Goal: Book appointment/travel/reservation

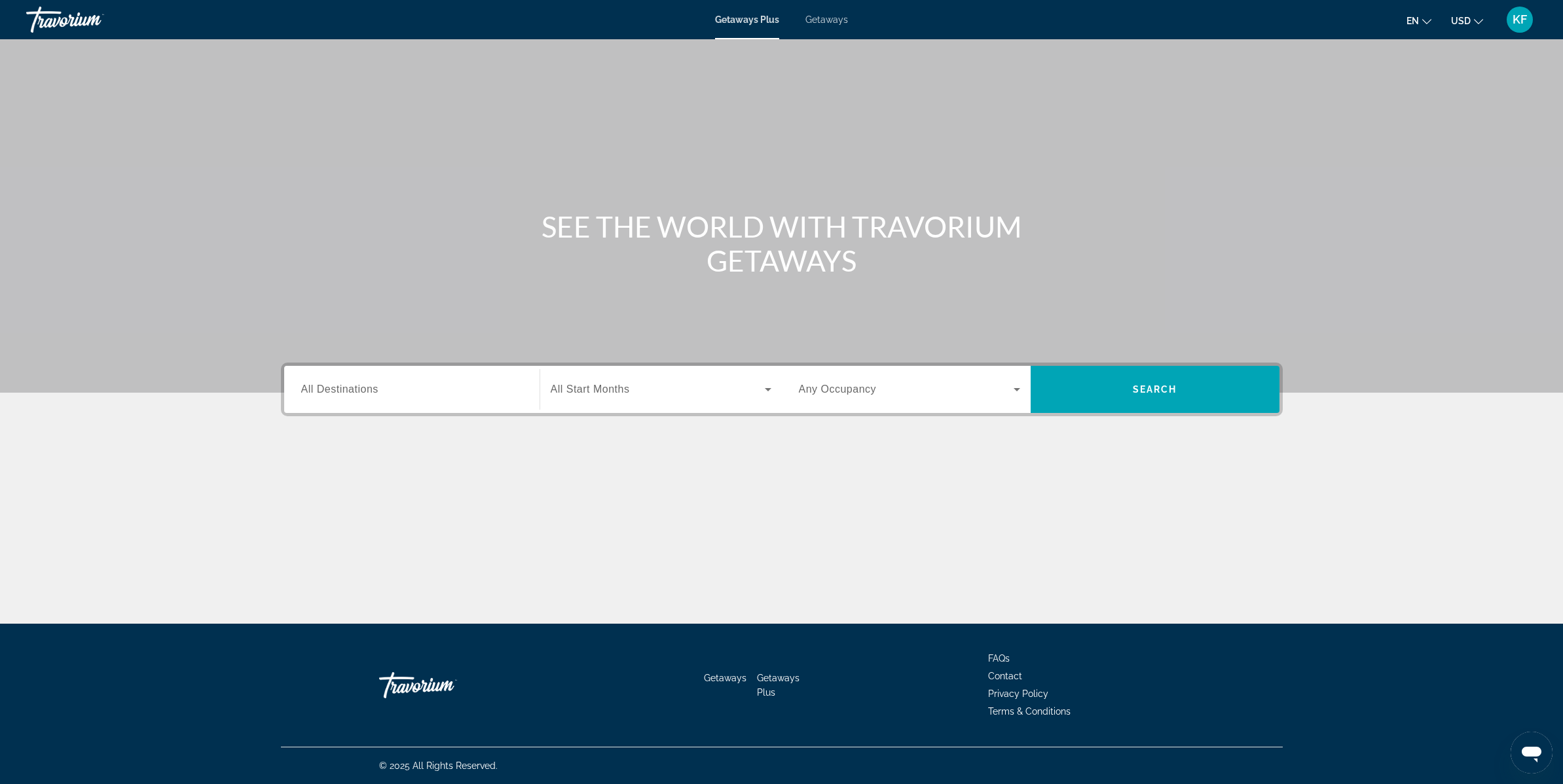
click at [343, 393] on span "All Destinations" at bounding box center [339, 389] width 77 height 11
click at [343, 393] on input "Destination All Destinations" at bounding box center [412, 390] width 222 height 15
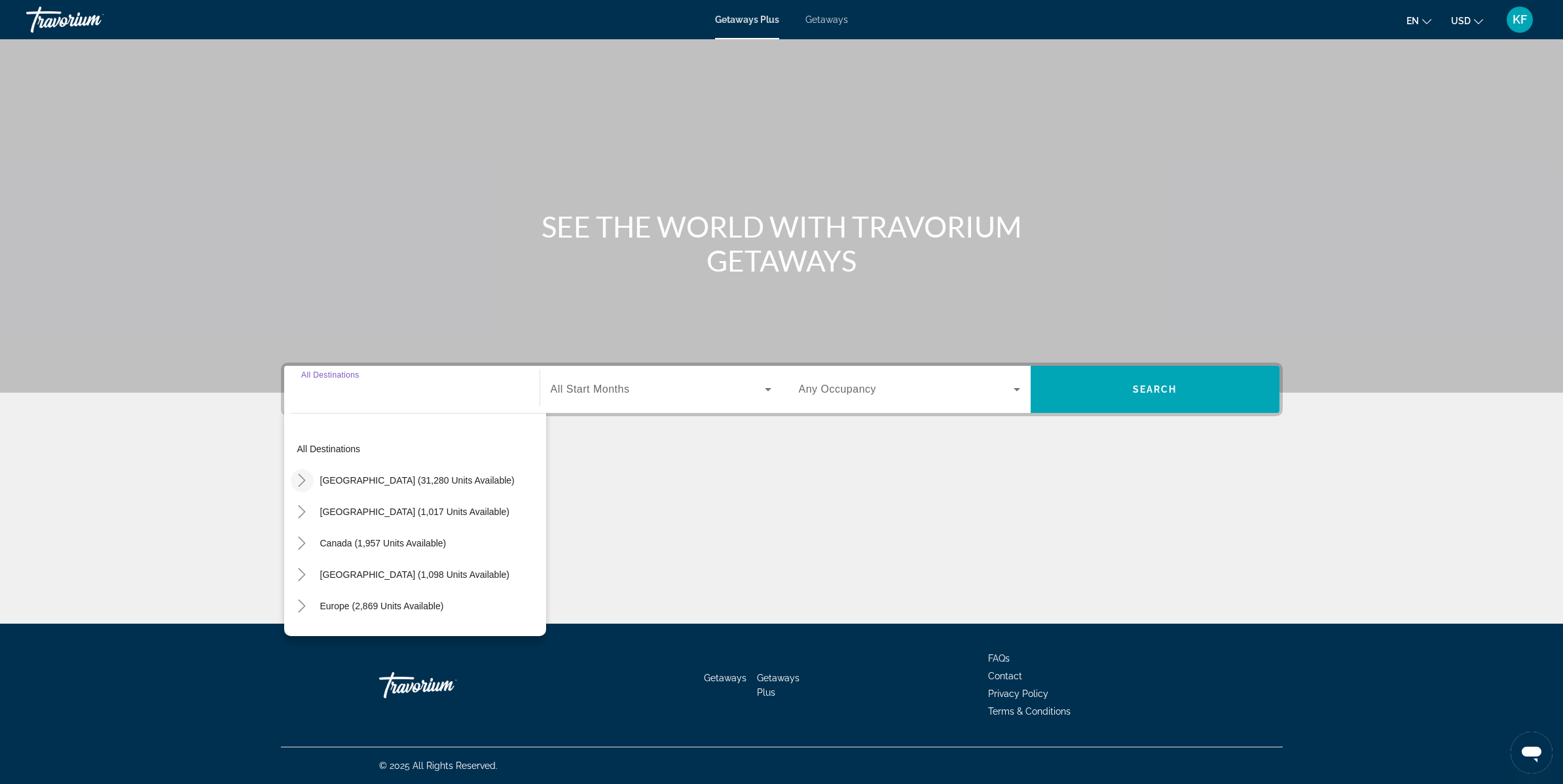
click at [293, 478] on mat-icon "Toggle United States (31,280 units available)" at bounding box center [302, 480] width 23 height 23
click at [373, 477] on span "[GEOGRAPHIC_DATA] (31,280 units available)" at bounding box center [417, 481] width 194 height 11
type input "**********"
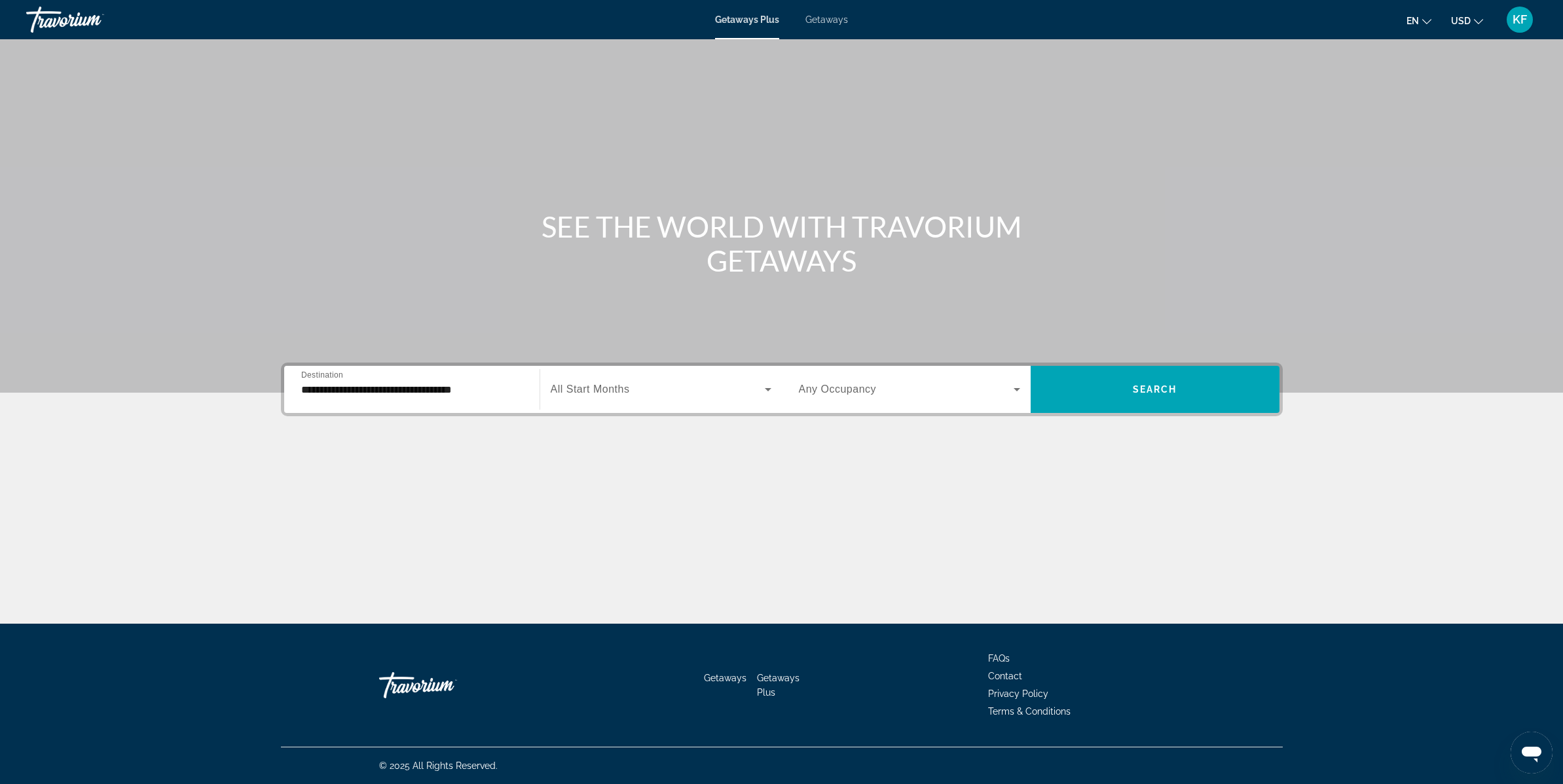
click at [570, 388] on span "All Start Months" at bounding box center [591, 389] width 80 height 11
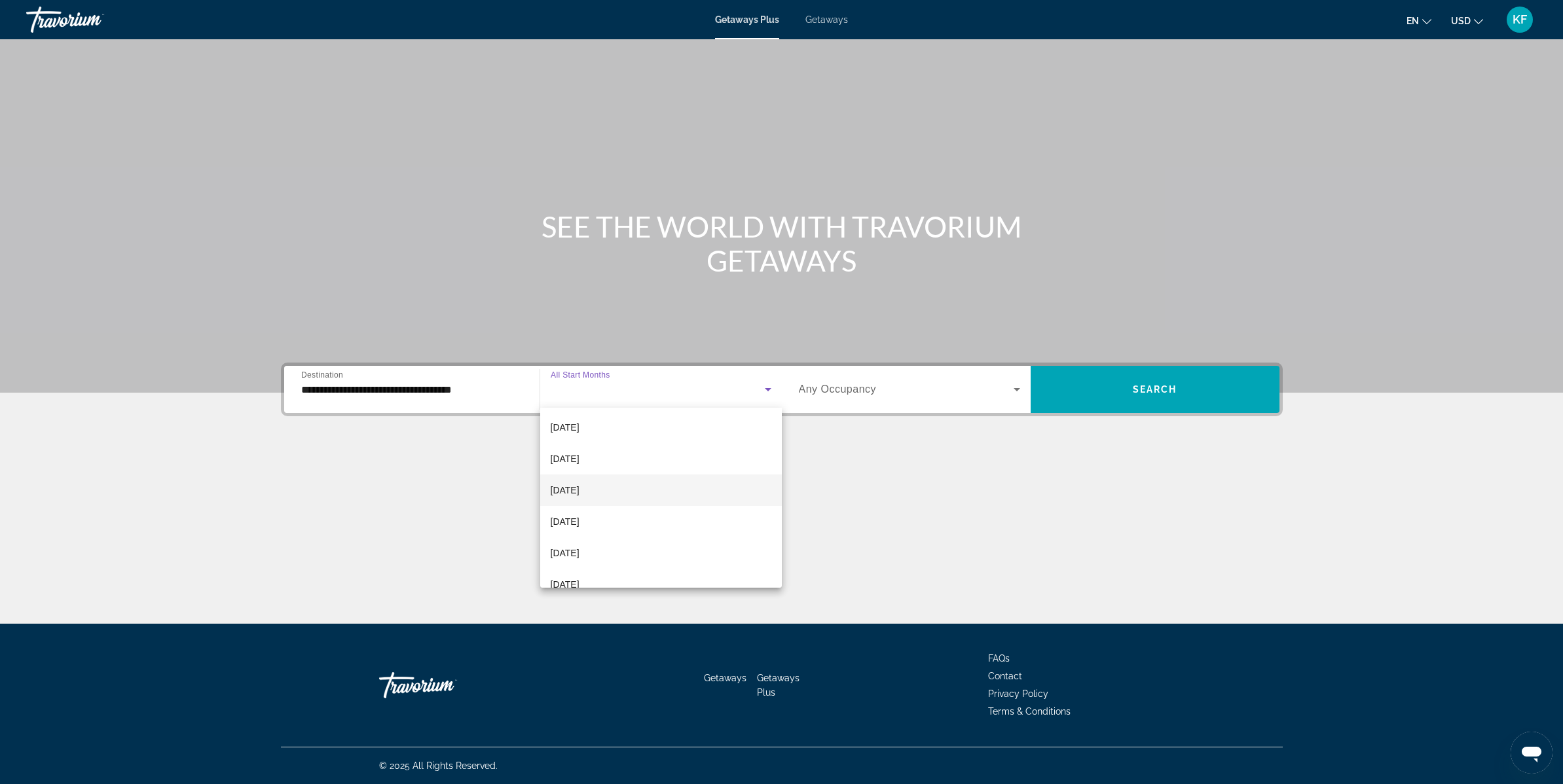
scroll to position [65, 0]
click at [580, 525] on span "[DATE]" at bounding box center [565, 520] width 29 height 15
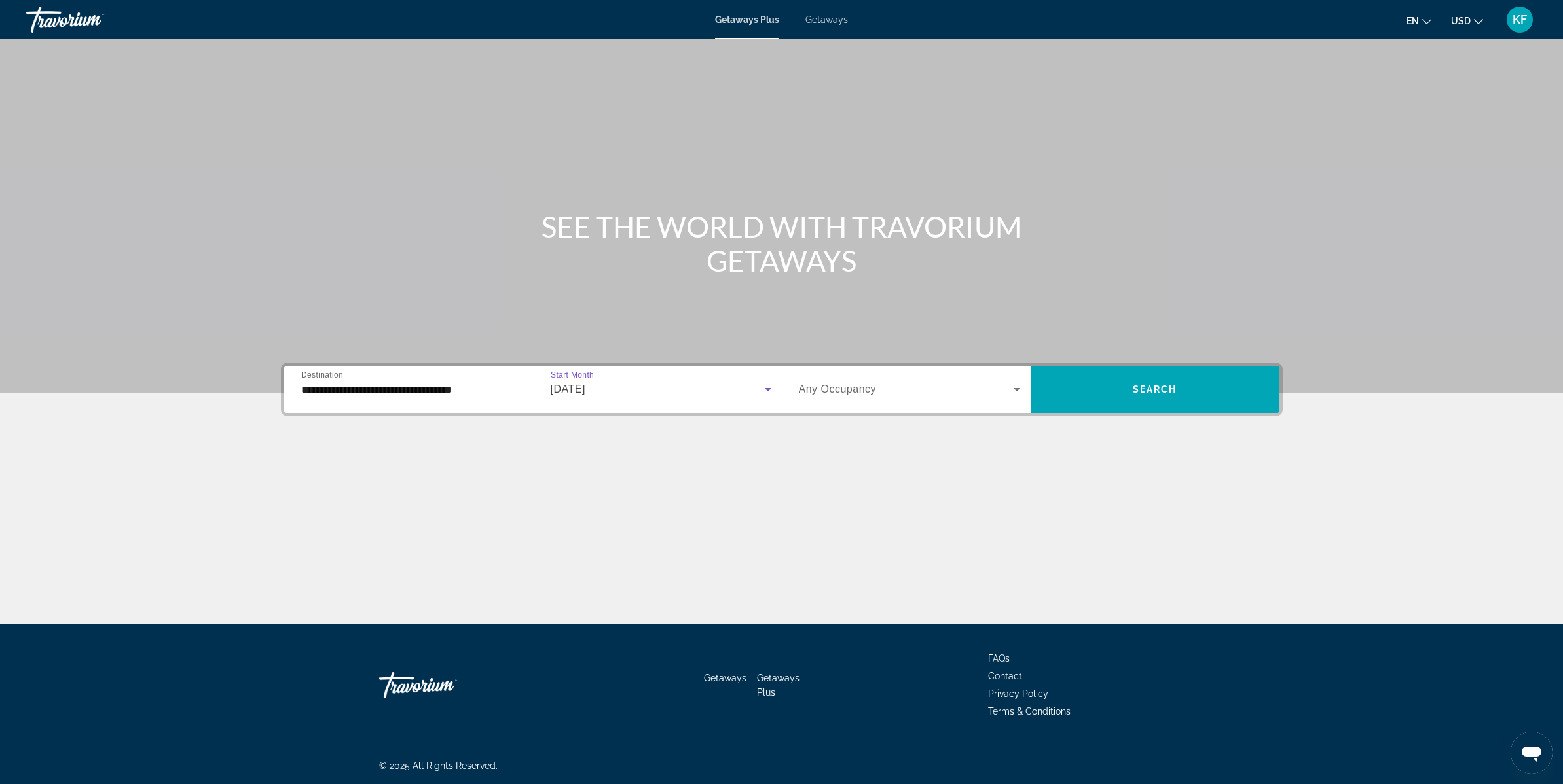
click at [894, 388] on span "Search widget" at bounding box center [906, 389] width 215 height 15
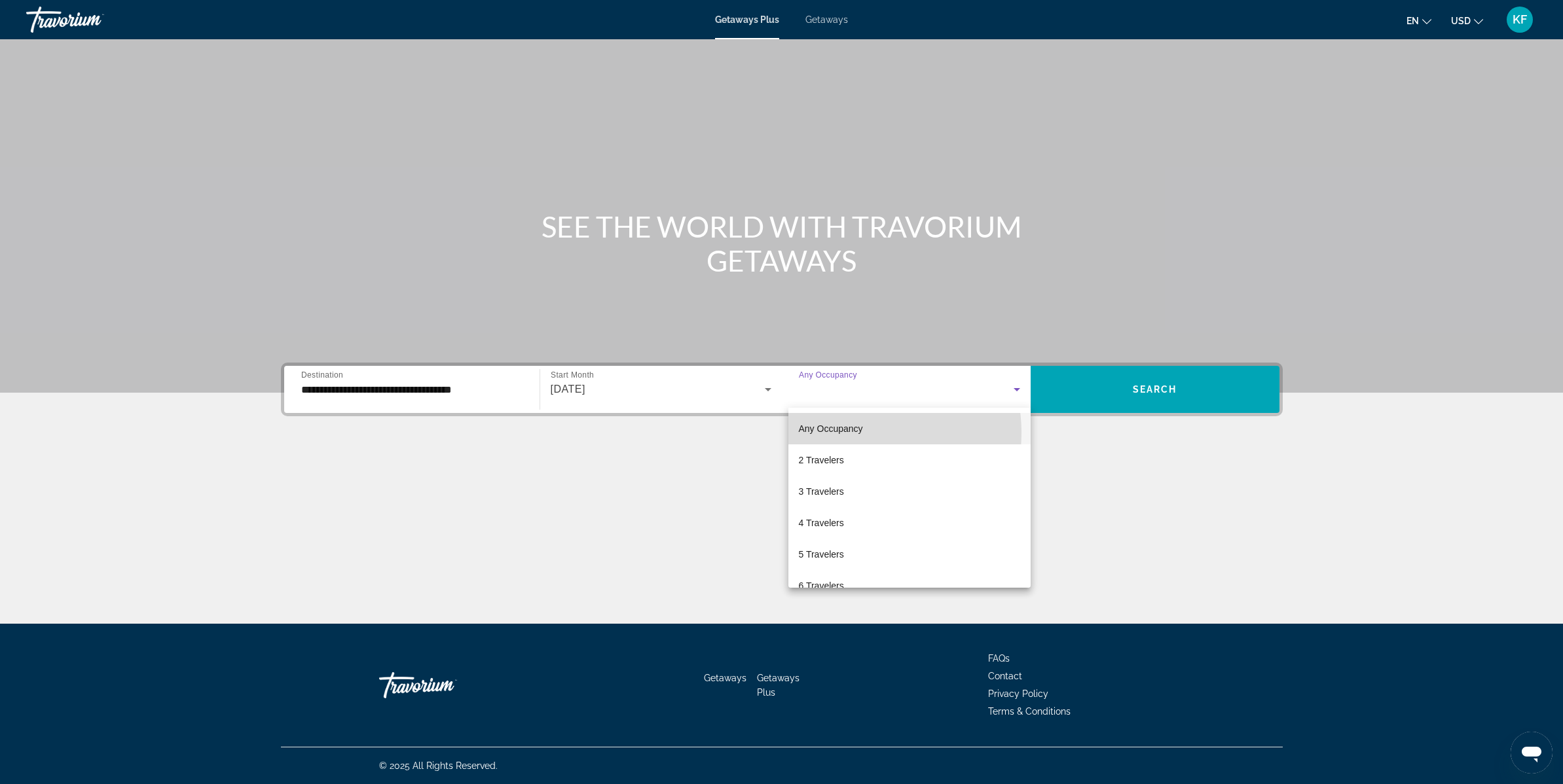
click at [852, 433] on span "Any Occupancy" at bounding box center [830, 429] width 64 height 11
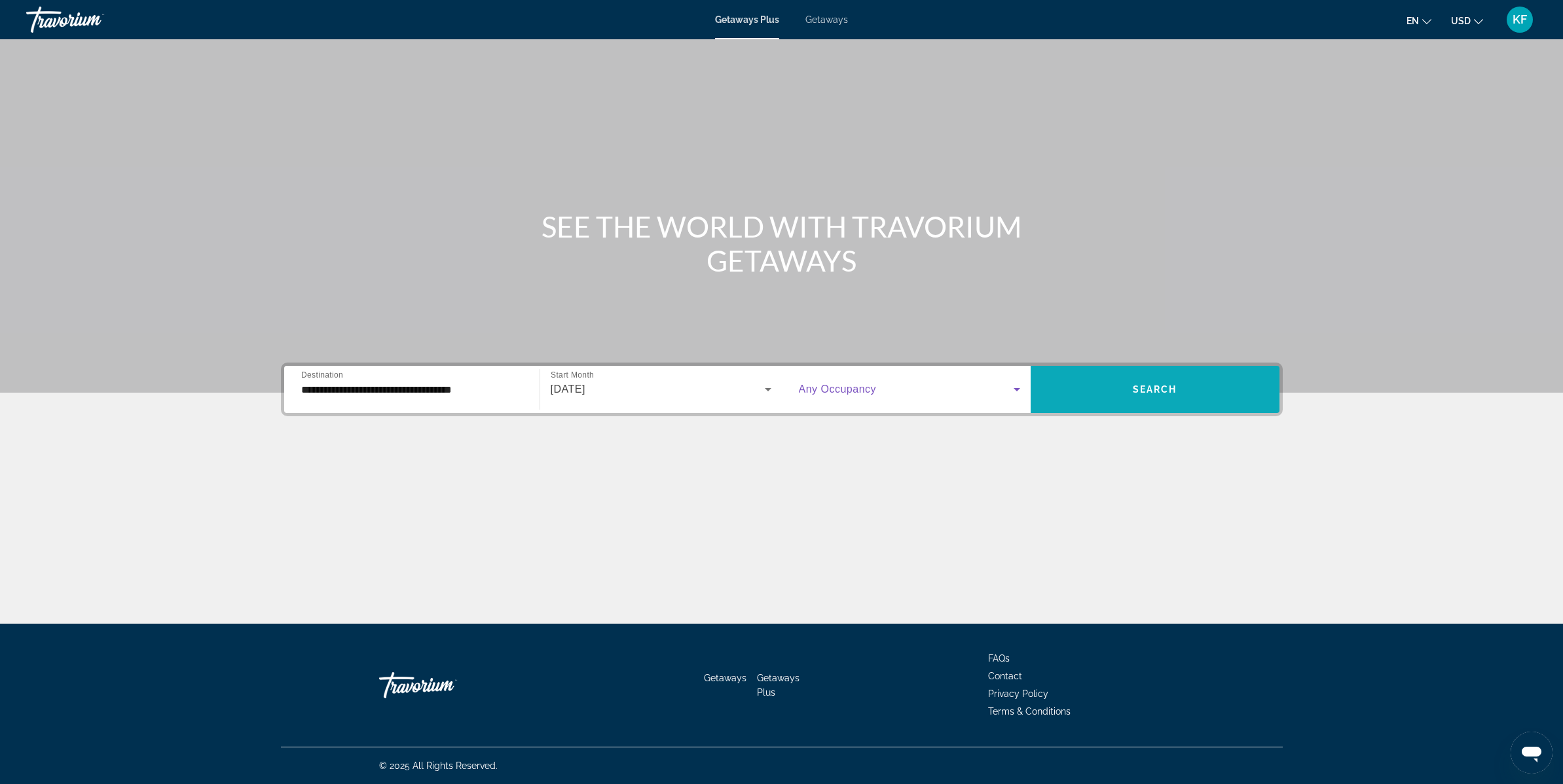
click at [1134, 396] on span "Search widget" at bounding box center [1155, 389] width 249 height 32
click at [316, 392] on span "All Destinations" at bounding box center [339, 389] width 77 height 11
click at [316, 392] on input "Destination All Destinations" at bounding box center [412, 390] width 222 height 15
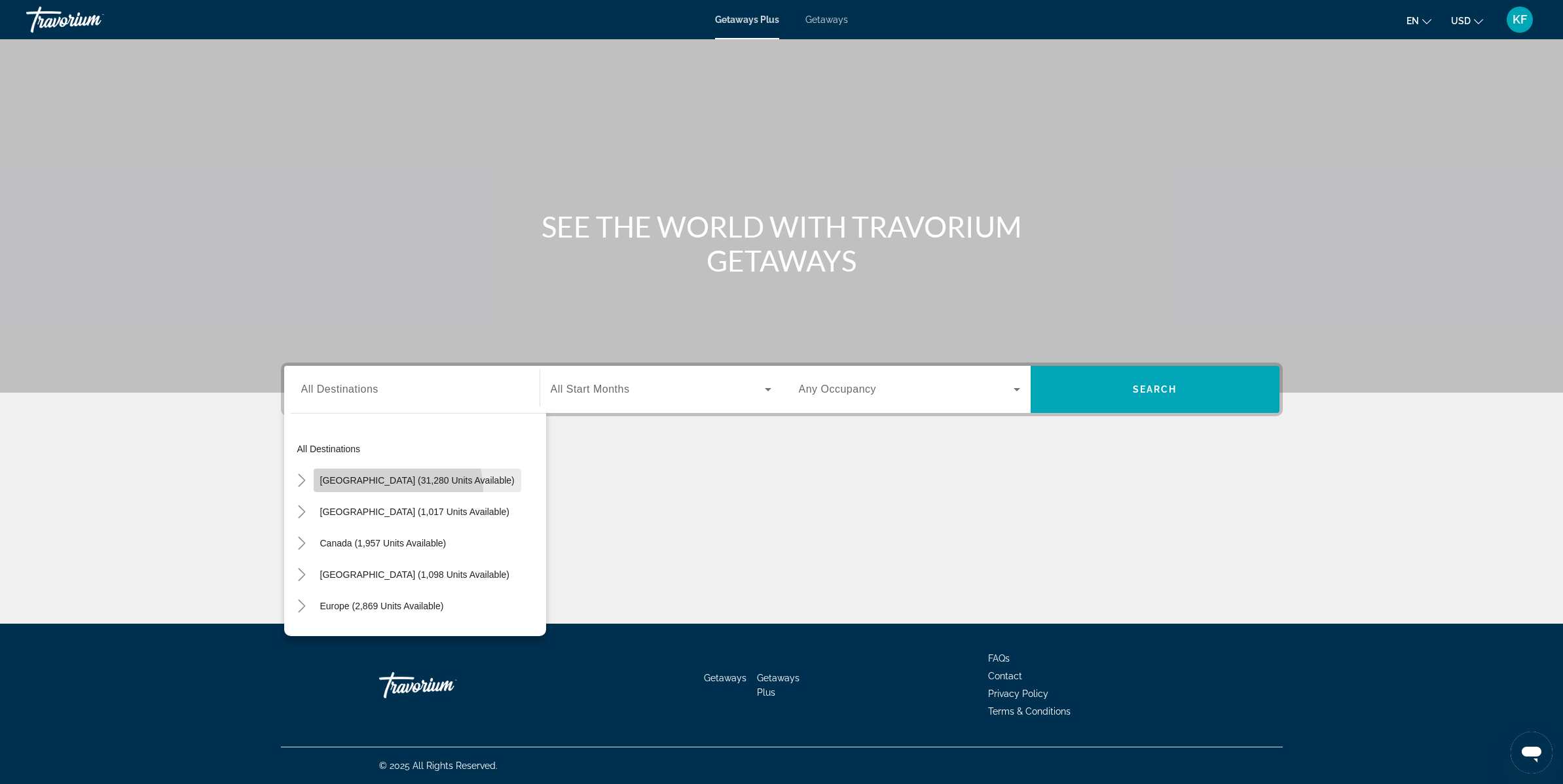
click at [342, 495] on span "Search widget" at bounding box center [418, 480] width 208 height 32
type input "**********"
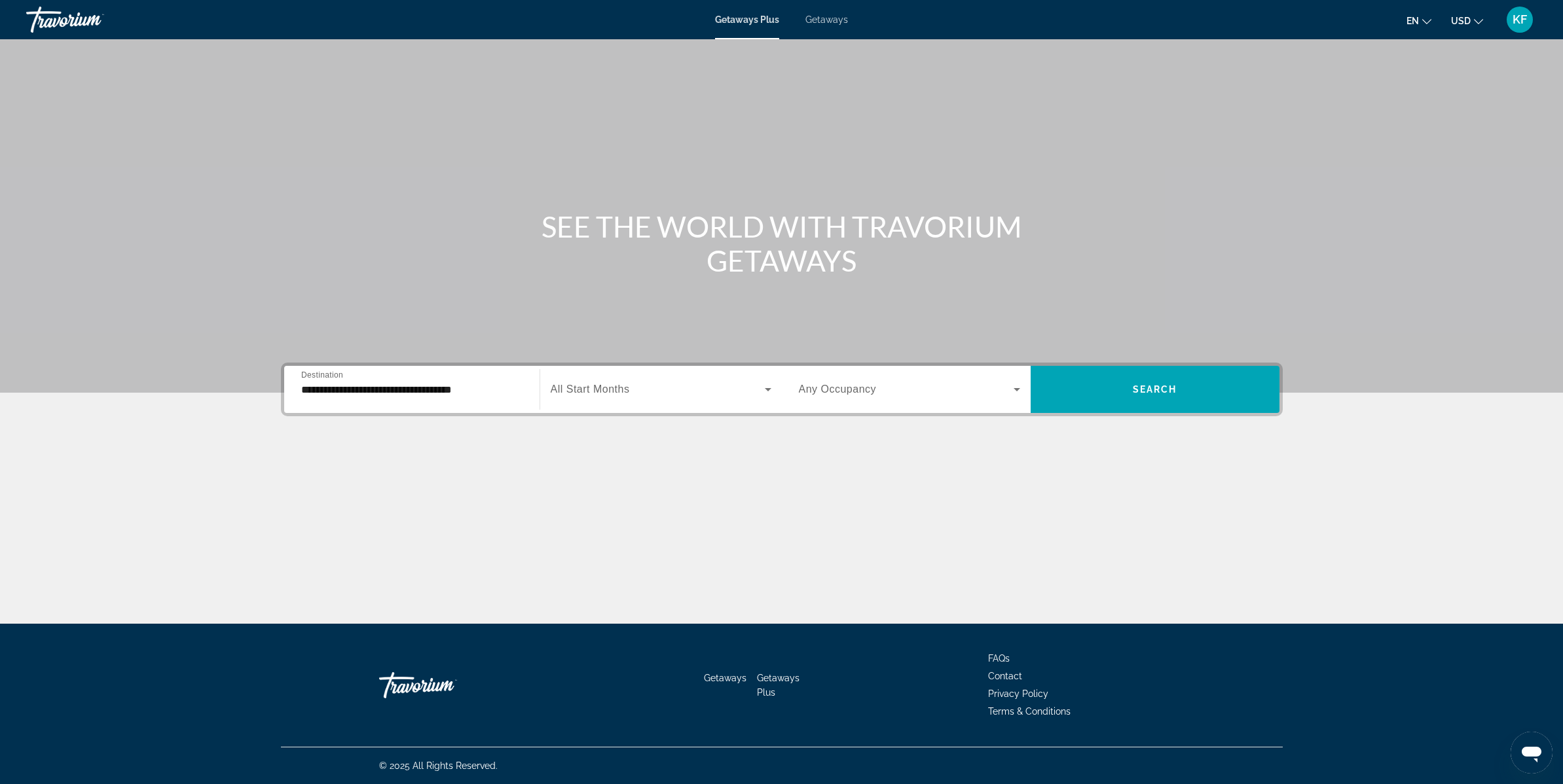
click at [628, 377] on div "Search widget" at bounding box center [661, 390] width 221 height 37
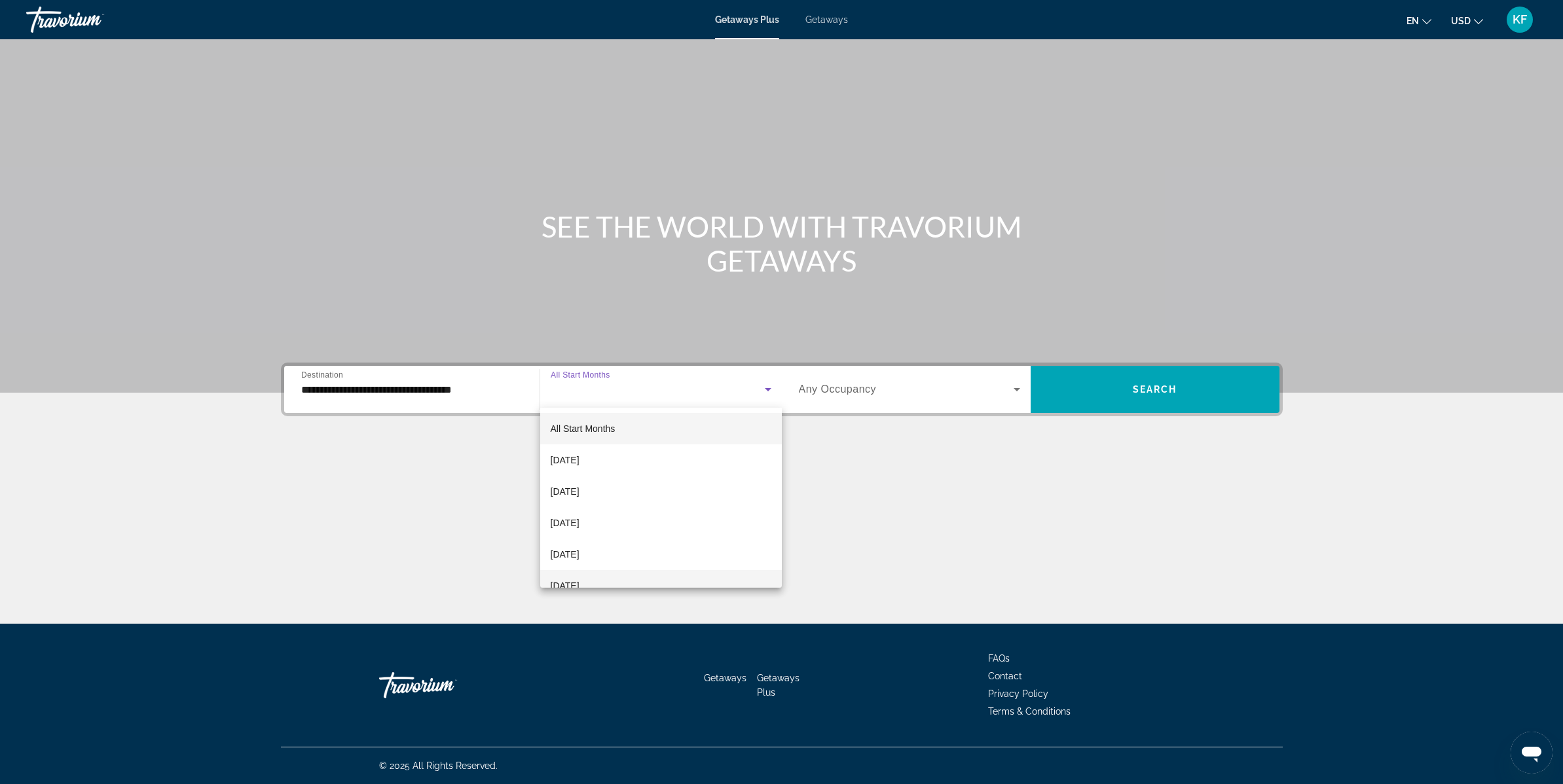
click at [573, 586] on span "[DATE]" at bounding box center [565, 585] width 29 height 15
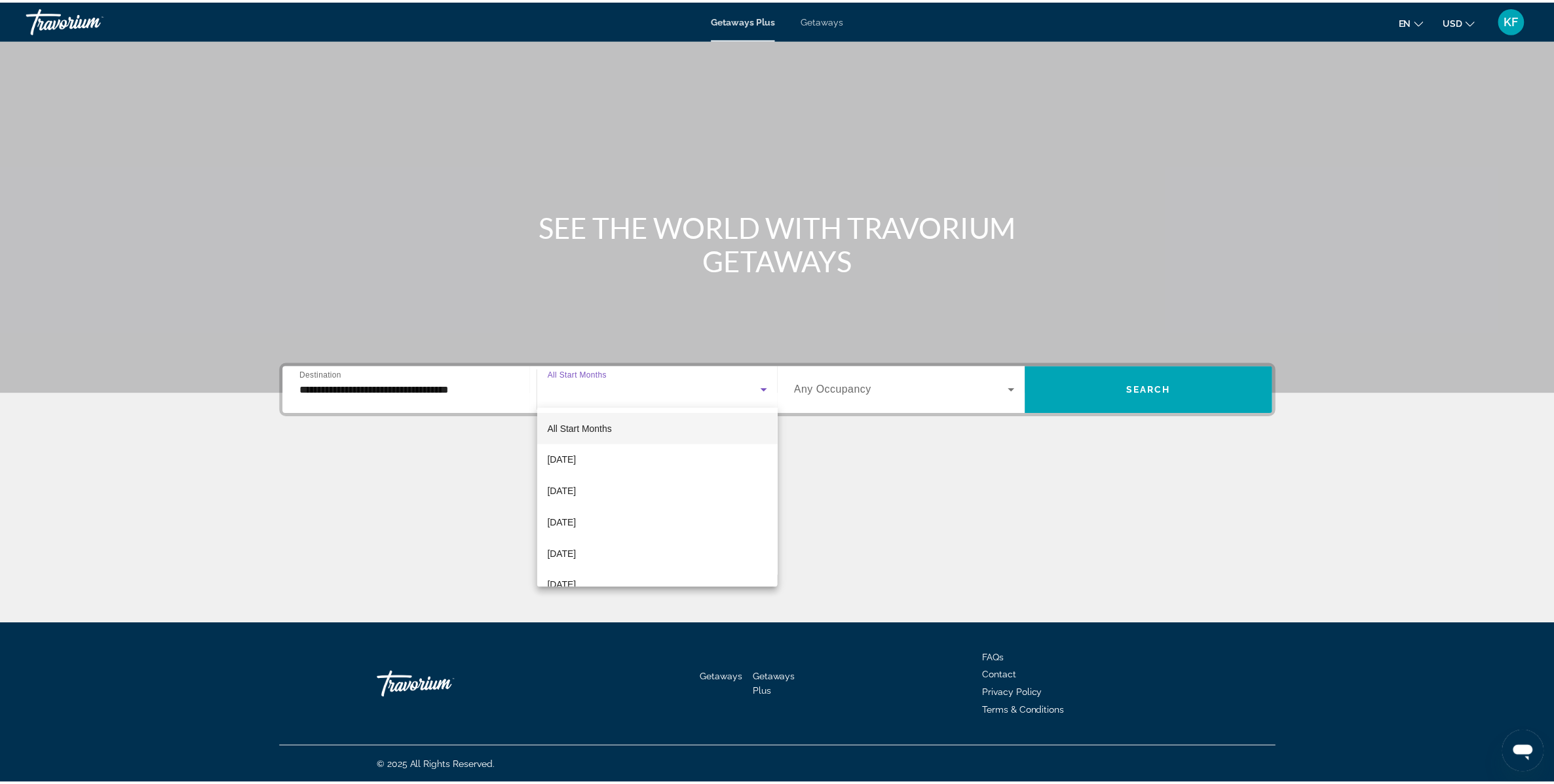
scroll to position [14, 0]
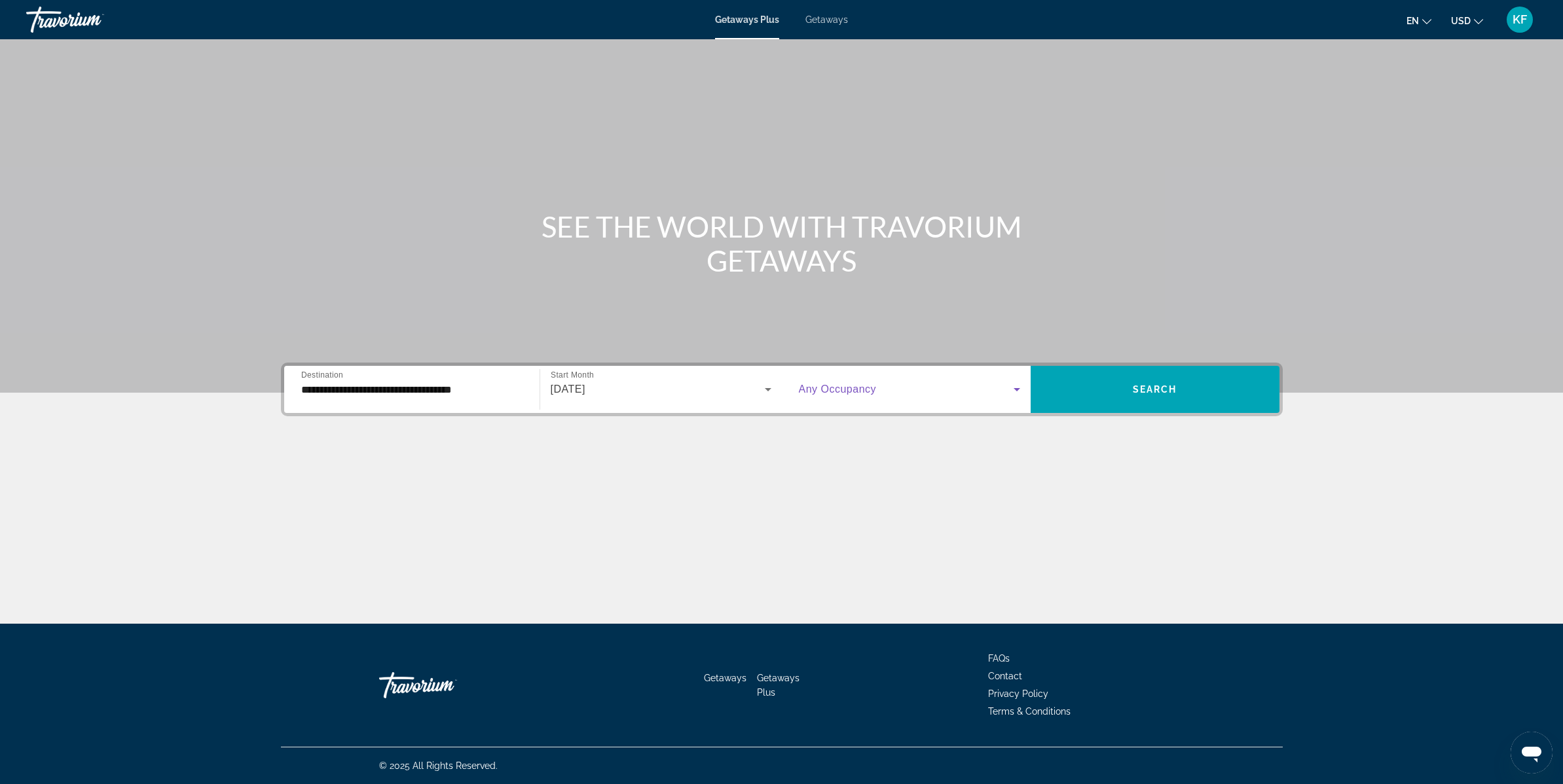
click at [821, 395] on span "Search widget" at bounding box center [906, 389] width 215 height 15
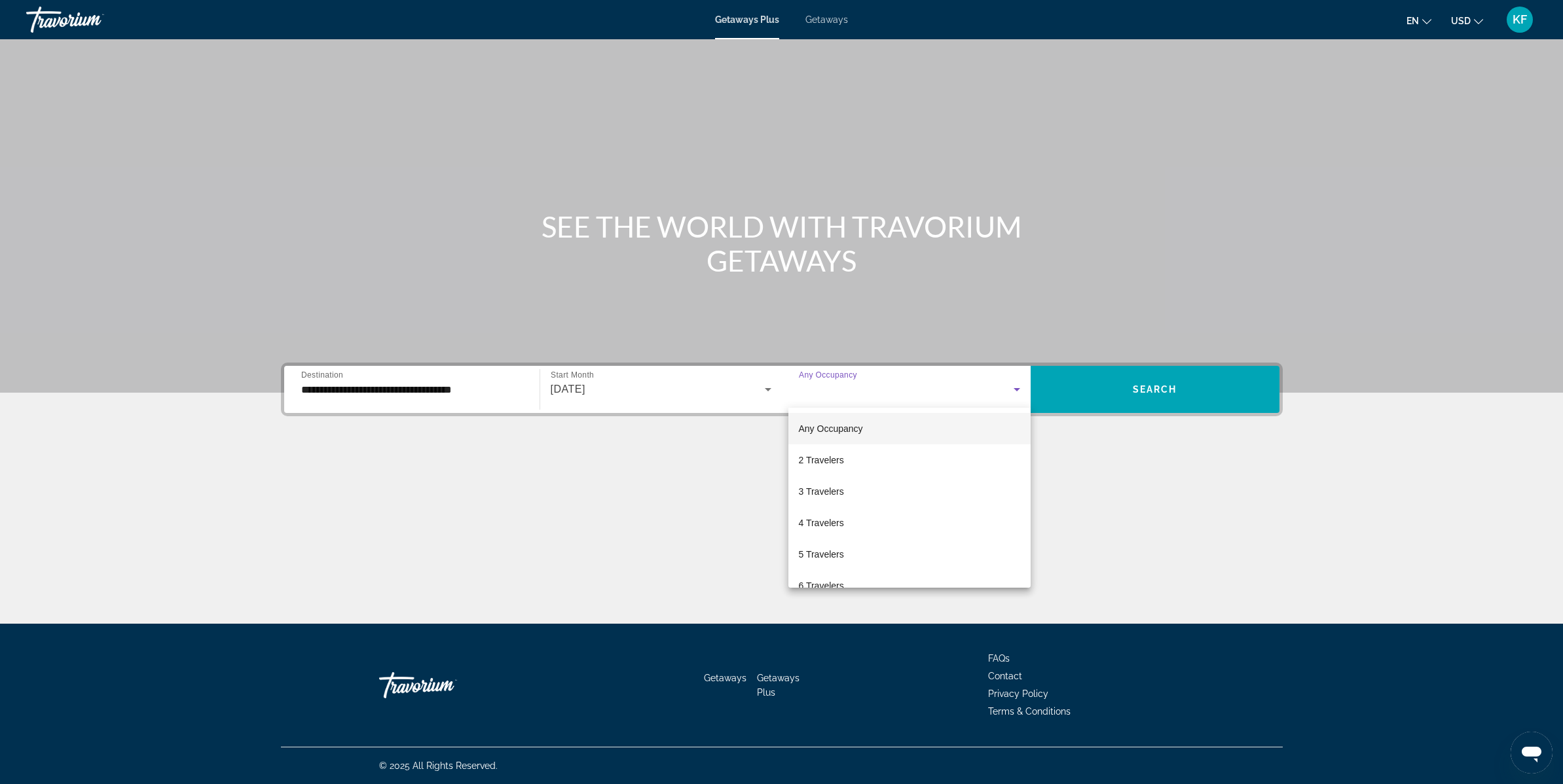
click at [844, 419] on mat-option "Any Occupancy" at bounding box center [910, 429] width 242 height 32
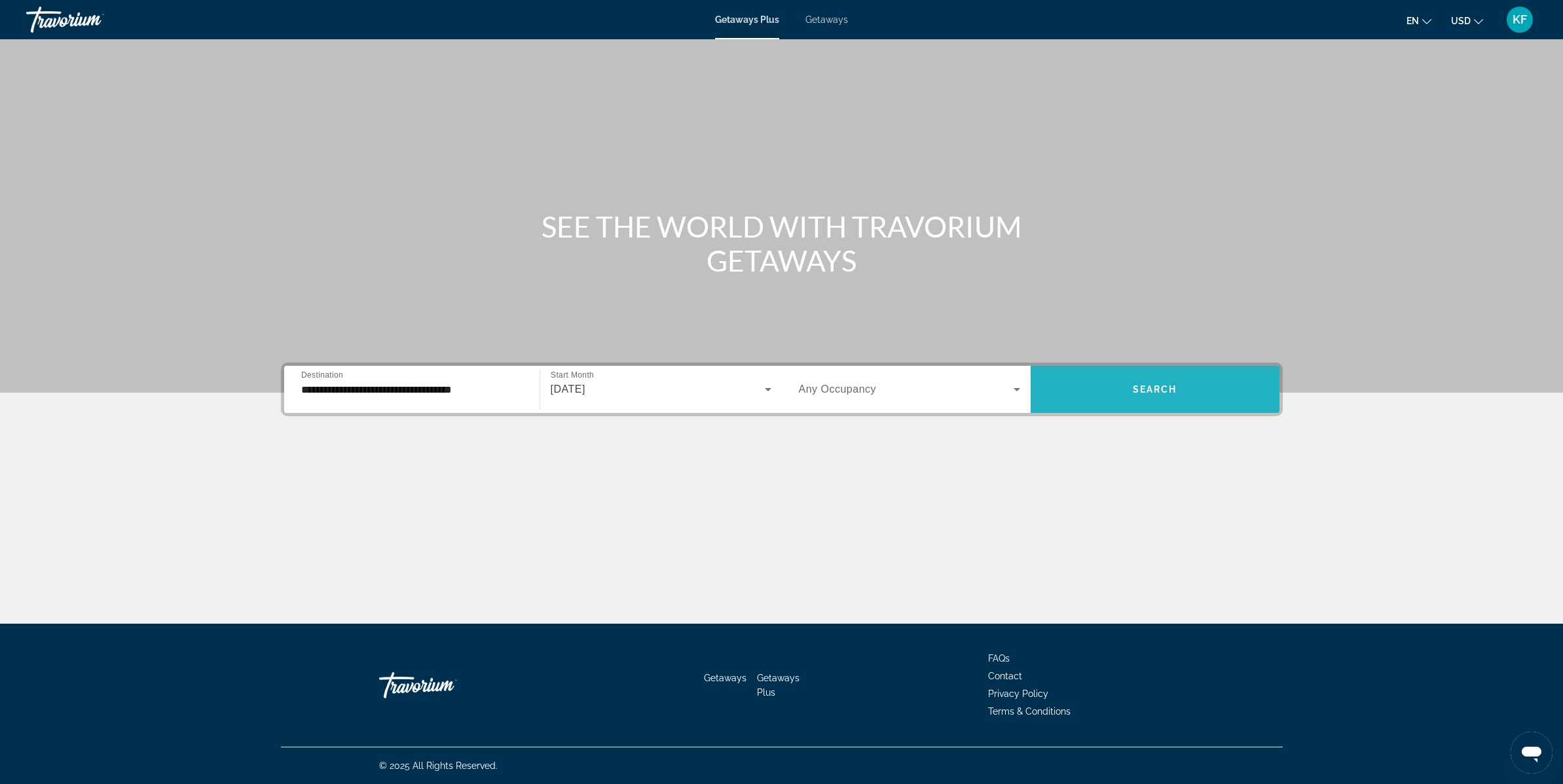
click at [1126, 389] on span "Search widget" at bounding box center [1155, 389] width 249 height 32
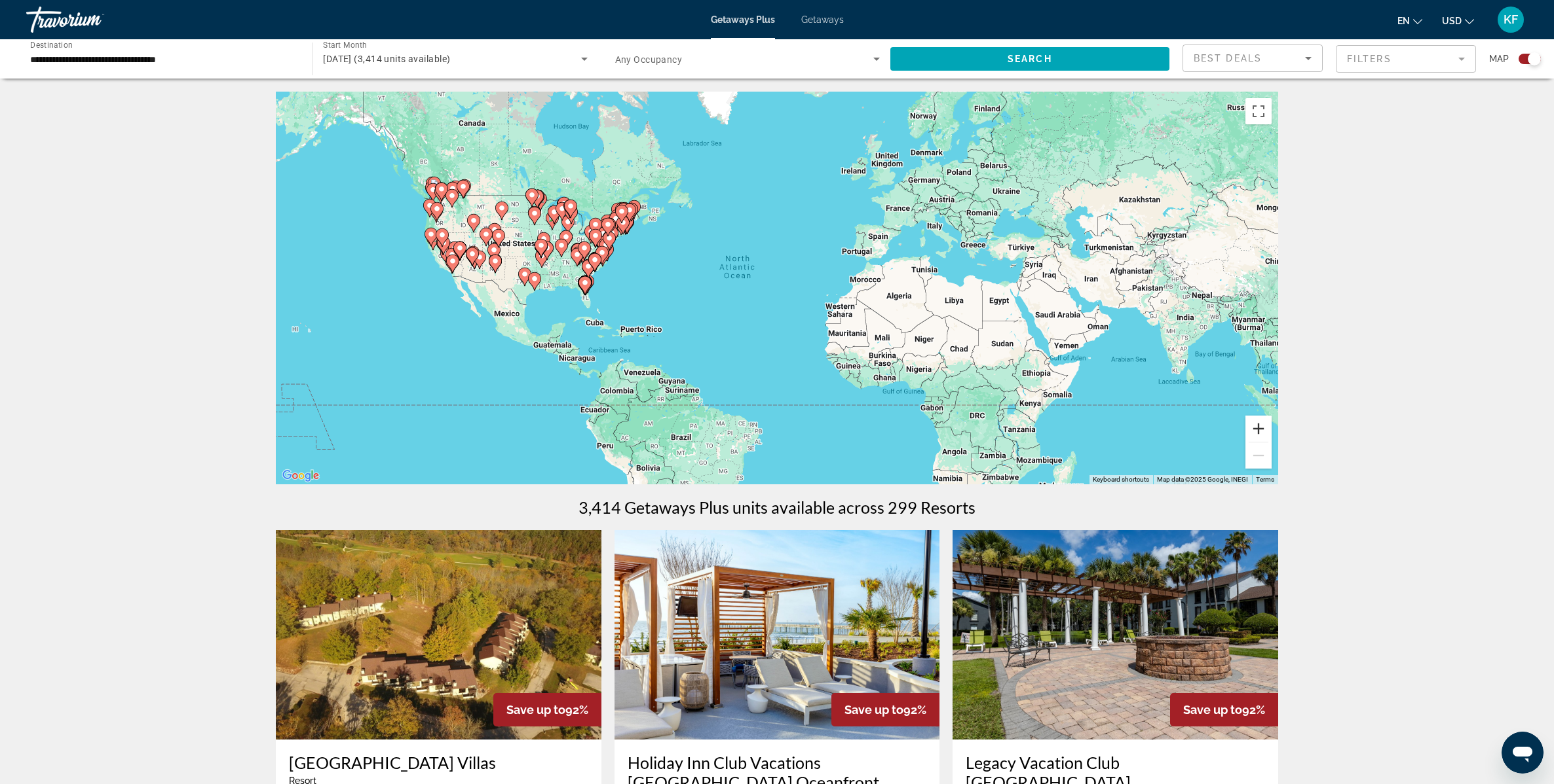
click at [1259, 430] on button "Zoom in" at bounding box center [1258, 429] width 26 height 26
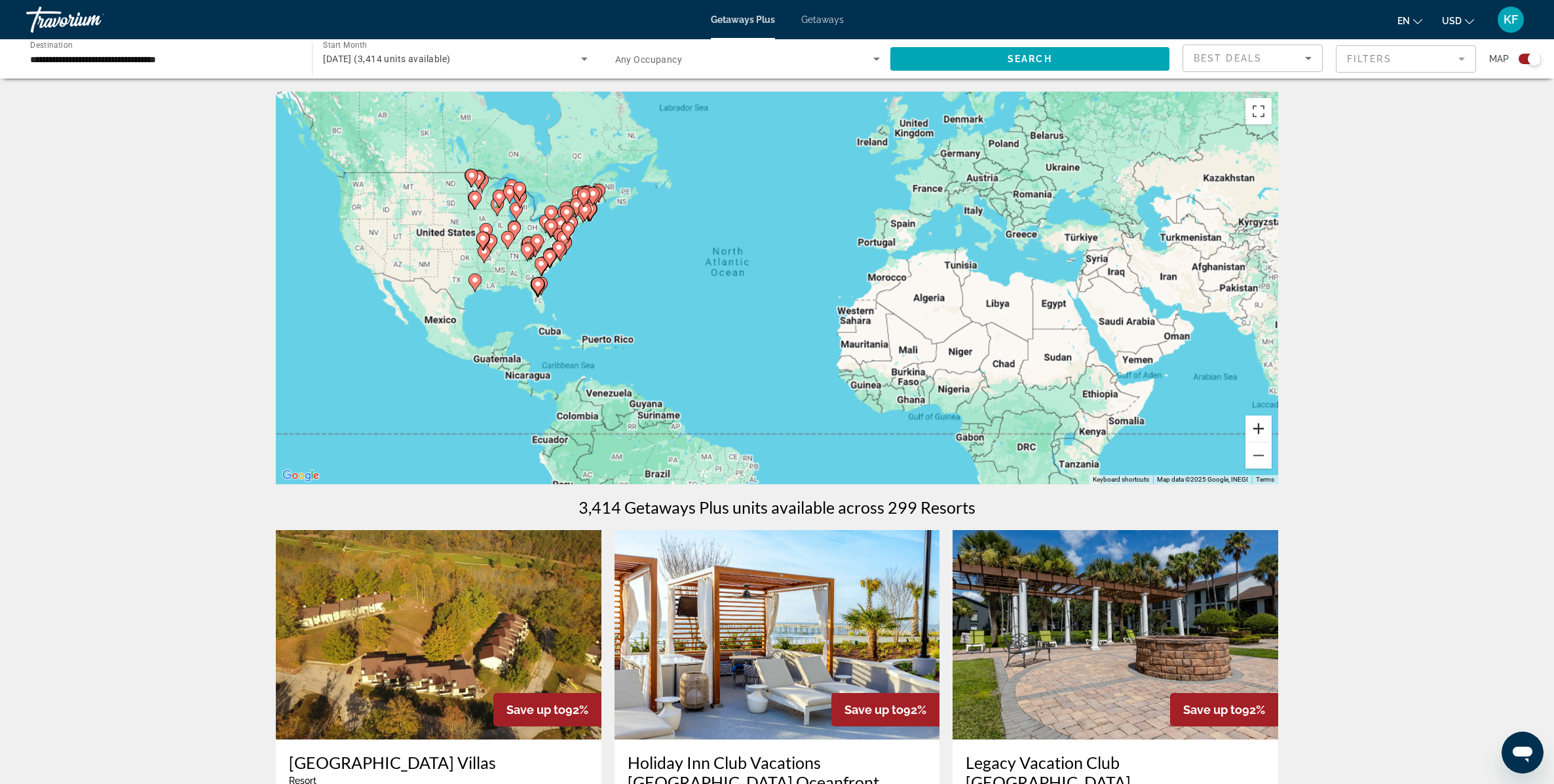
click at [1259, 430] on button "Zoom in" at bounding box center [1258, 429] width 26 height 26
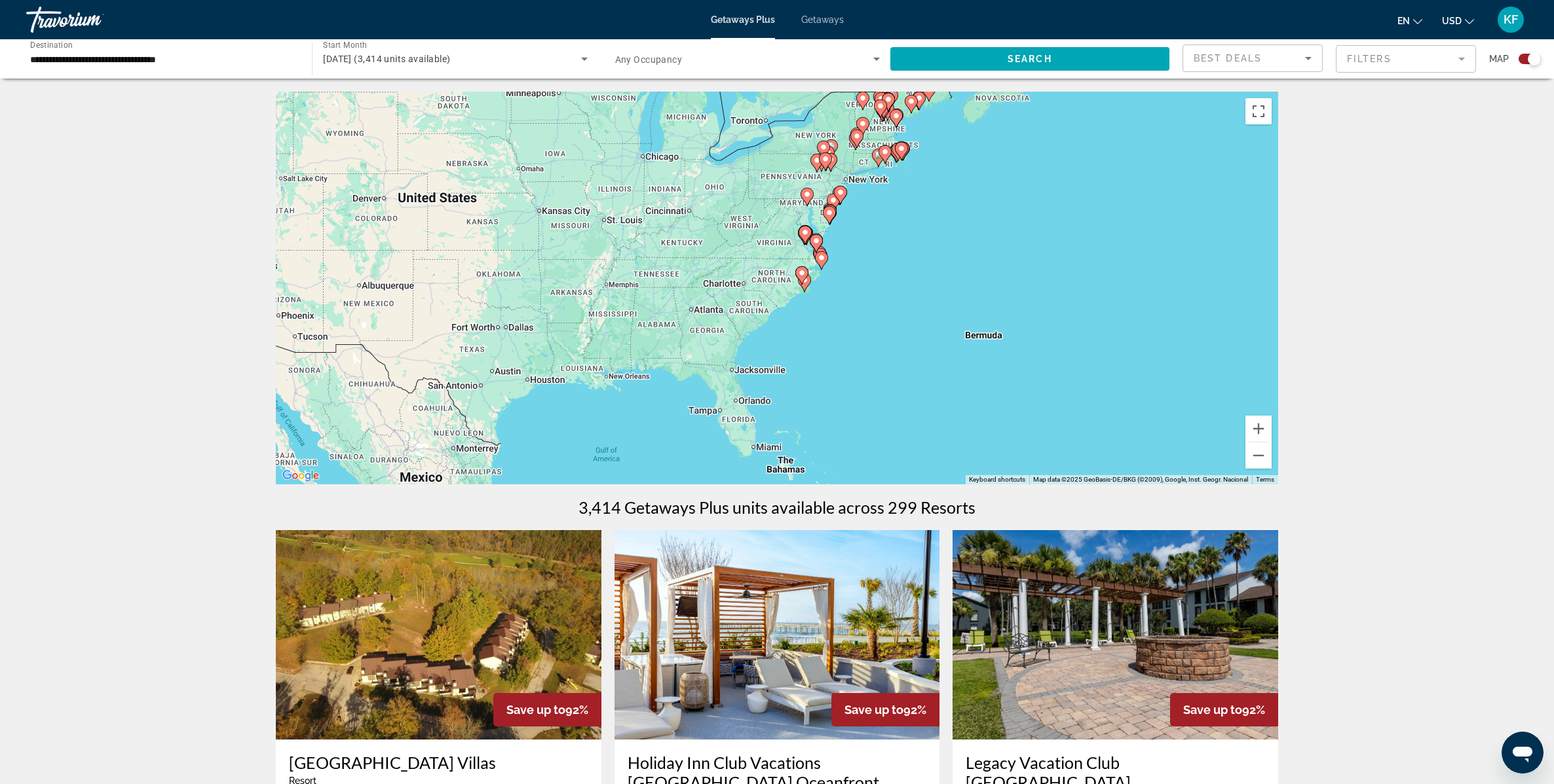
drag, startPoint x: 424, startPoint y: 325, endPoint x: 1151, endPoint y: 412, distance: 732.2
click at [1151, 412] on div "To activate drag with keyboard, press Alt + Enter. Once in keyboard drag state,…" at bounding box center [777, 288] width 1002 height 392
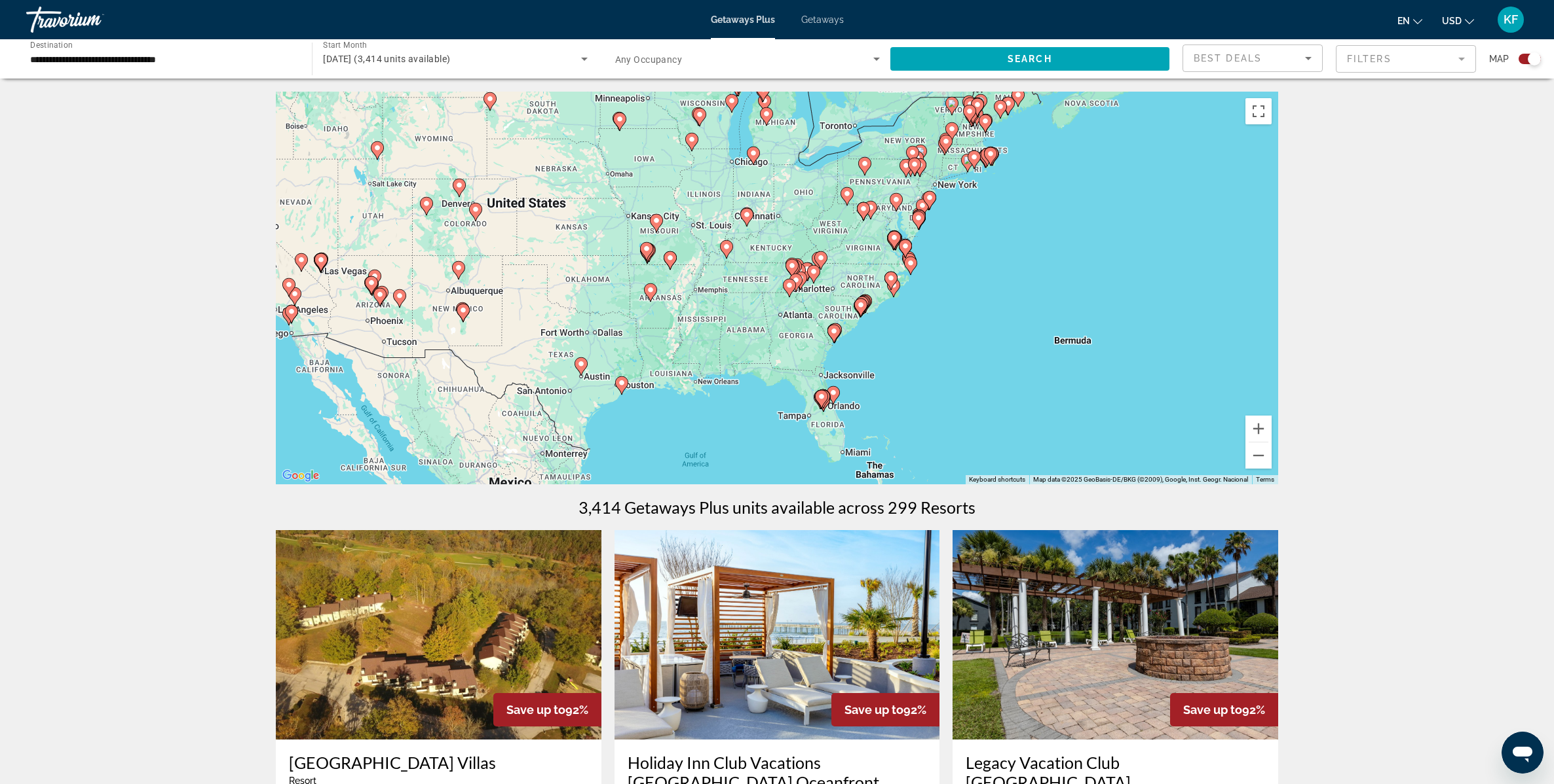
drag, startPoint x: 788, startPoint y: 400, endPoint x: 877, endPoint y: 405, distance: 89.1
click at [877, 405] on div "To activate drag with keyboard, press Alt + Enter. Once in keyboard drag state,…" at bounding box center [777, 288] width 1002 height 392
click at [1260, 436] on button "Zoom in" at bounding box center [1258, 429] width 26 height 26
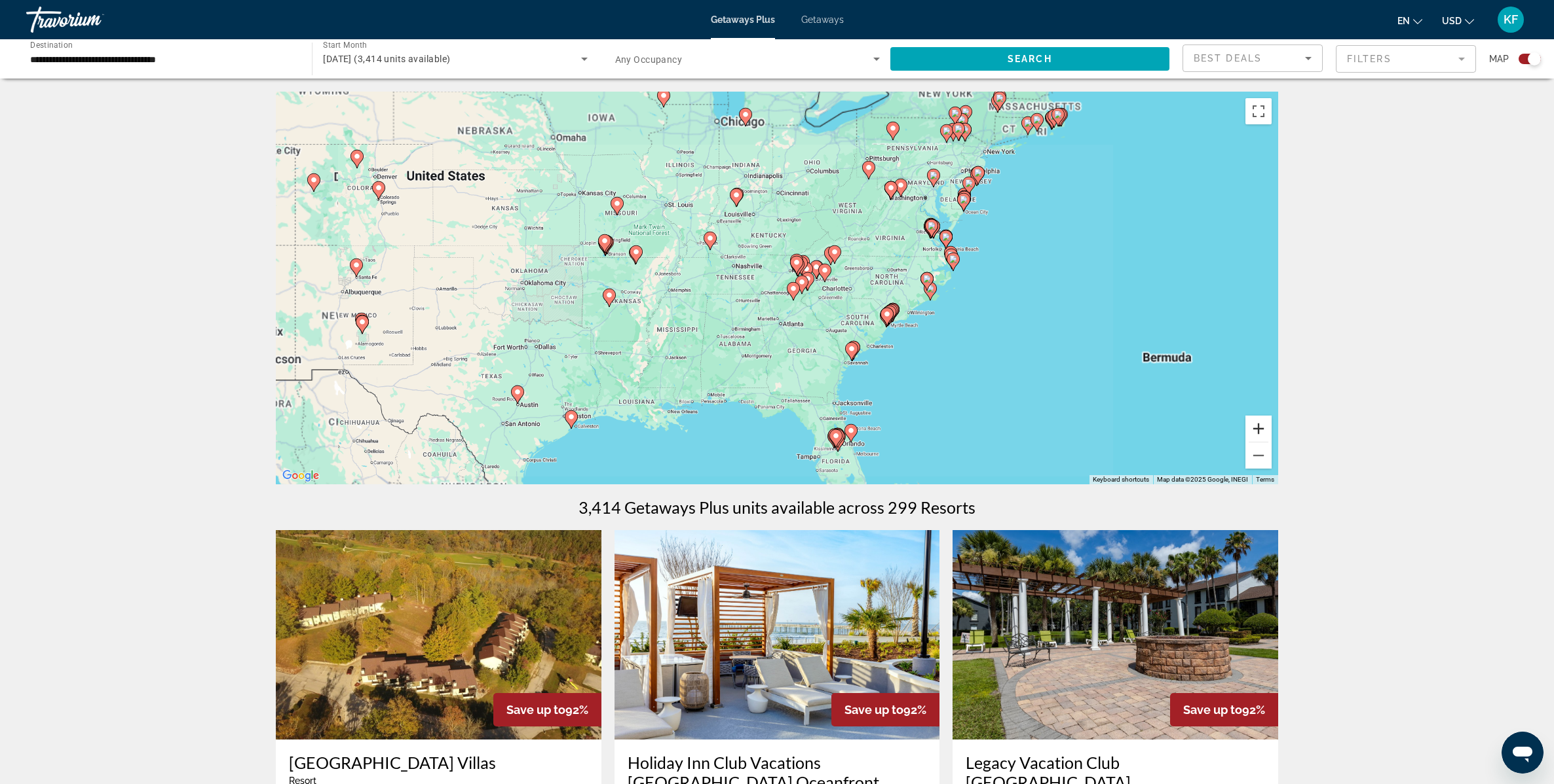
click at [1260, 436] on button "Zoom in" at bounding box center [1258, 429] width 26 height 26
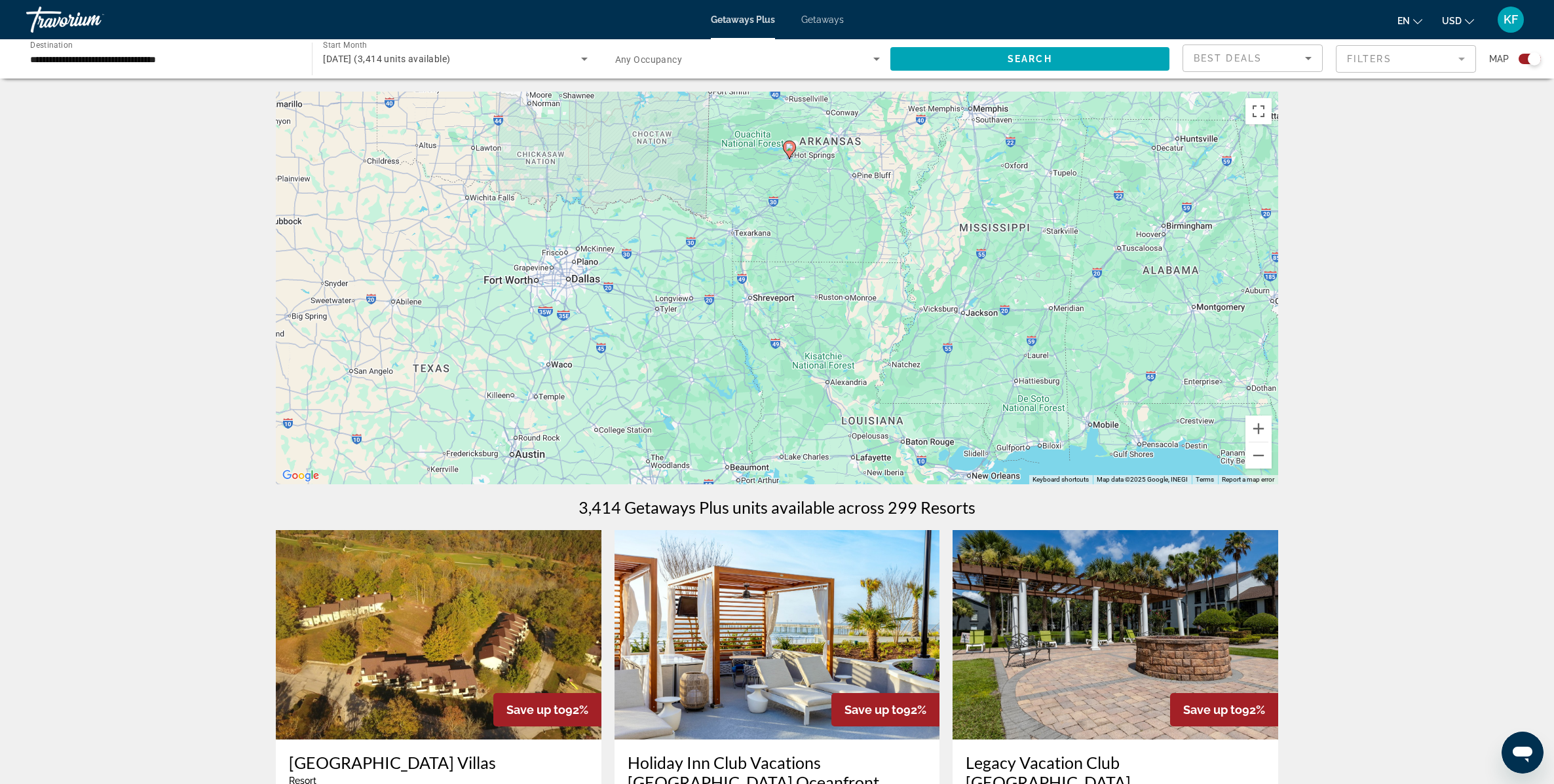
drag, startPoint x: 461, startPoint y: 468, endPoint x: 981, endPoint y: 280, distance: 552.9
click at [981, 280] on div "To activate drag with keyboard, press Alt + Enter. Once in keyboard drag state,…" at bounding box center [777, 288] width 1002 height 392
click at [1265, 459] on button "Zoom out" at bounding box center [1258, 455] width 26 height 26
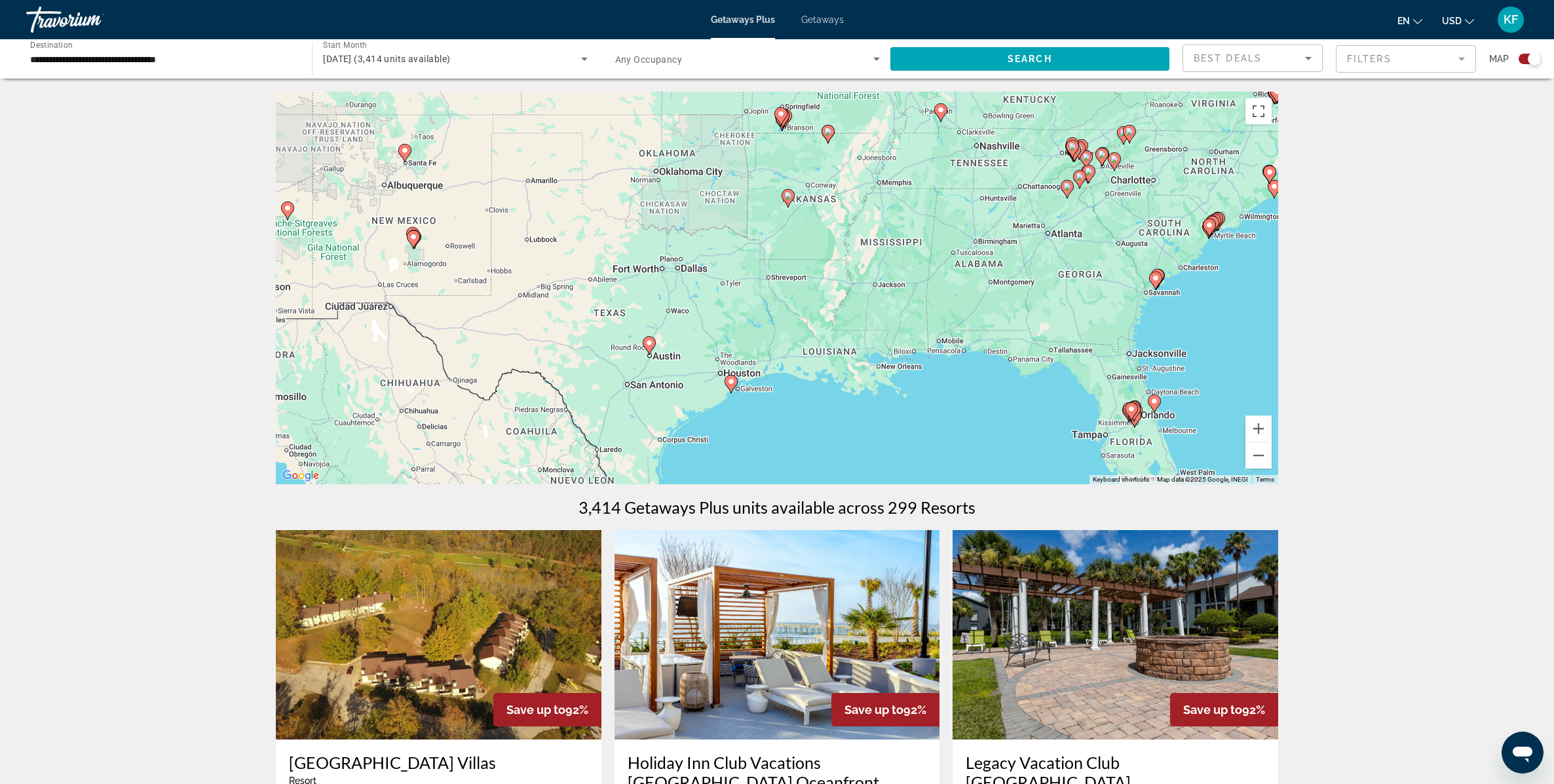
drag, startPoint x: 535, startPoint y: 336, endPoint x: 541, endPoint y: 320, distance: 17.1
click at [541, 320] on div "To activate drag with keyboard, press Alt + Enter. Once in keyboard drag state,…" at bounding box center [777, 288] width 1002 height 392
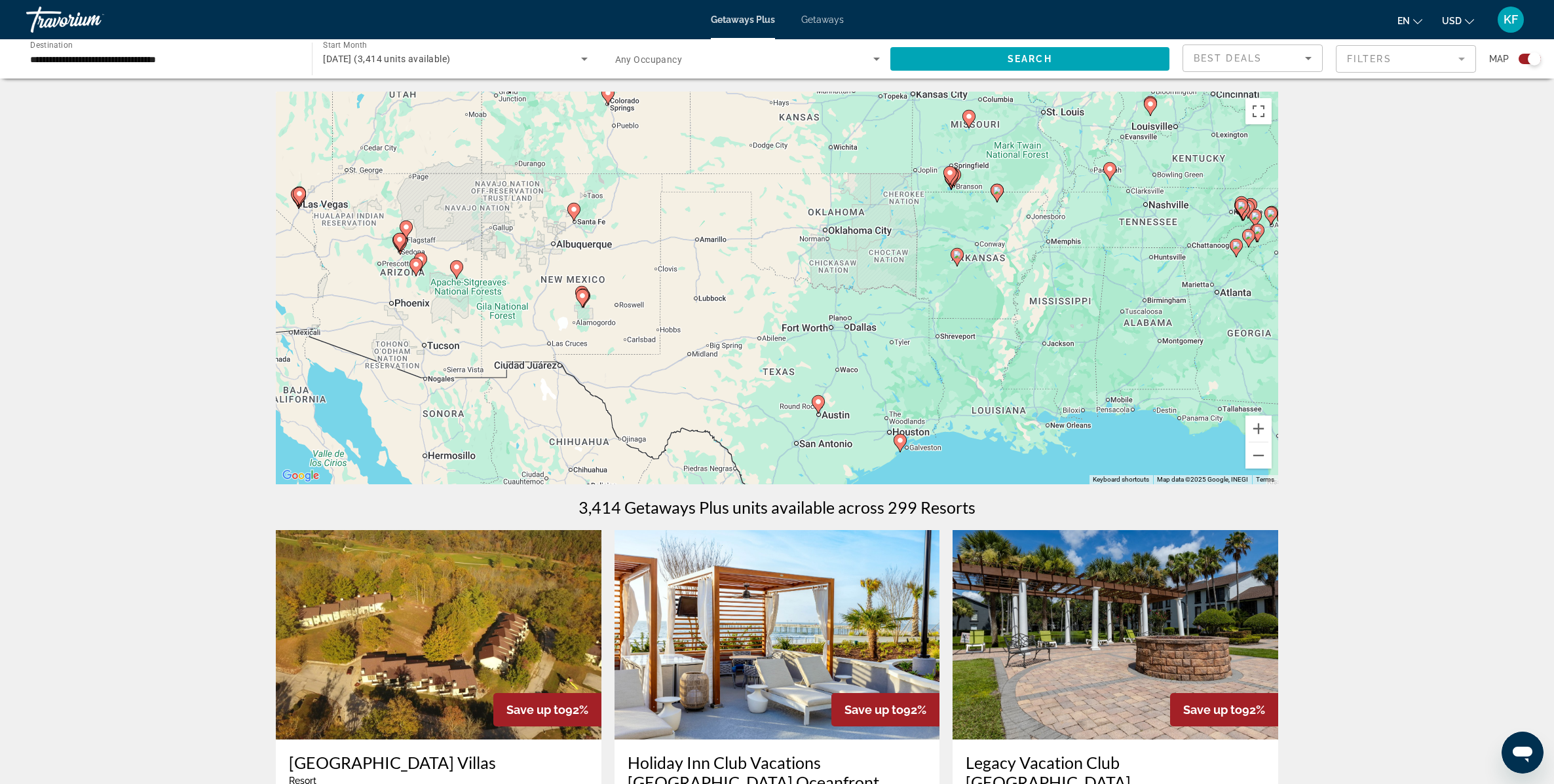
drag, startPoint x: 568, startPoint y: 208, endPoint x: 733, endPoint y: 260, distance: 173.0
click at [733, 260] on div "To activate drag with keyboard, press Alt + Enter. Once in keyboard drag state,…" at bounding box center [777, 288] width 1002 height 392
click at [1266, 431] on button "Zoom in" at bounding box center [1258, 429] width 26 height 26
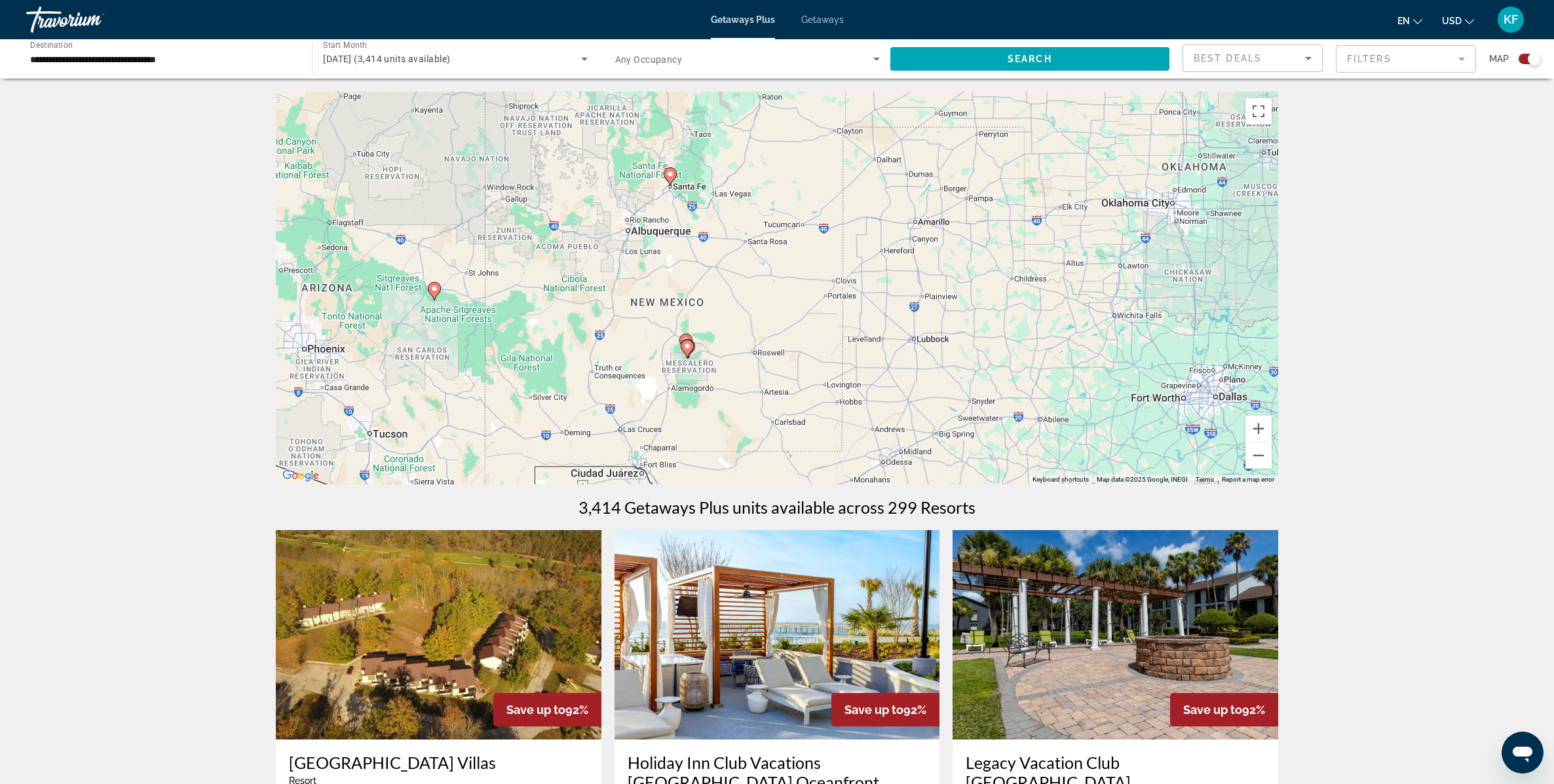
drag, startPoint x: 433, startPoint y: 290, endPoint x: 714, endPoint y: 334, distance: 284.4
click at [733, 320] on div "To activate drag with keyboard, press Alt + Enter. Once in keyboard drag state,…" at bounding box center [777, 288] width 1002 height 392
click at [694, 346] on image "Main content" at bounding box center [691, 346] width 8 height 8
click at [1261, 421] on button "Zoom in" at bounding box center [1258, 429] width 26 height 26
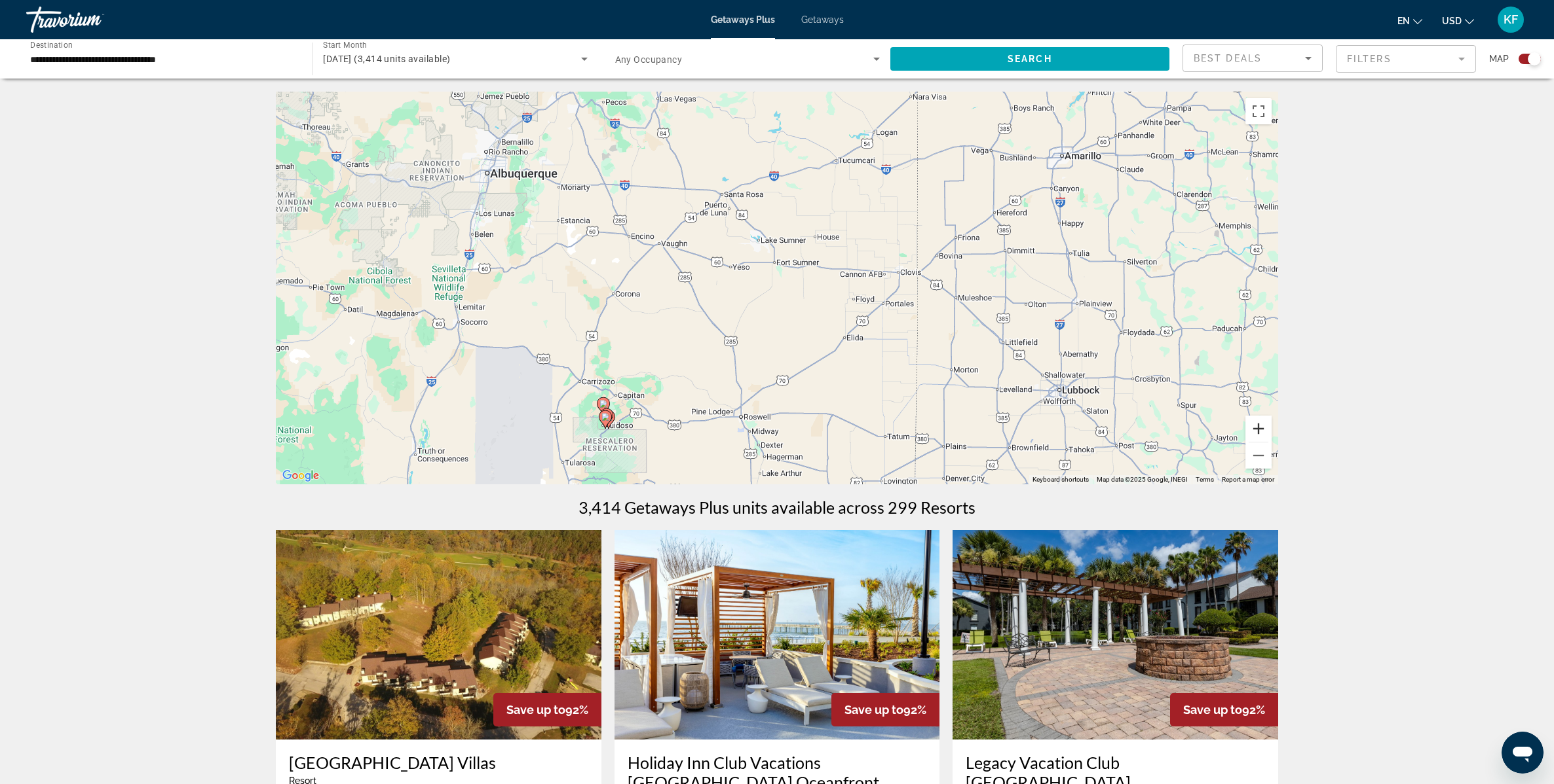
click at [1261, 421] on button "Zoom in" at bounding box center [1258, 429] width 26 height 26
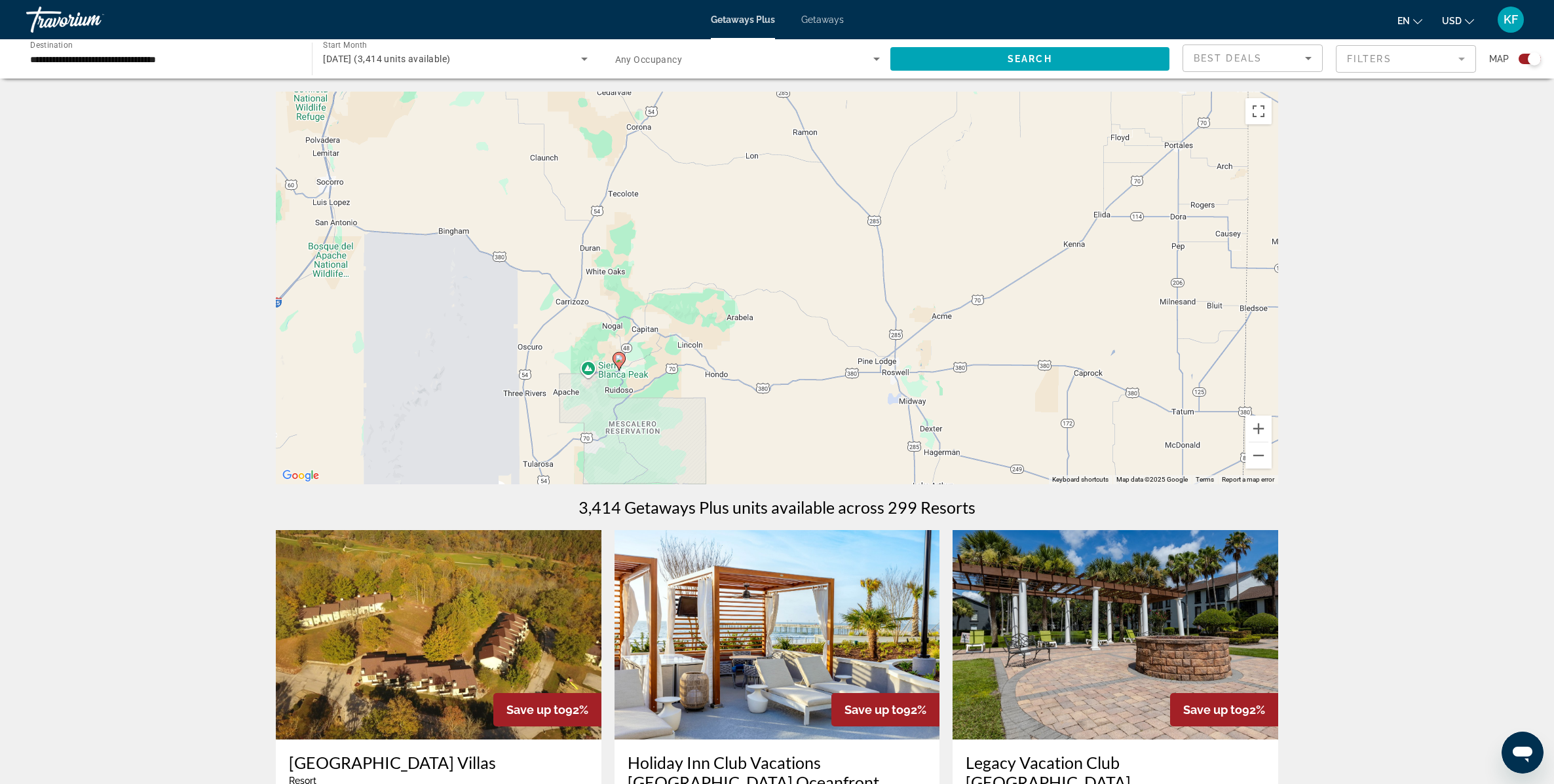
drag, startPoint x: 640, startPoint y: 423, endPoint x: 830, endPoint y: 250, distance: 257.0
click at [830, 250] on div "To activate drag with keyboard, press Alt + Enter. Once in keyboard drag state,…" at bounding box center [777, 288] width 1002 height 392
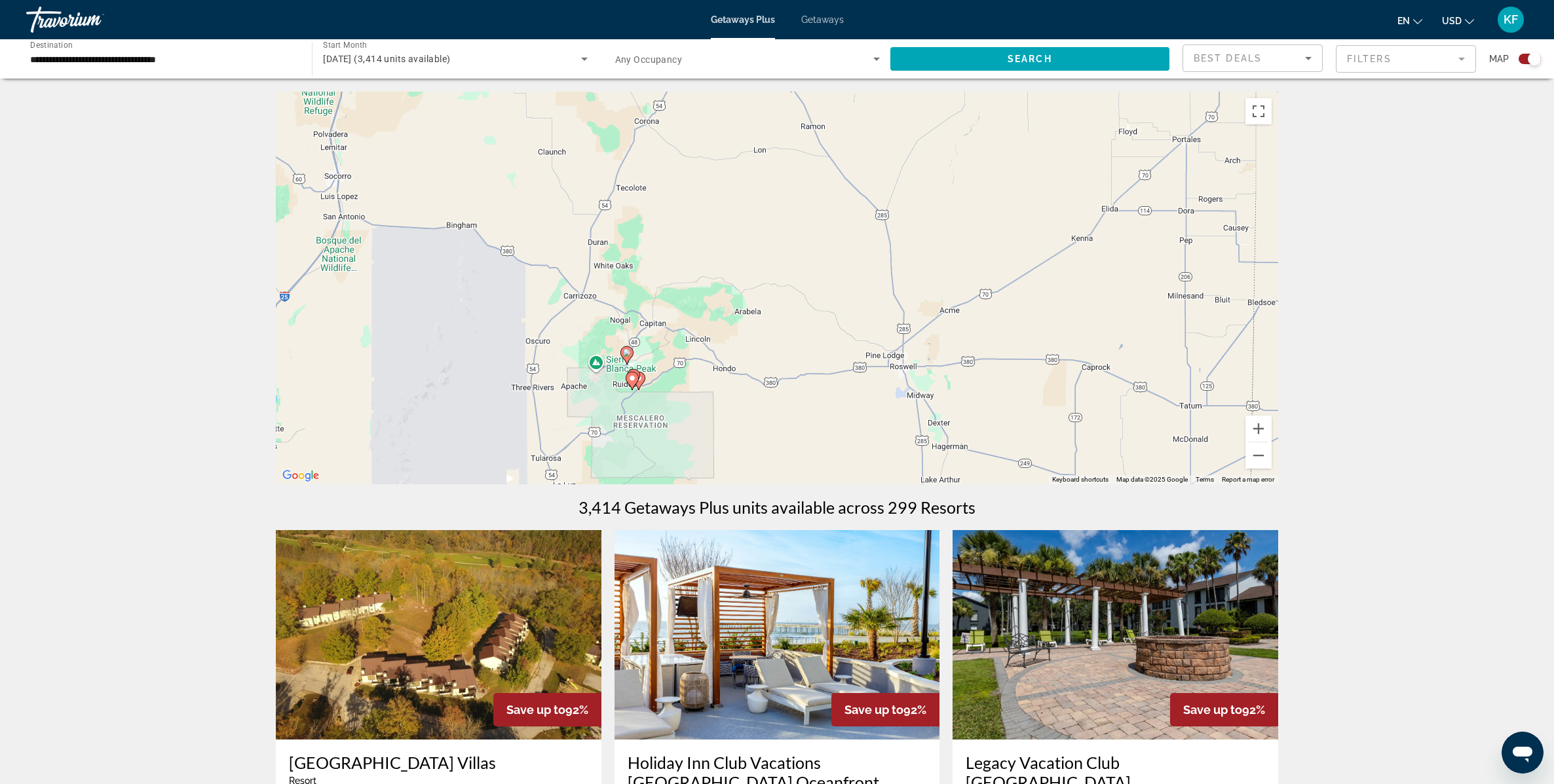
click at [629, 354] on image "Main content" at bounding box center [627, 353] width 8 height 8
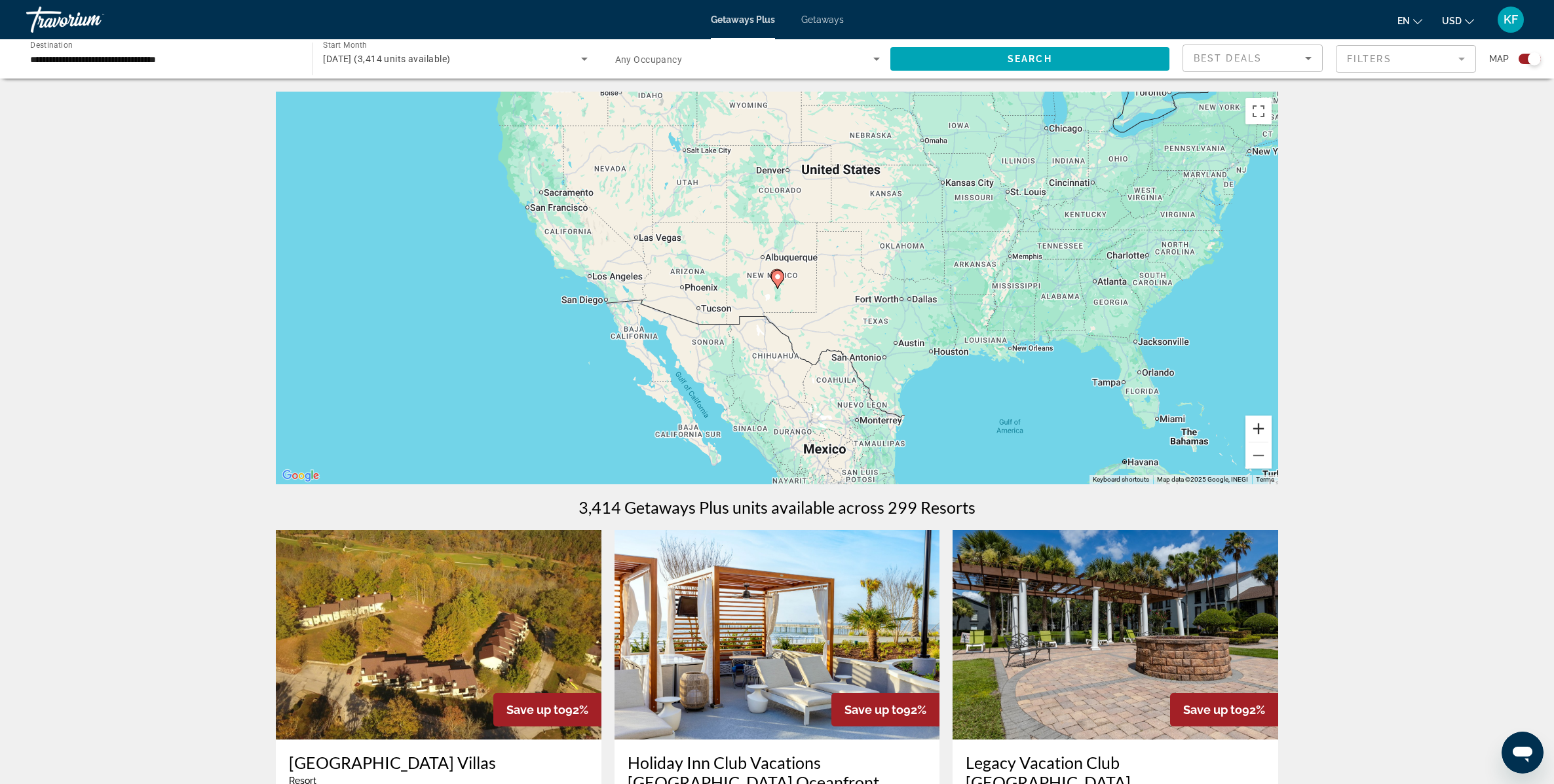
click at [1257, 425] on button "Zoom in" at bounding box center [1258, 429] width 26 height 26
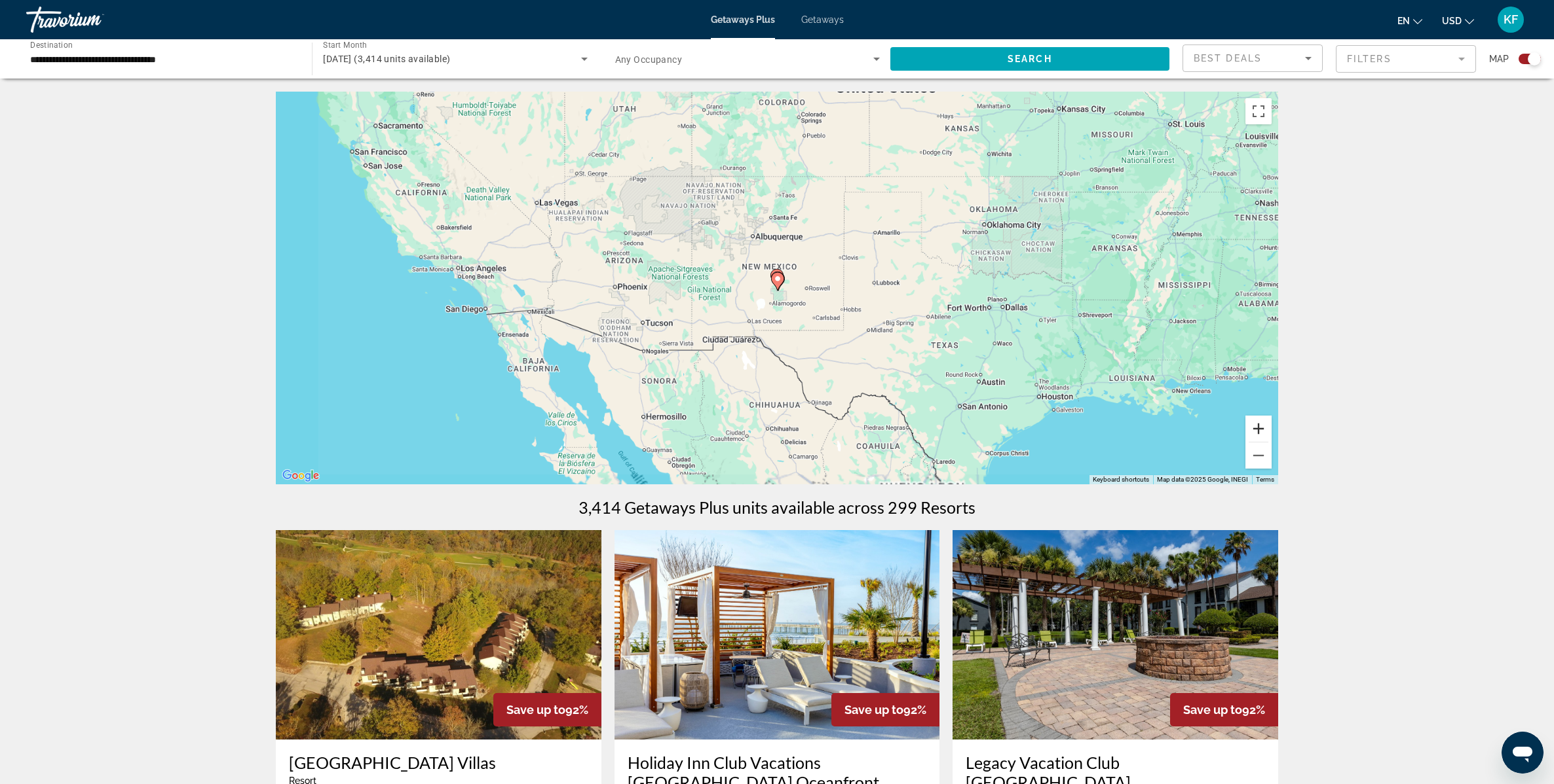
click at [1257, 425] on button "Zoom in" at bounding box center [1258, 429] width 26 height 26
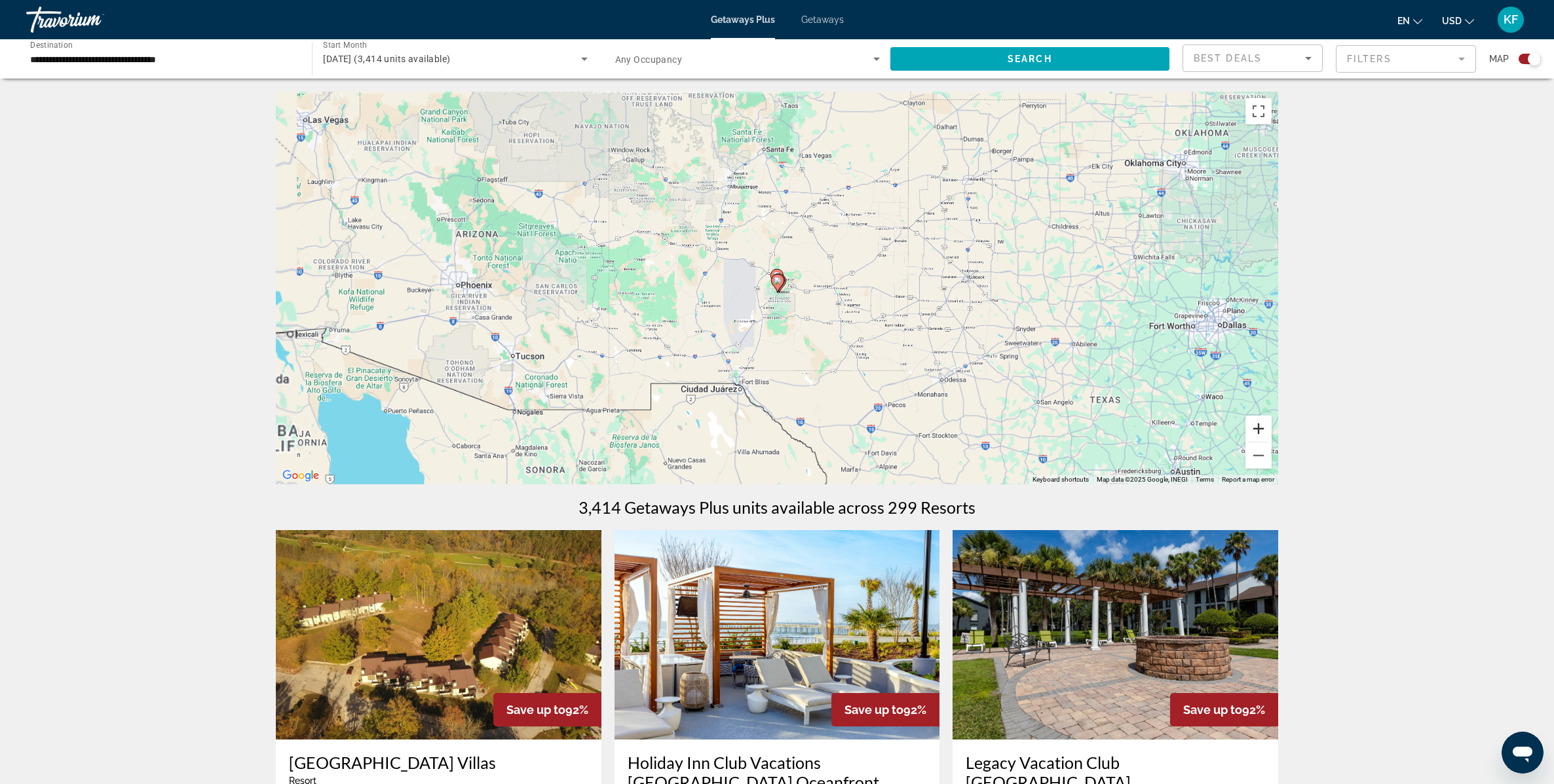
click at [1257, 426] on button "Zoom in" at bounding box center [1258, 429] width 26 height 26
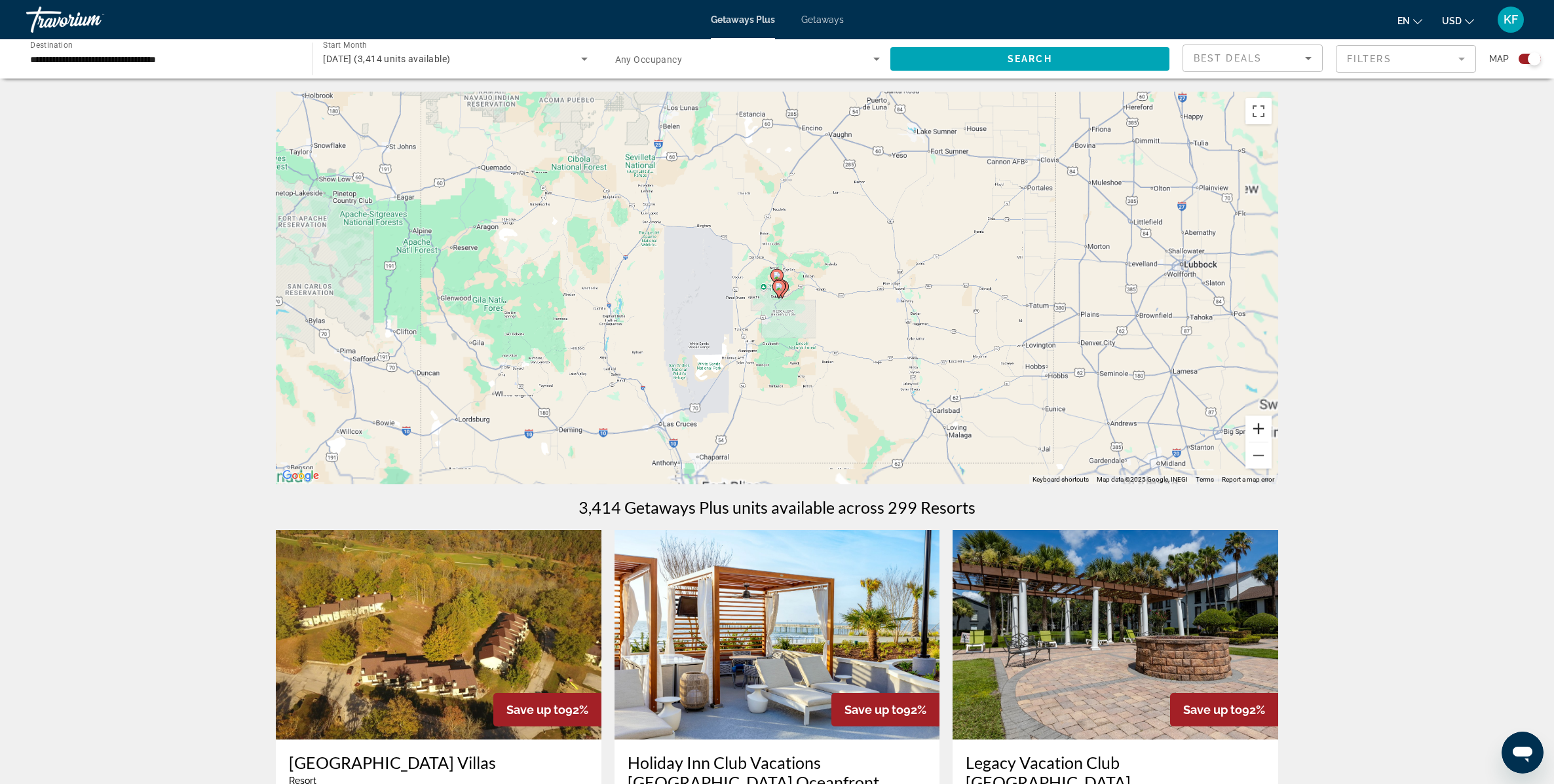
click at [1257, 426] on button "Zoom in" at bounding box center [1258, 429] width 26 height 26
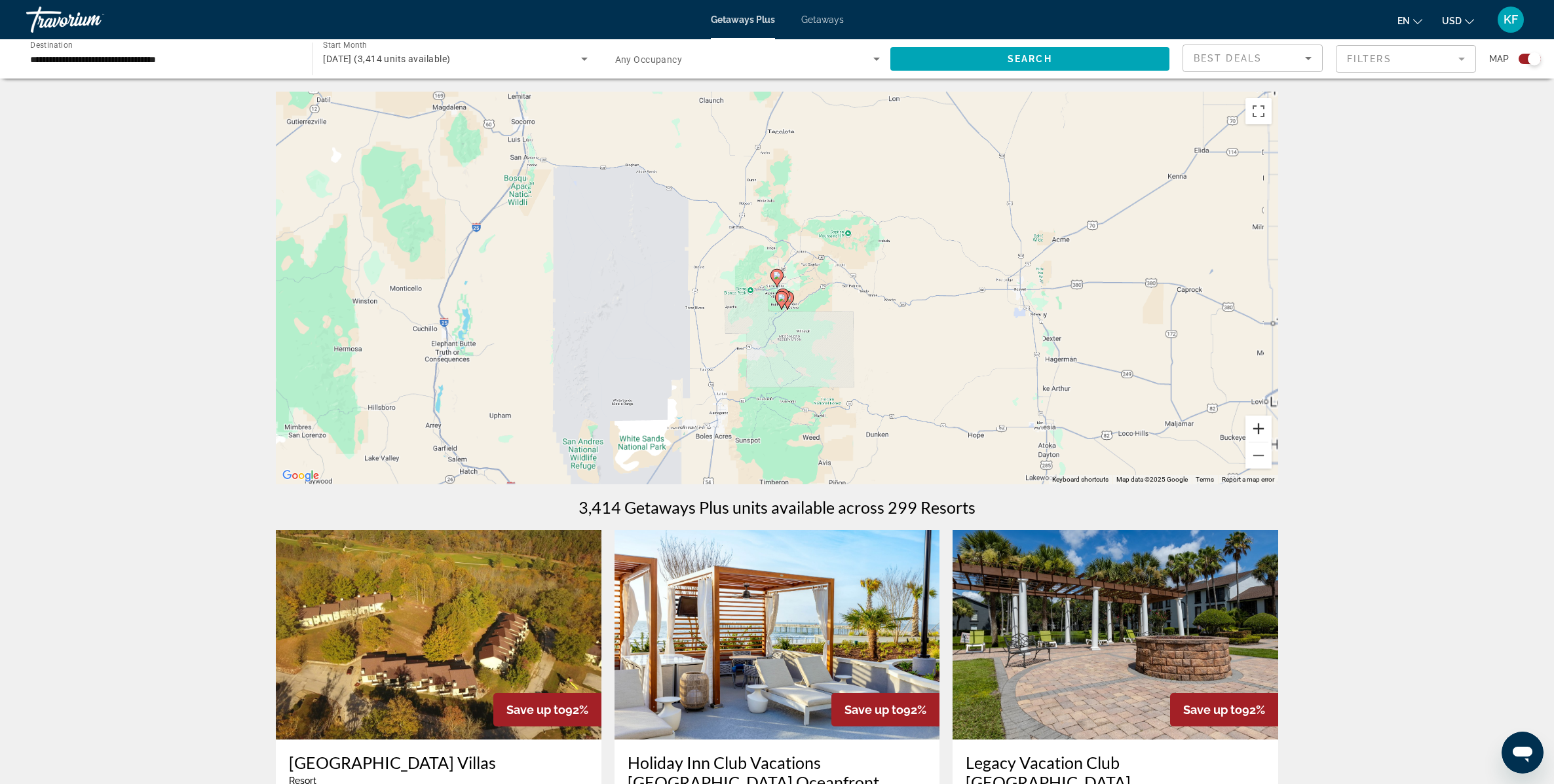
click at [1257, 426] on button "Zoom in" at bounding box center [1258, 429] width 26 height 26
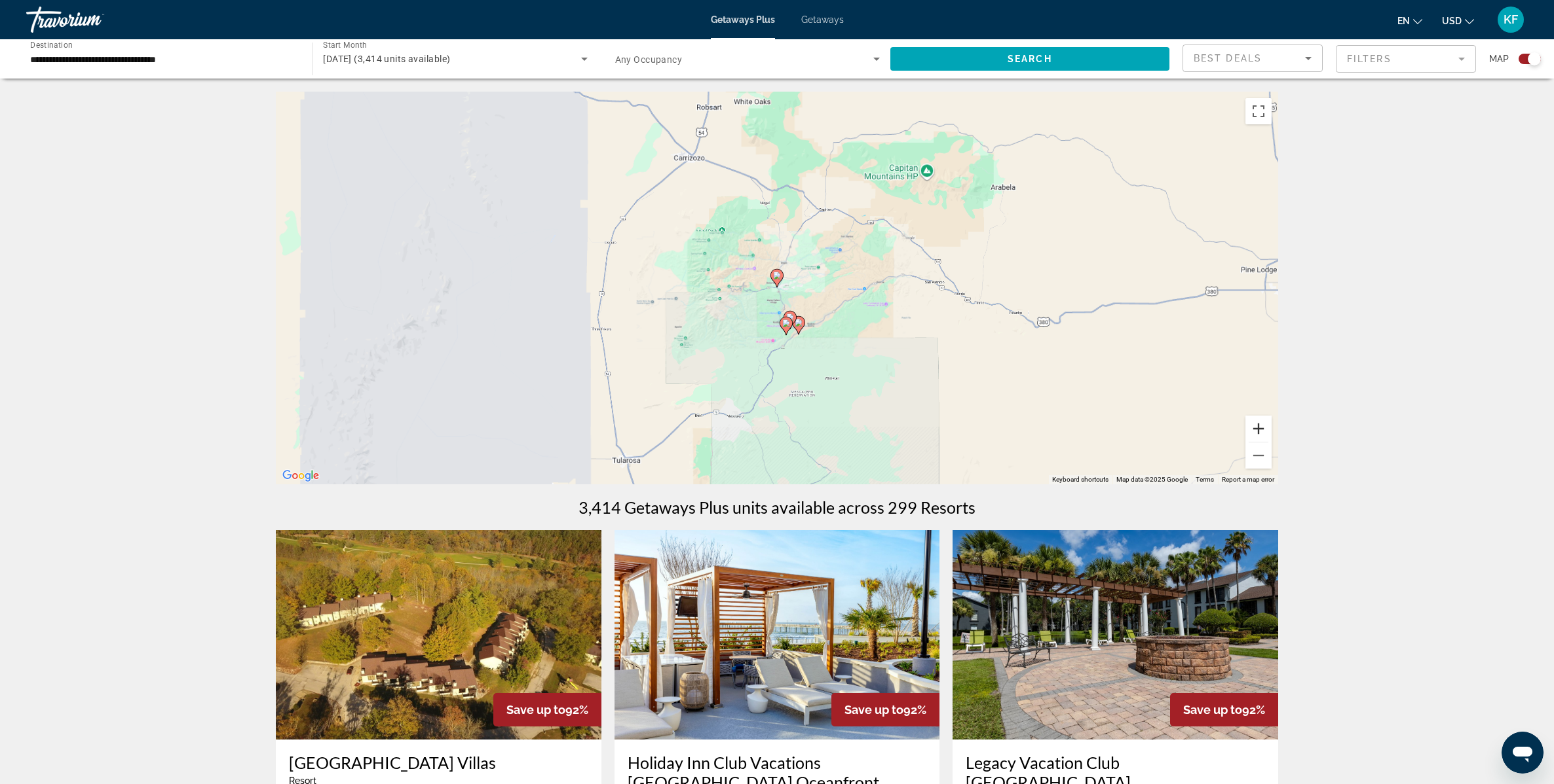
click at [1257, 426] on button "Zoom in" at bounding box center [1258, 429] width 26 height 26
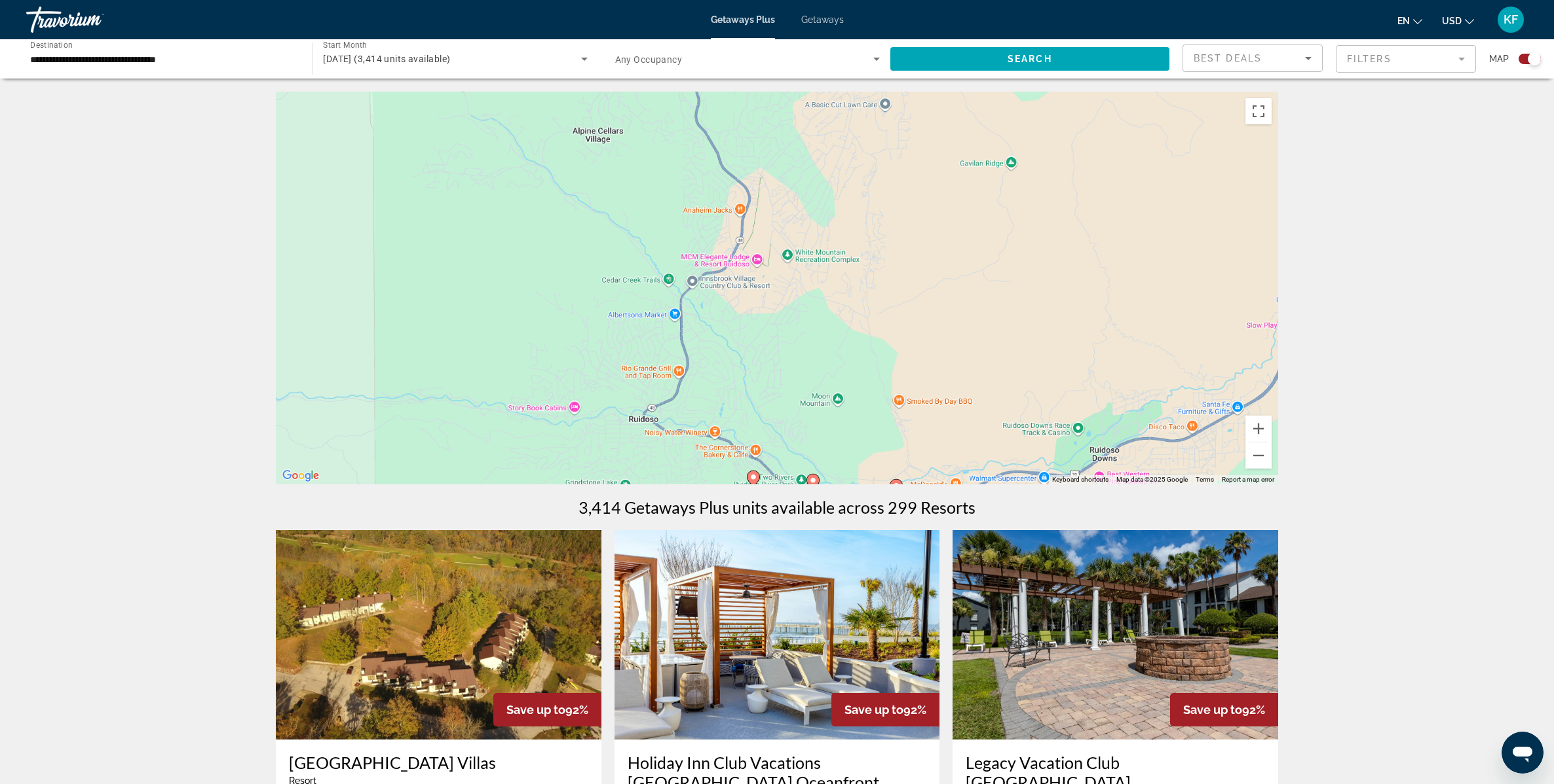
drag, startPoint x: 894, startPoint y: 324, endPoint x: 786, endPoint y: 40, distance: 303.8
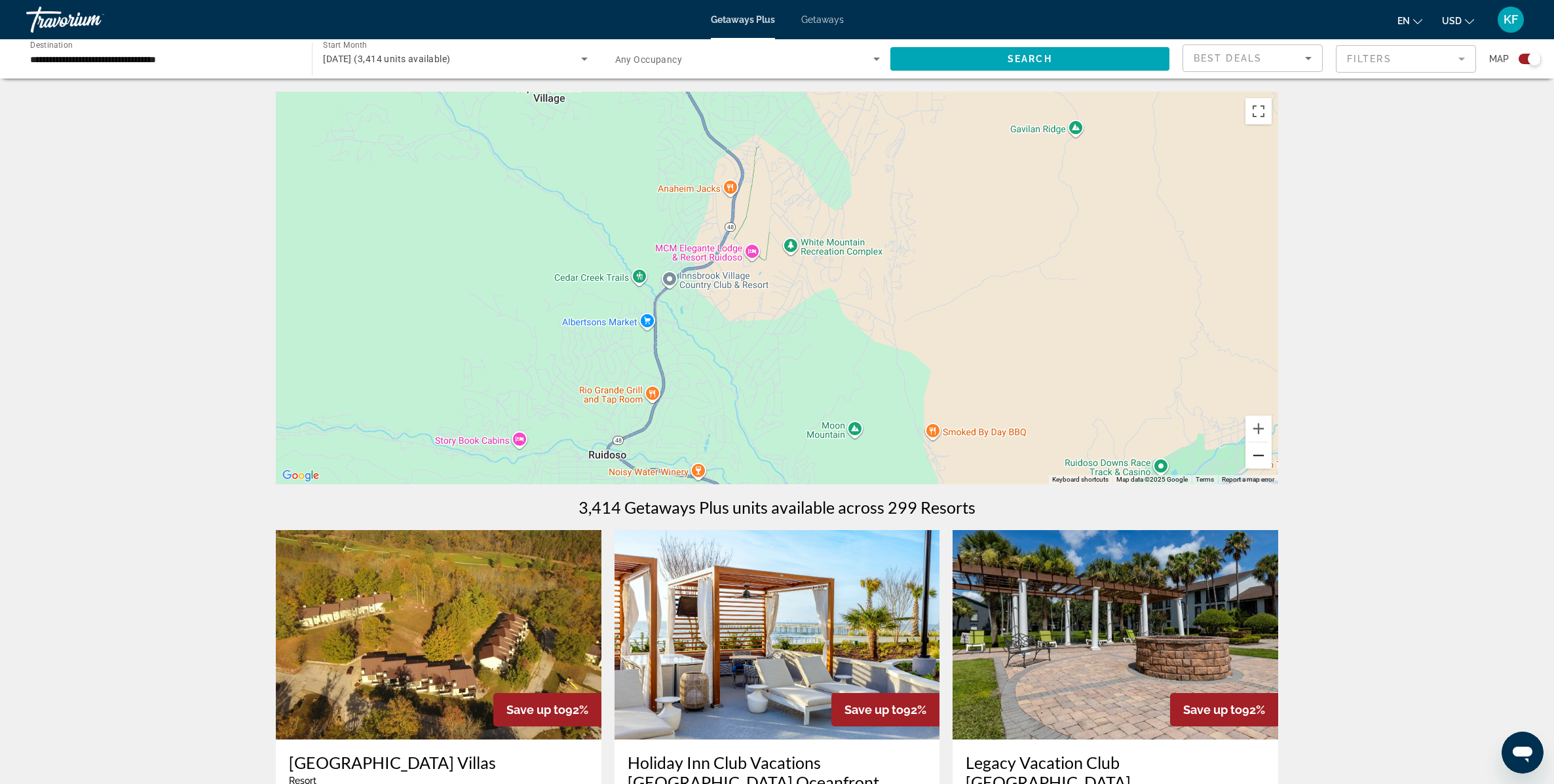
click at [1256, 454] on button "Zoom out" at bounding box center [1258, 455] width 26 height 26
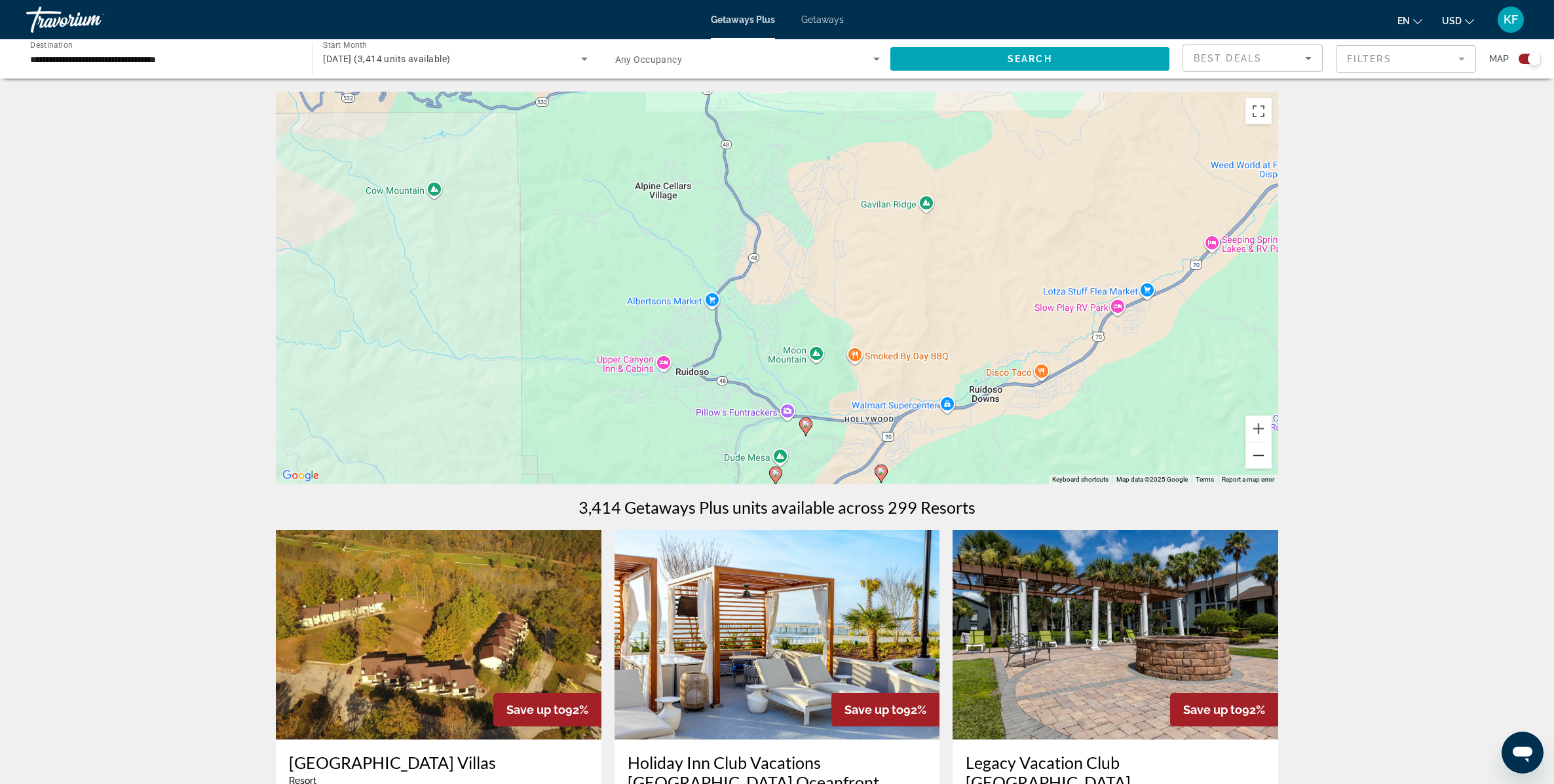
click at [1256, 454] on button "Zoom out" at bounding box center [1258, 455] width 26 height 26
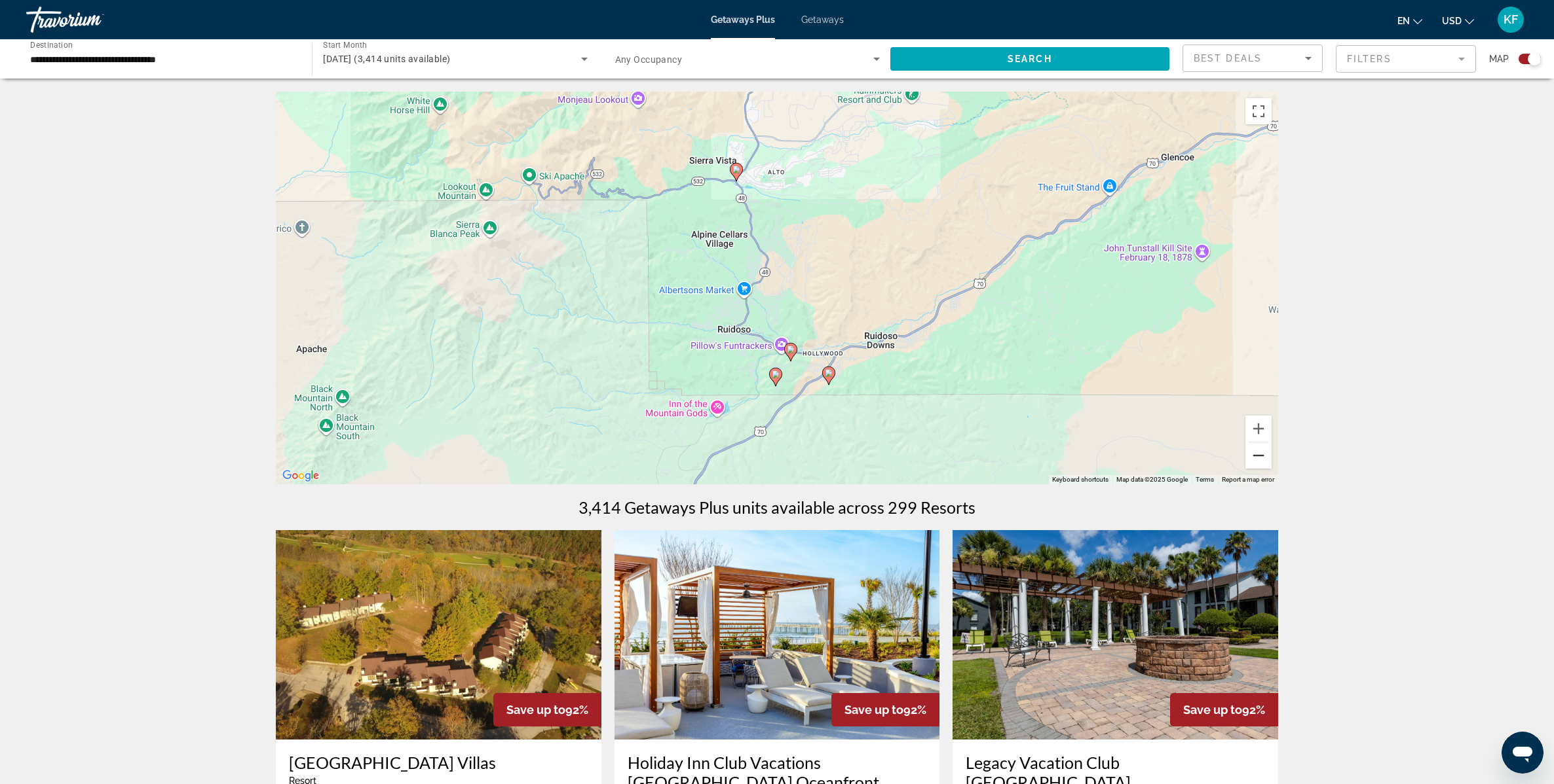
click at [1256, 454] on button "Zoom out" at bounding box center [1258, 455] width 26 height 26
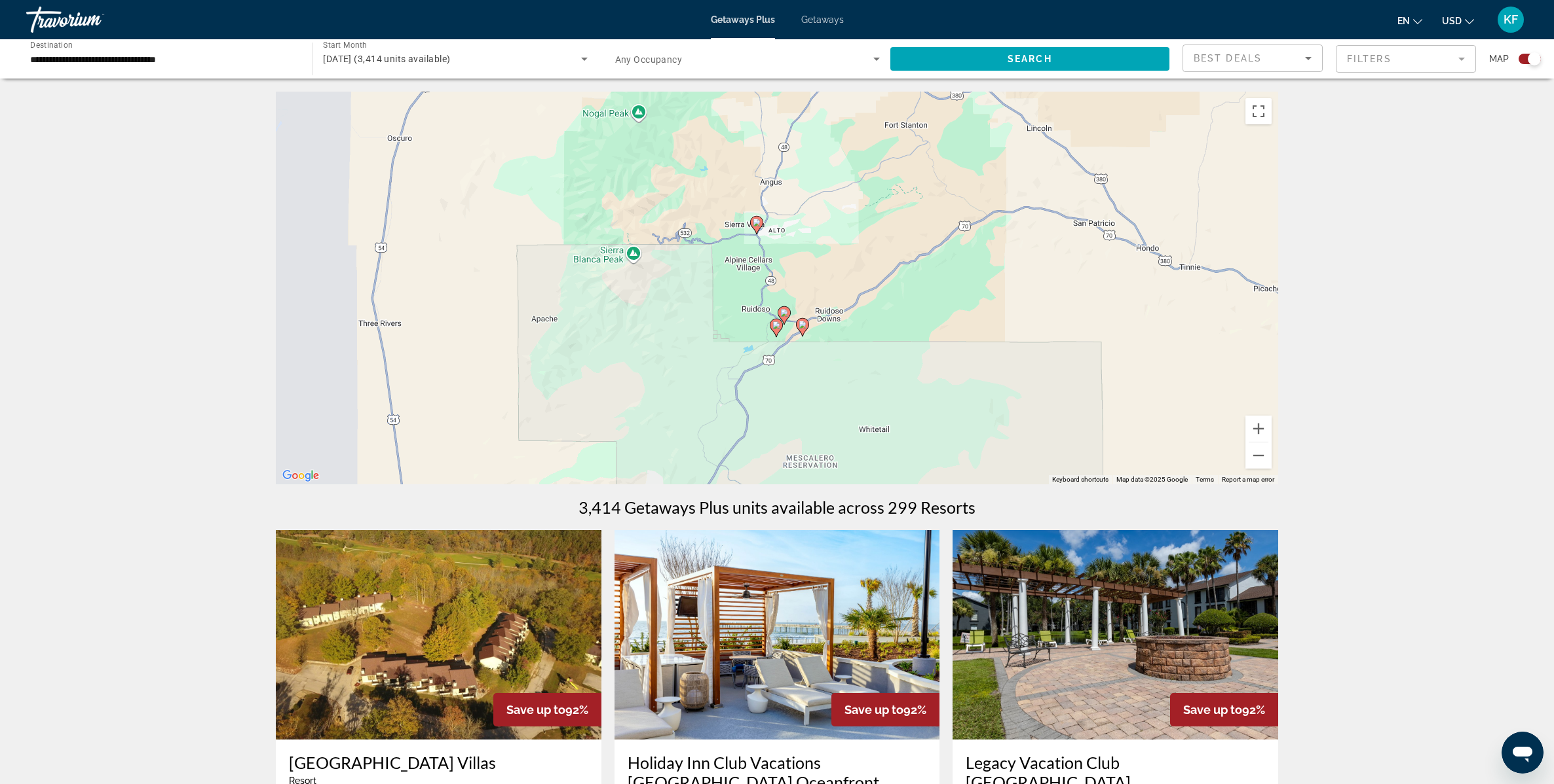
click at [761, 226] on icon "Main content" at bounding box center [756, 225] width 12 height 17
type input "**********"
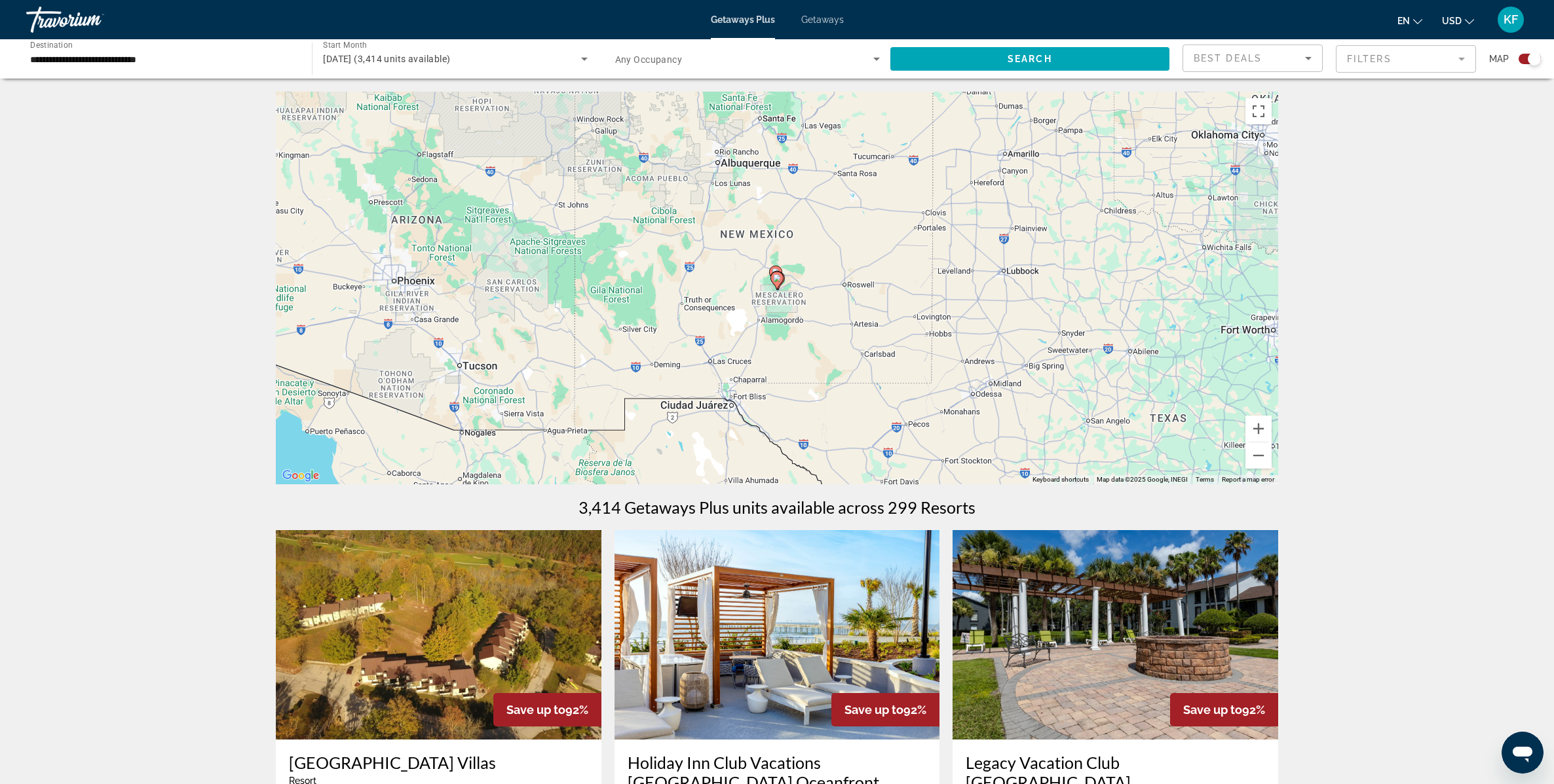
click at [776, 267] on icon "Main content" at bounding box center [775, 275] width 12 height 17
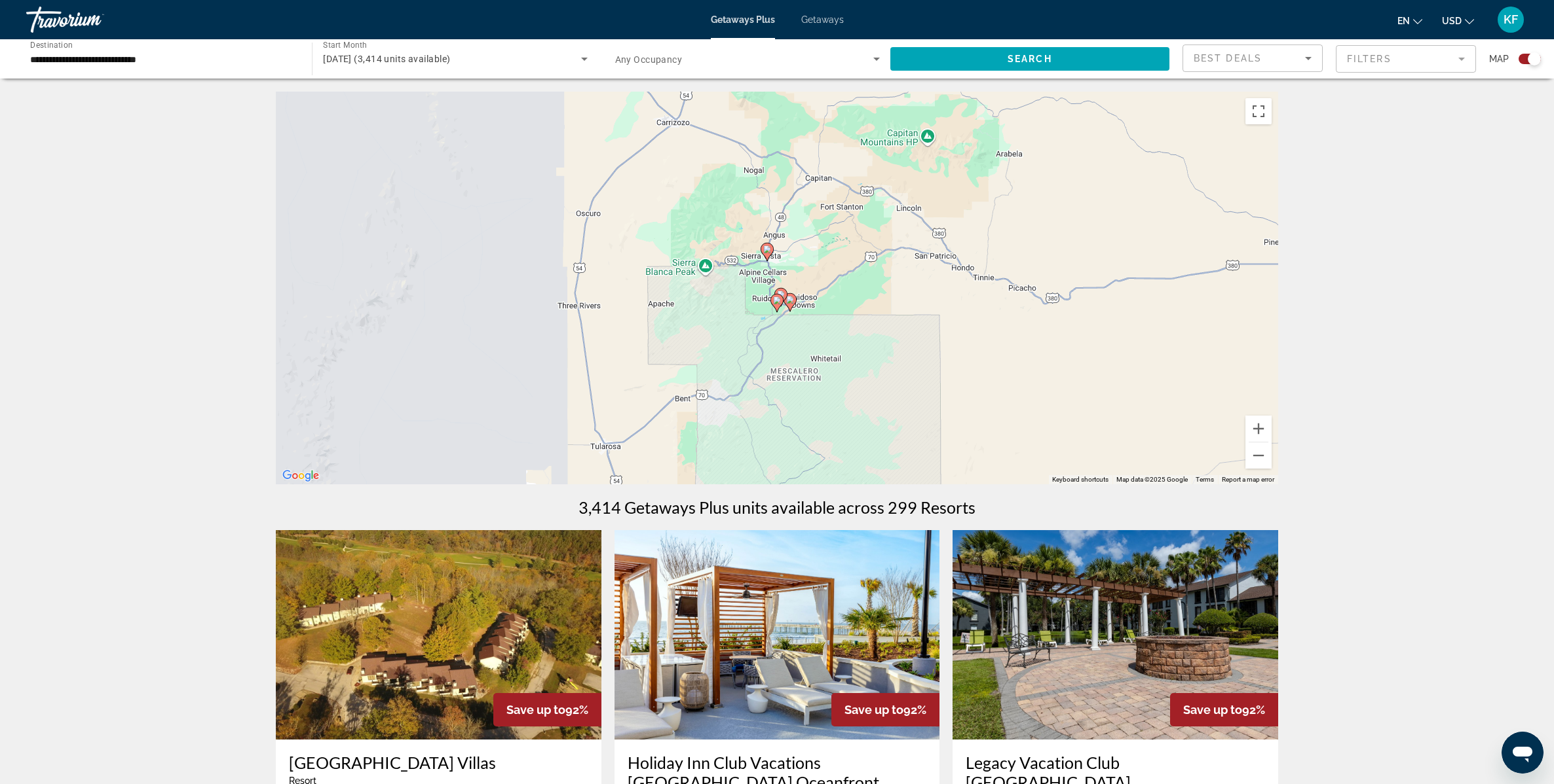
click at [763, 245] on icon "Main content" at bounding box center [766, 251] width 12 height 17
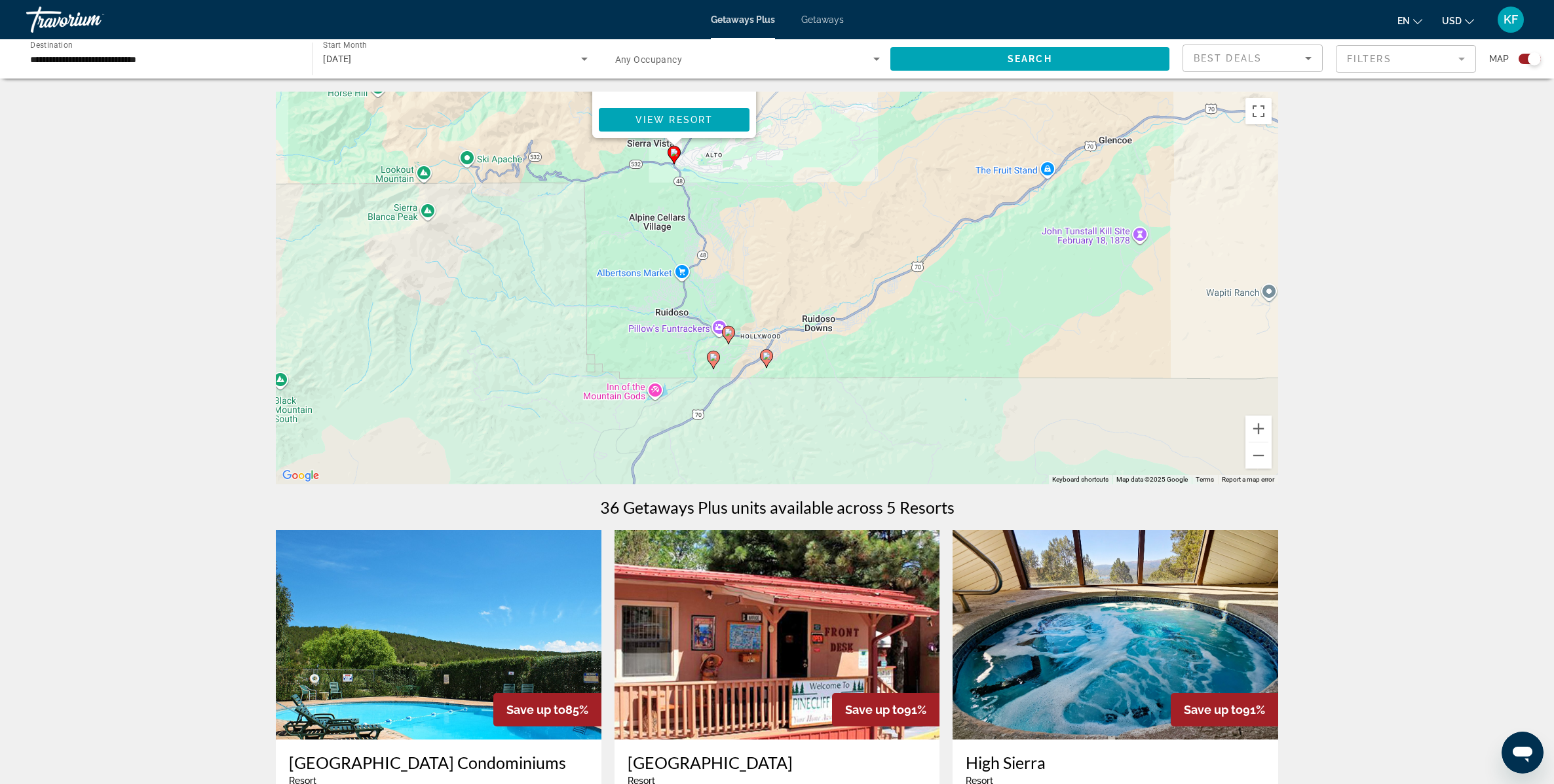
drag, startPoint x: 894, startPoint y: 401, endPoint x: 832, endPoint y: 99, distance: 308.3
click at [832, 99] on div "To activate drag with keyboard, press Alt + Enter. Once in keyboard drag state,…" at bounding box center [777, 288] width 1002 height 392
click at [733, 334] on icon "Main content" at bounding box center [728, 335] width 12 height 17
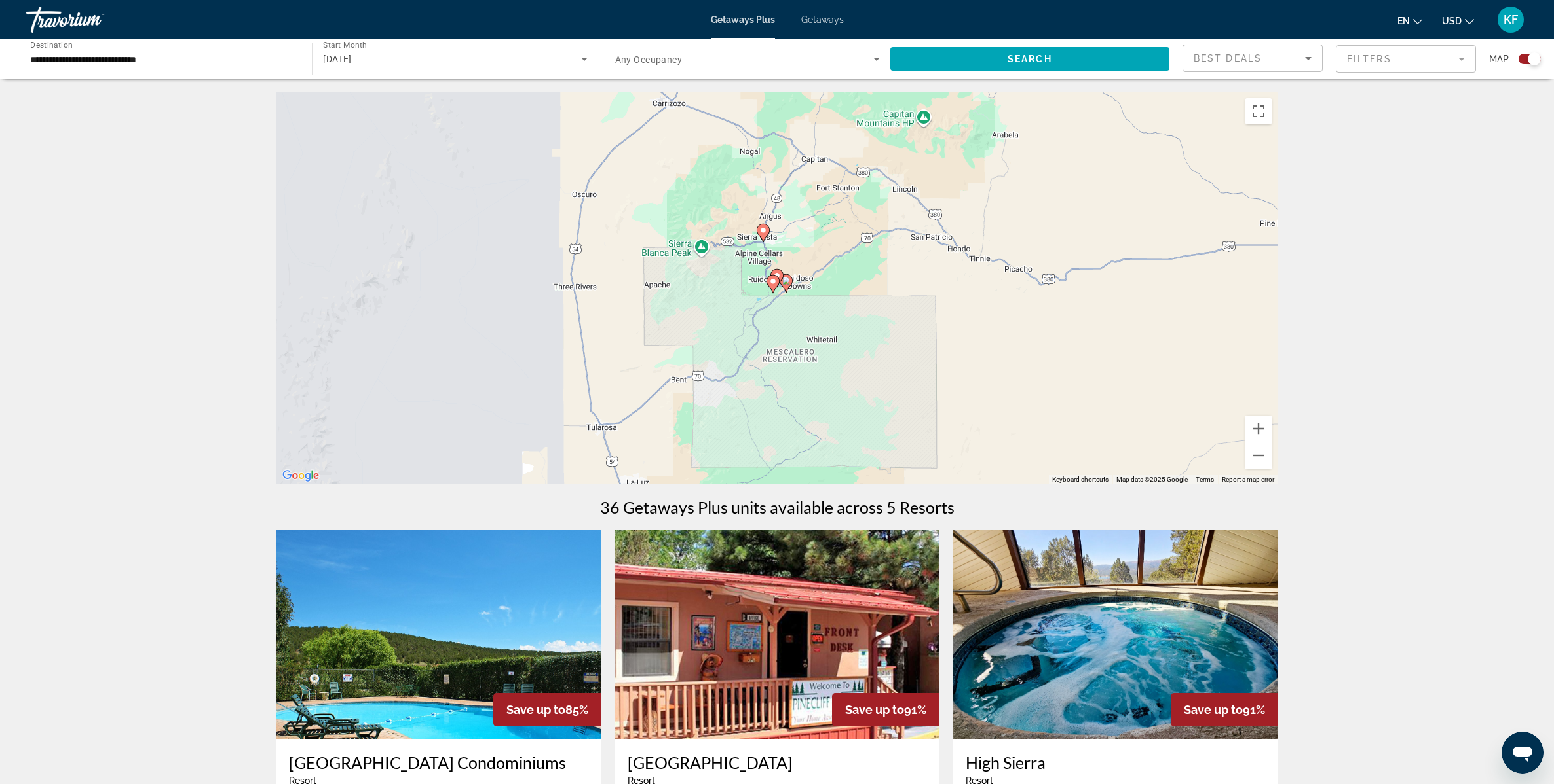
click at [787, 286] on icon "Main content" at bounding box center [785, 283] width 12 height 17
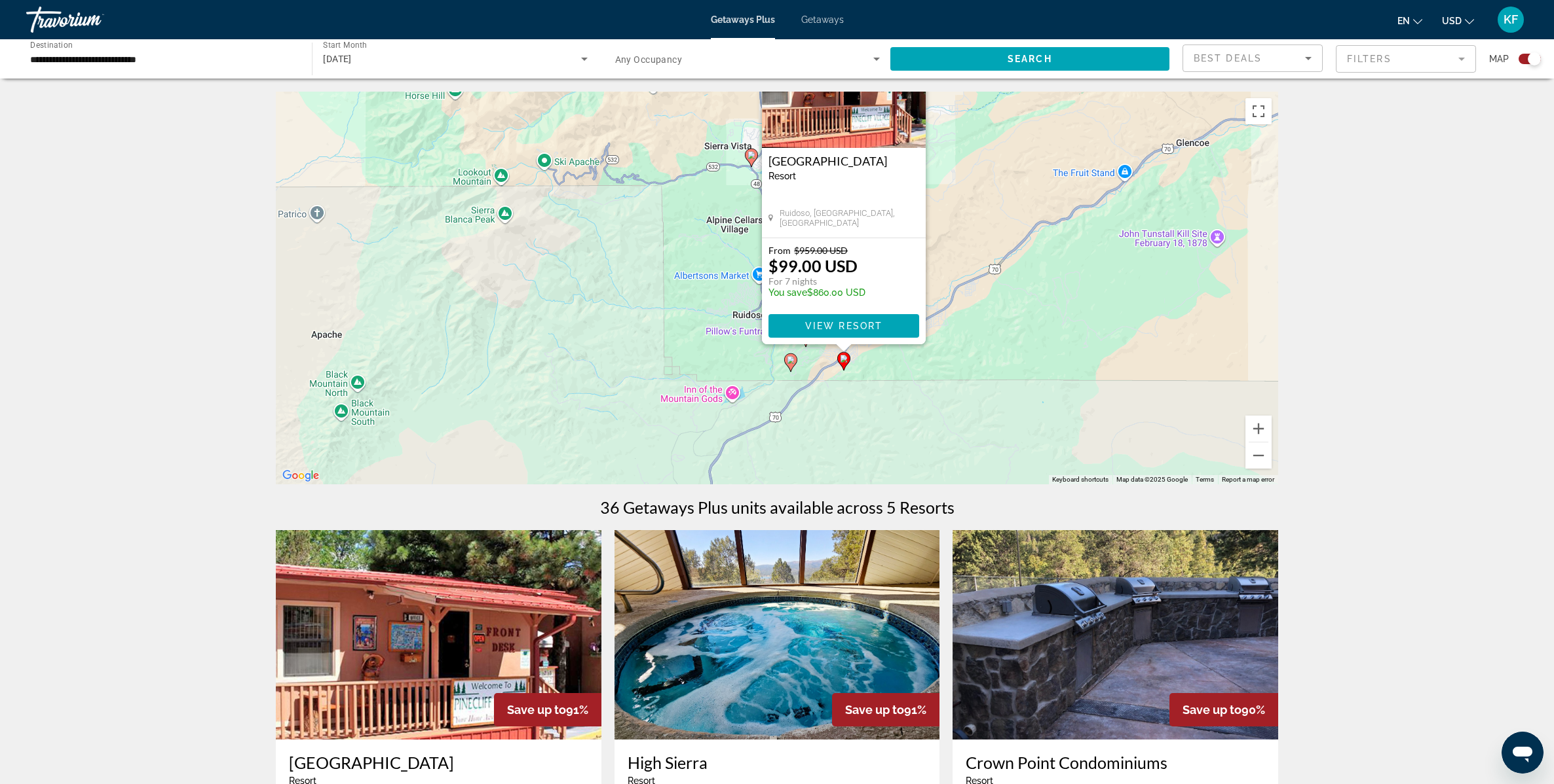
drag, startPoint x: 879, startPoint y: 429, endPoint x: 965, endPoint y: 316, distance: 142.0
click at [965, 316] on div "To activate drag with keyboard, press Alt + Enter. Once in keyboard drag state,…" at bounding box center [777, 288] width 1002 height 392
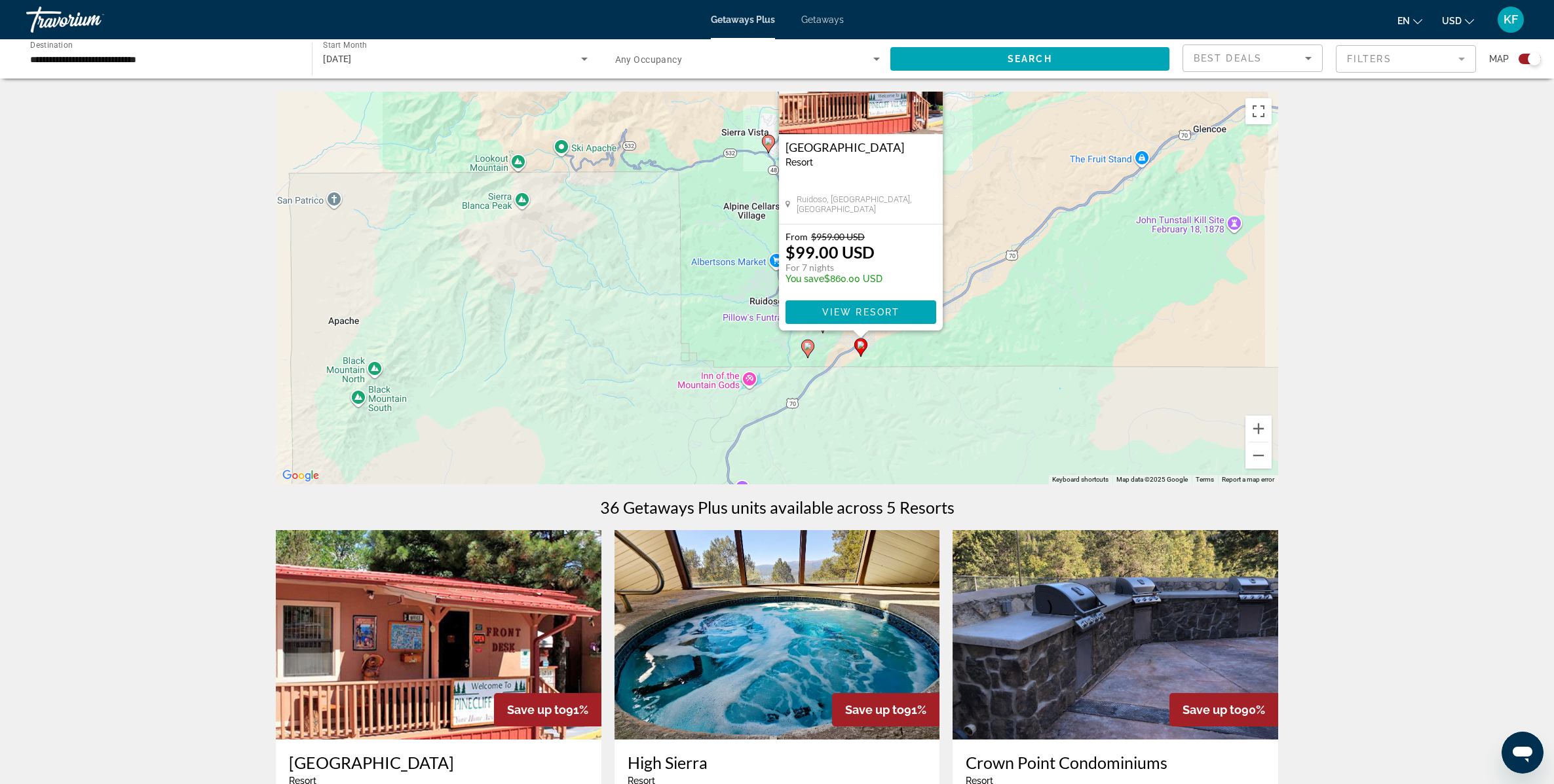
click at [806, 346] on image "Main content" at bounding box center [807, 346] width 8 height 8
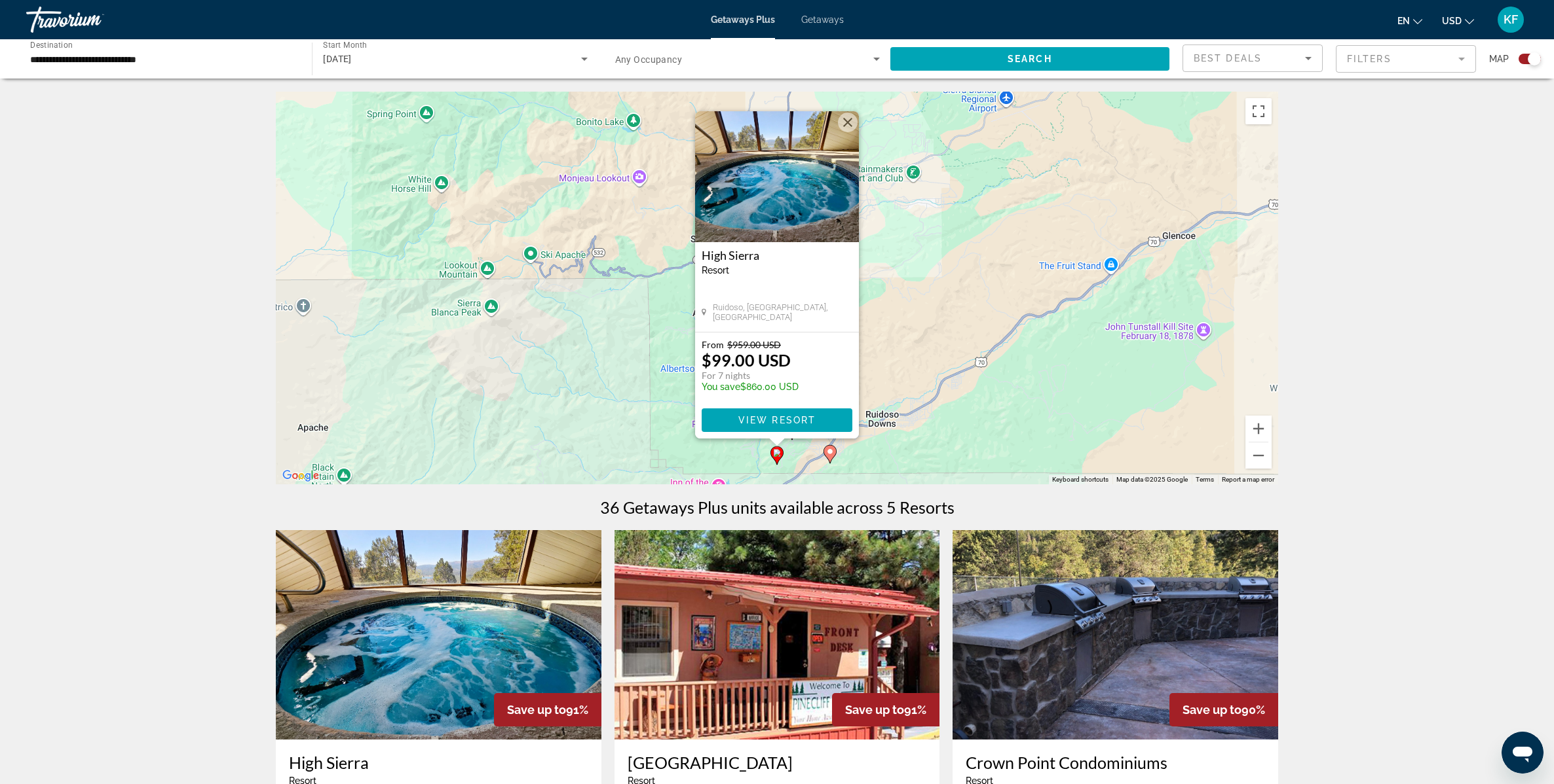
click at [898, 476] on div "To navigate, press the arrow keys. To activate drag with keyboard, press Alt + …" at bounding box center [777, 288] width 1002 height 392
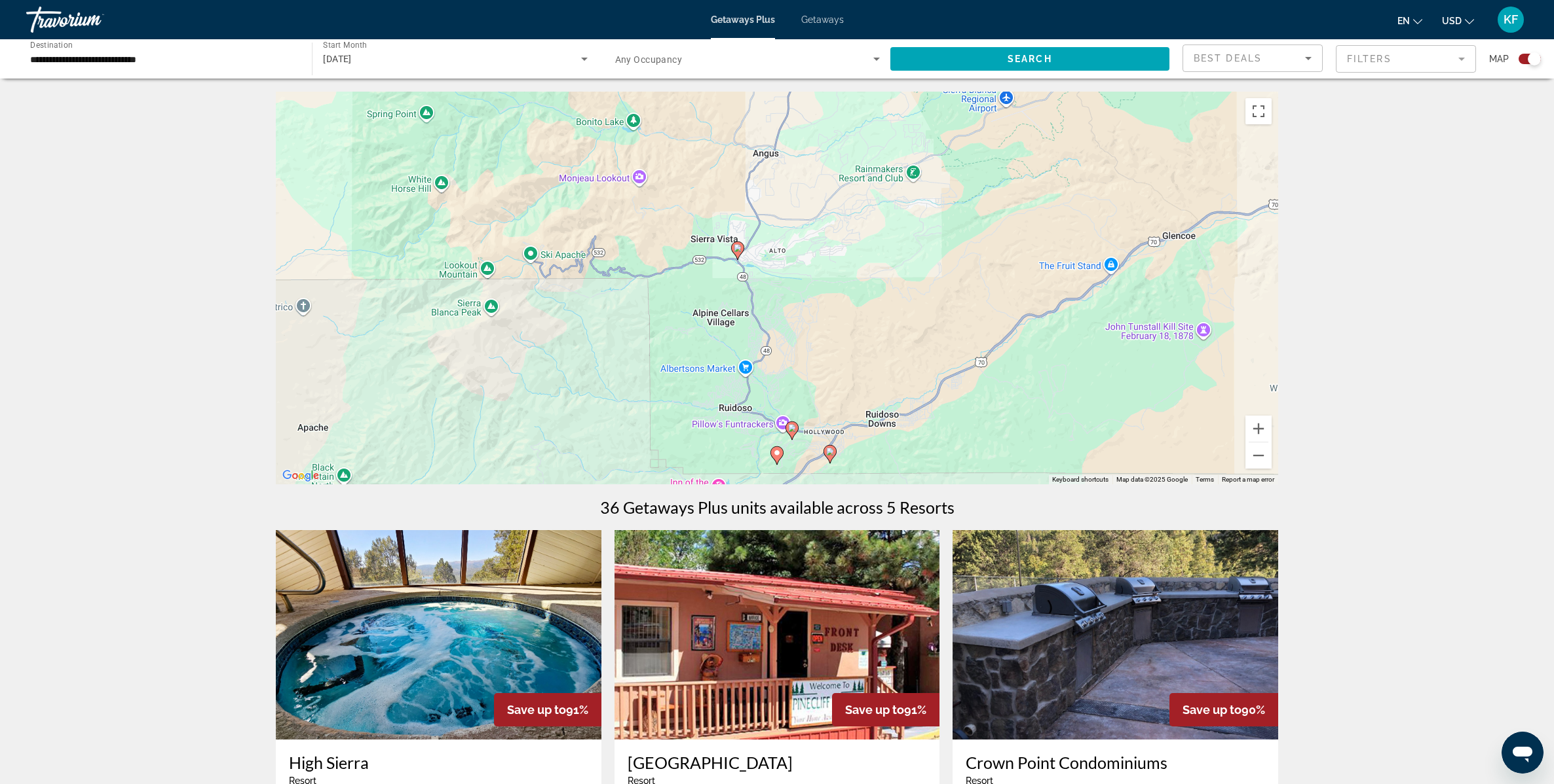
click at [795, 430] on image "Main content" at bounding box center [791, 428] width 8 height 8
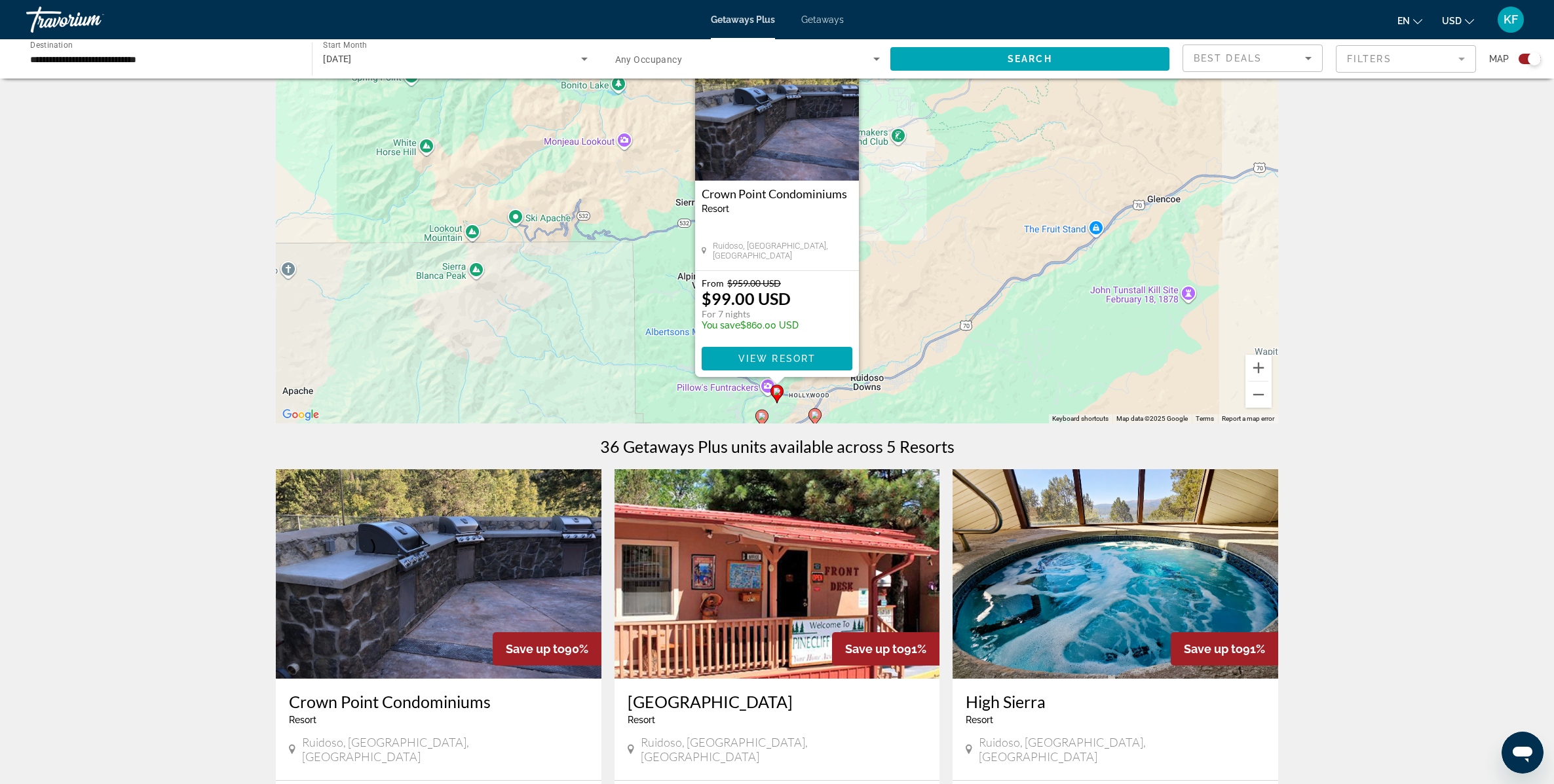
scroll to position [65, 0]
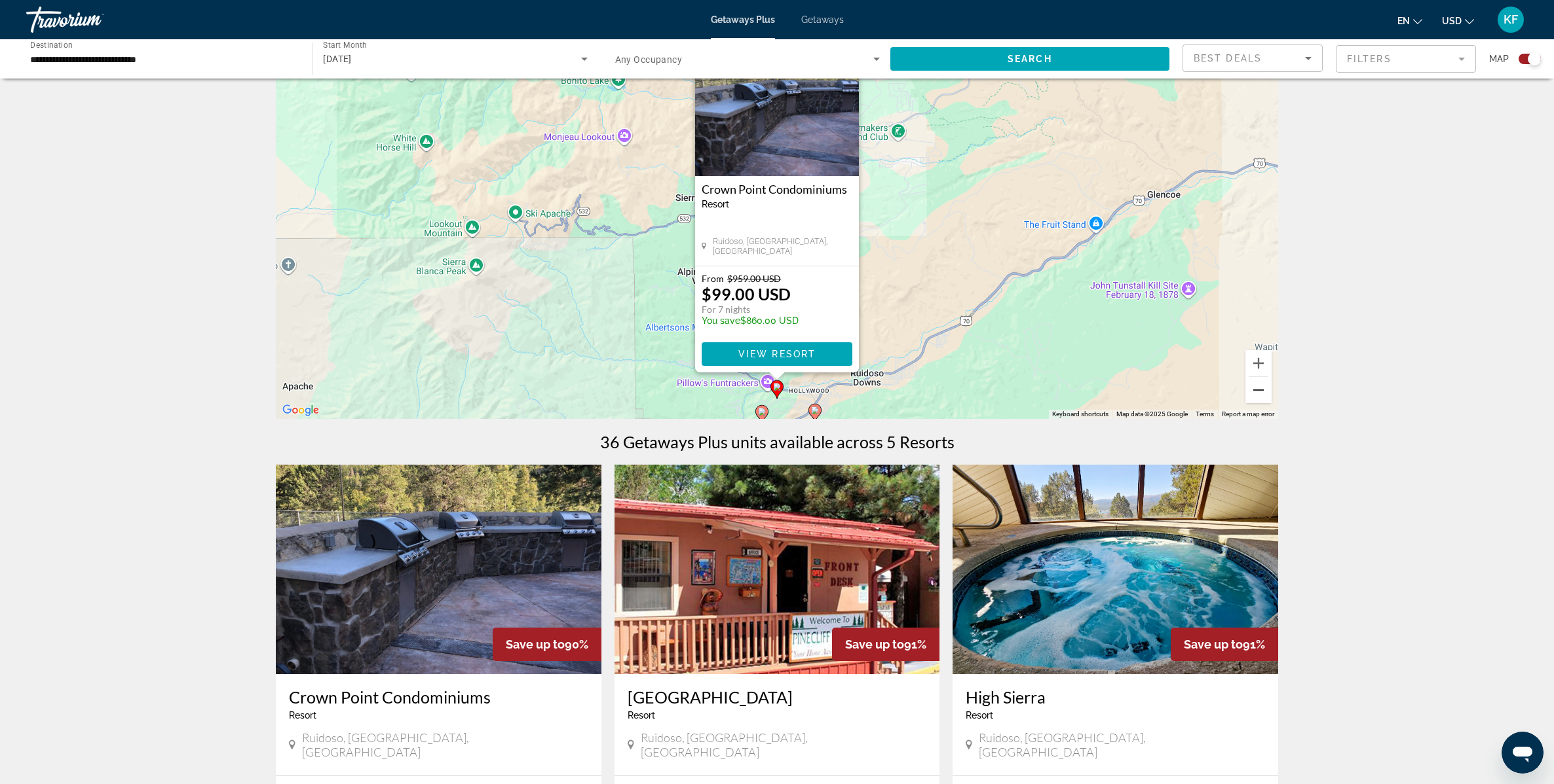
click at [1256, 389] on button "Zoom out" at bounding box center [1258, 390] width 26 height 26
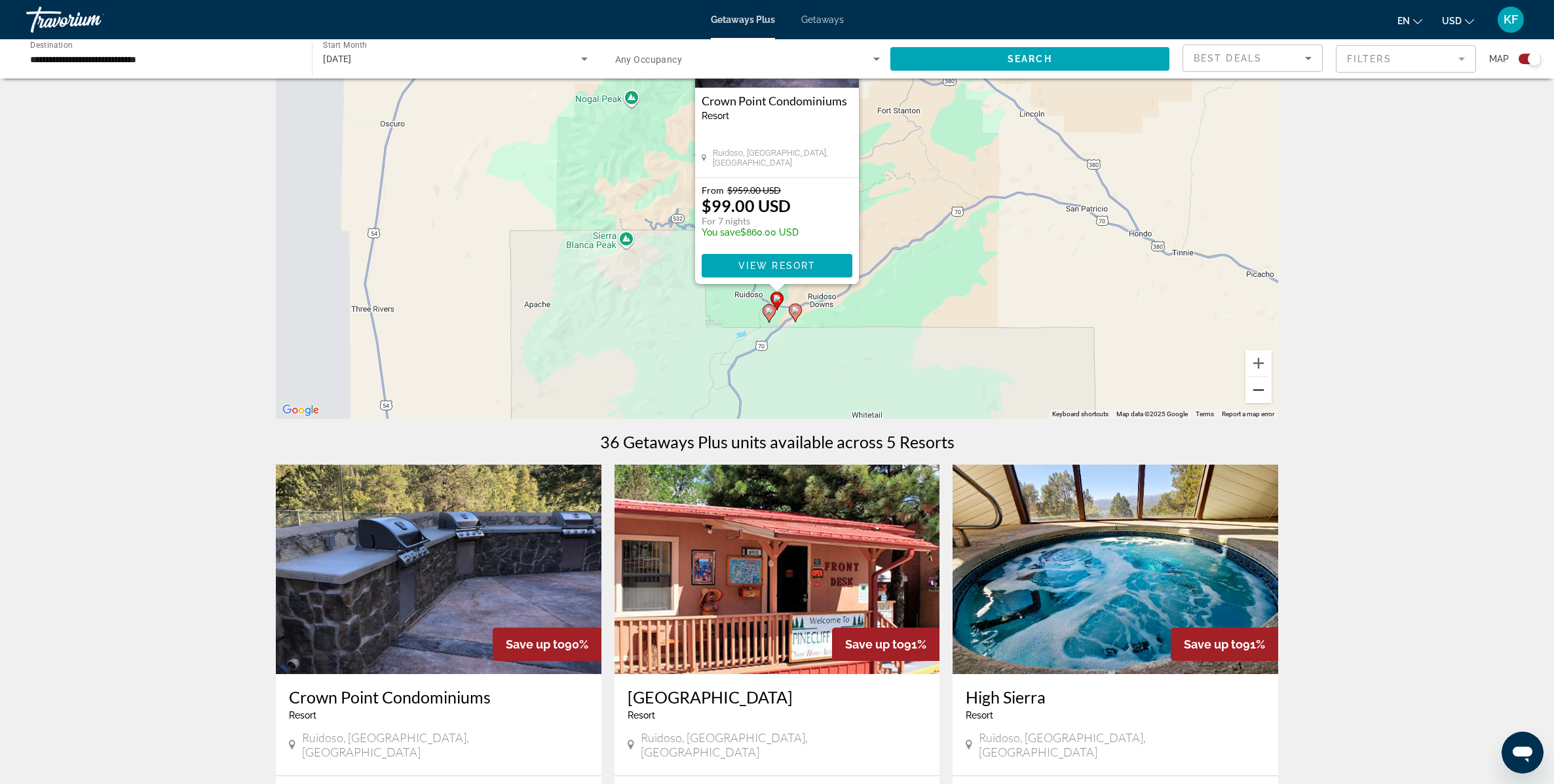
click at [1256, 389] on button "Zoom out" at bounding box center [1258, 390] width 26 height 26
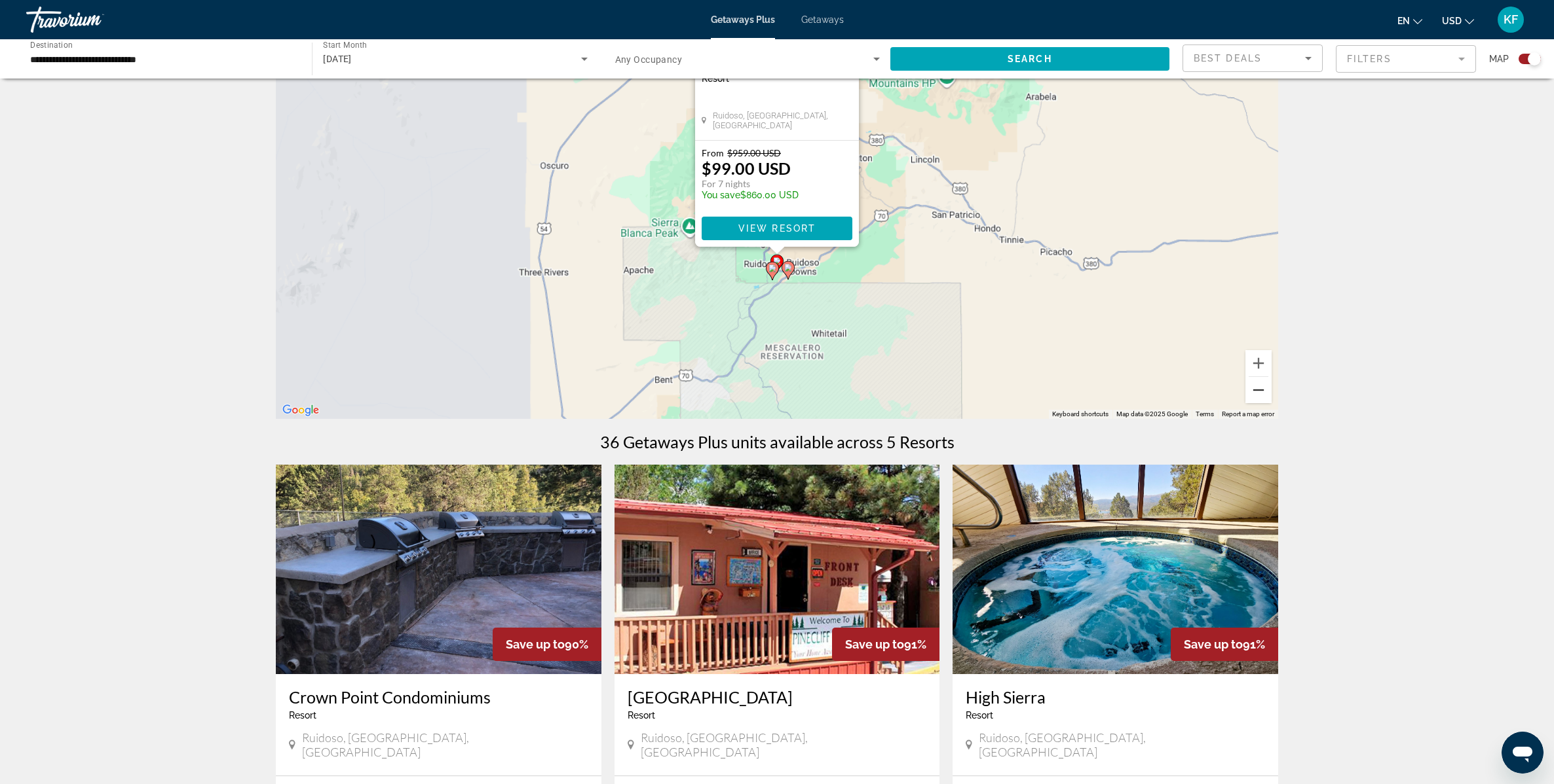
click at [1256, 389] on button "Zoom out" at bounding box center [1258, 390] width 26 height 26
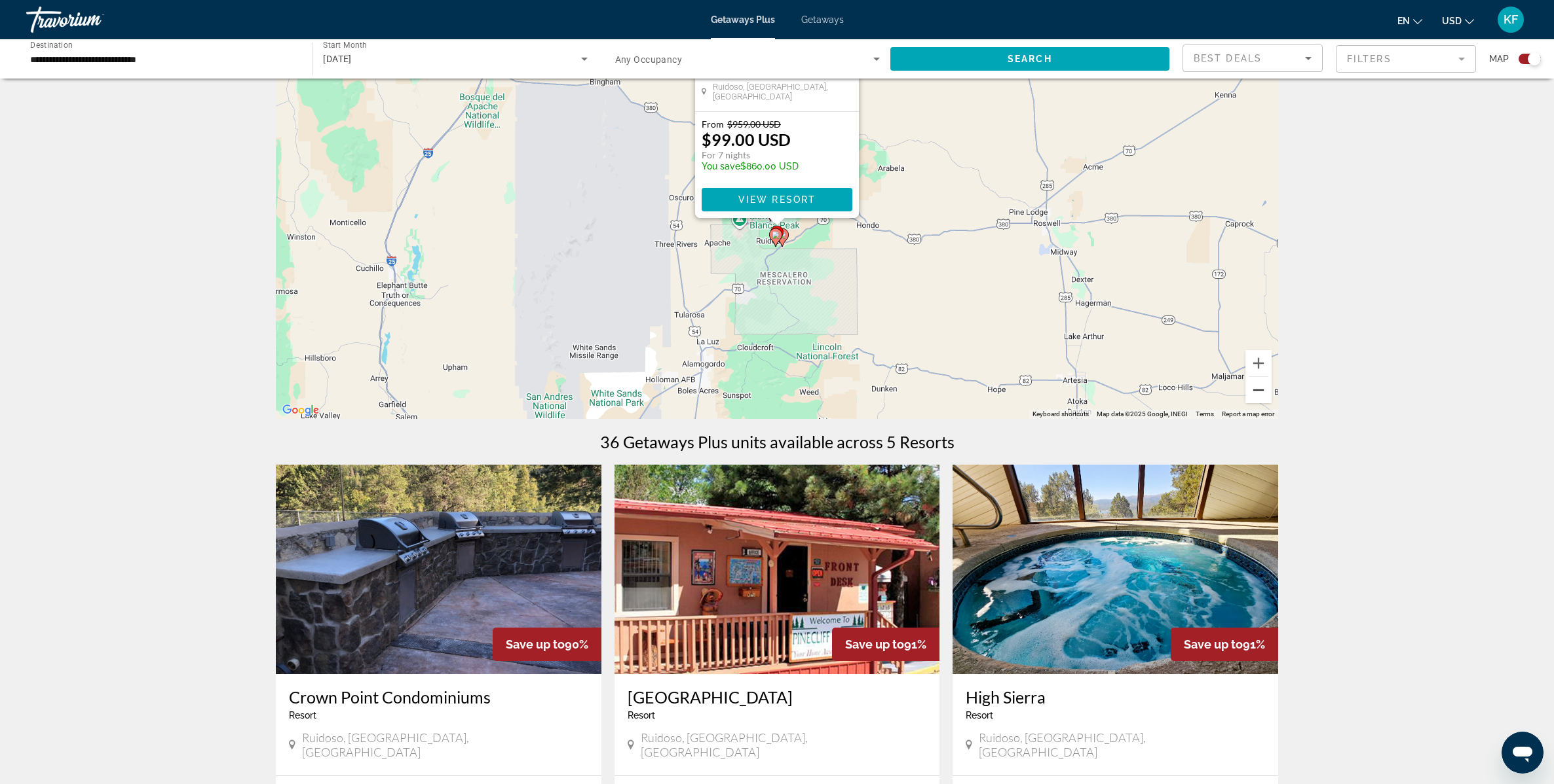
click at [1256, 389] on button "Zoom out" at bounding box center [1258, 390] width 26 height 26
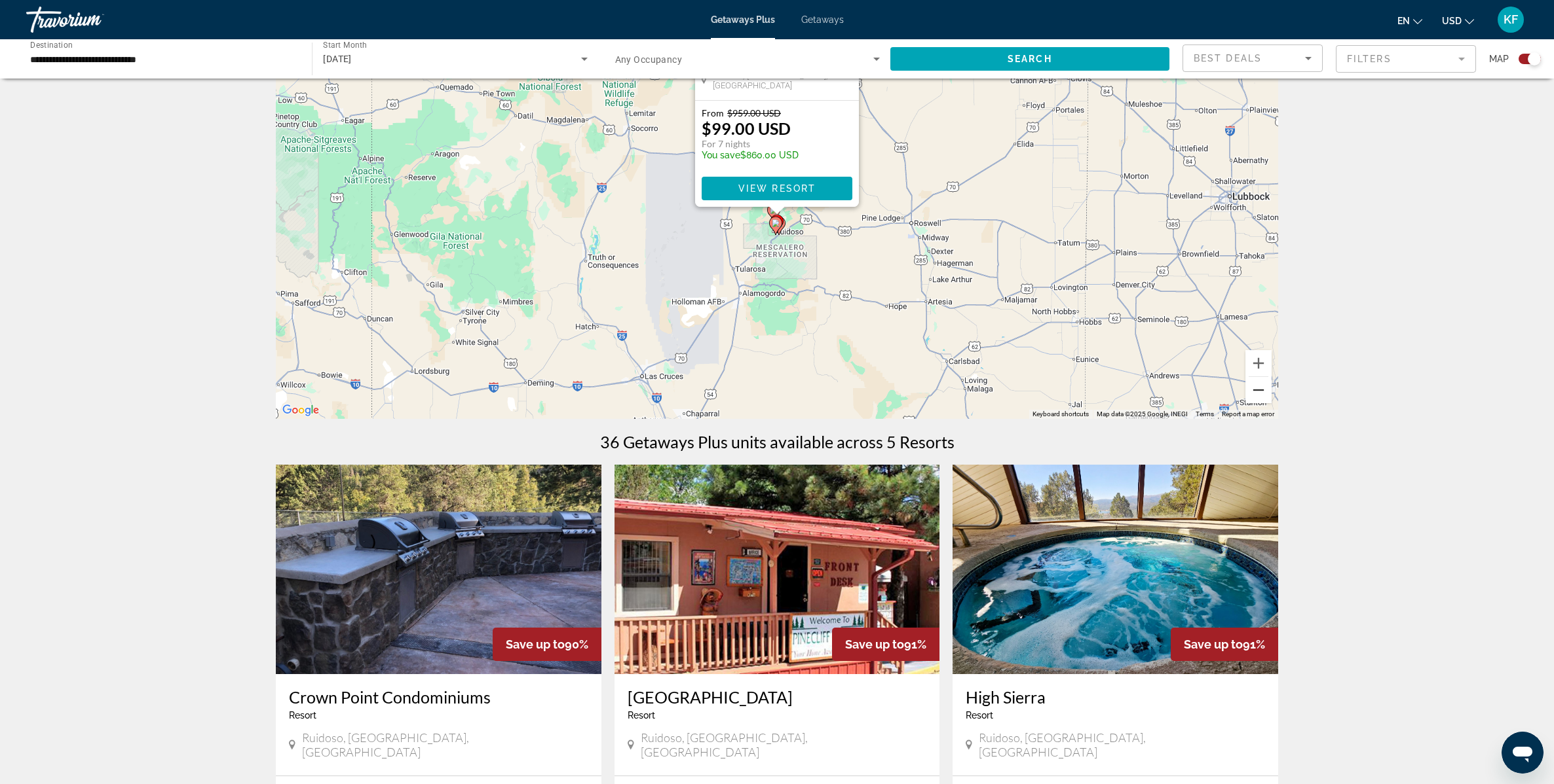
click at [1256, 389] on button "Zoom out" at bounding box center [1258, 390] width 26 height 26
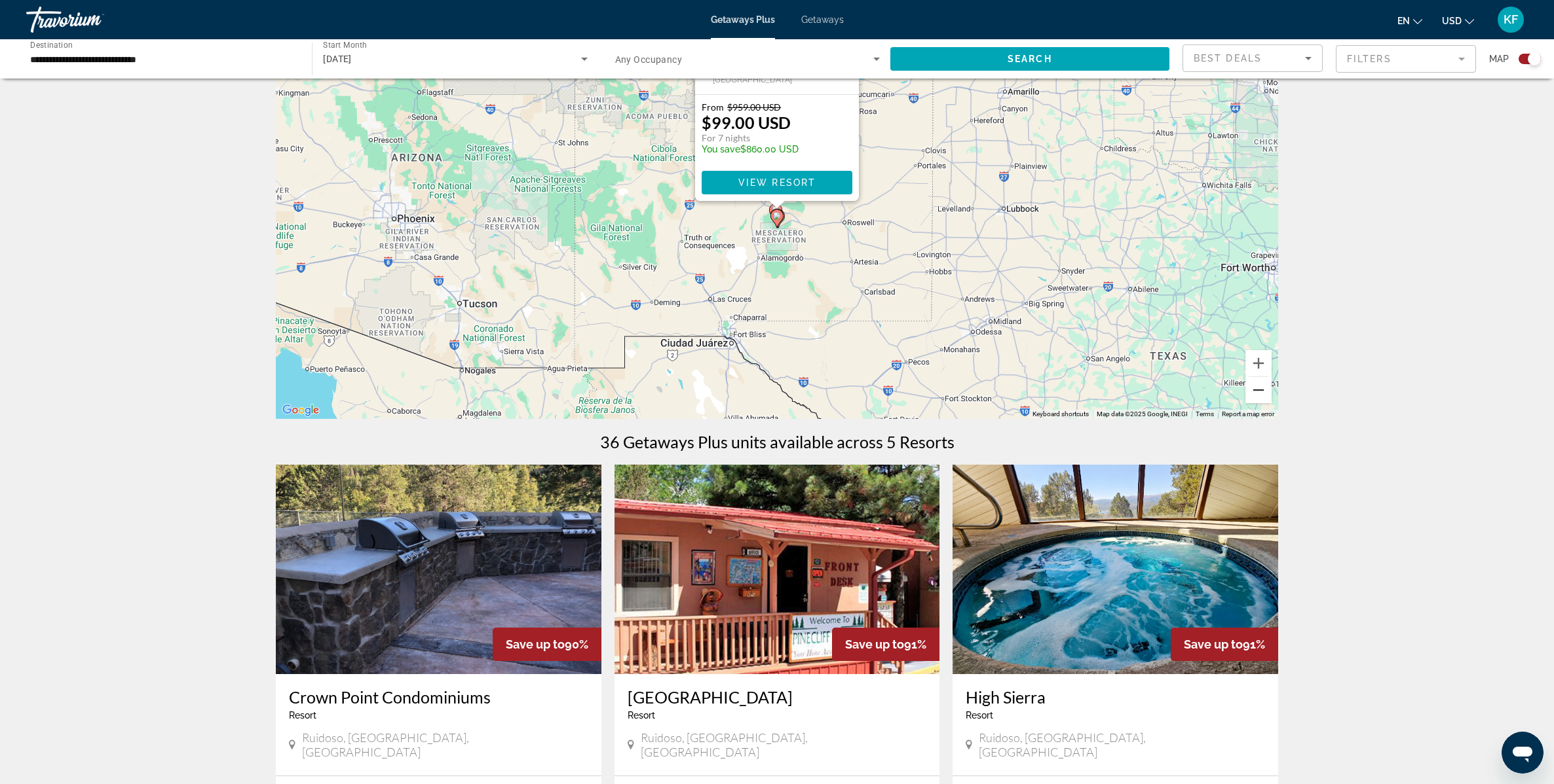
click at [1256, 389] on button "Zoom out" at bounding box center [1258, 390] width 26 height 26
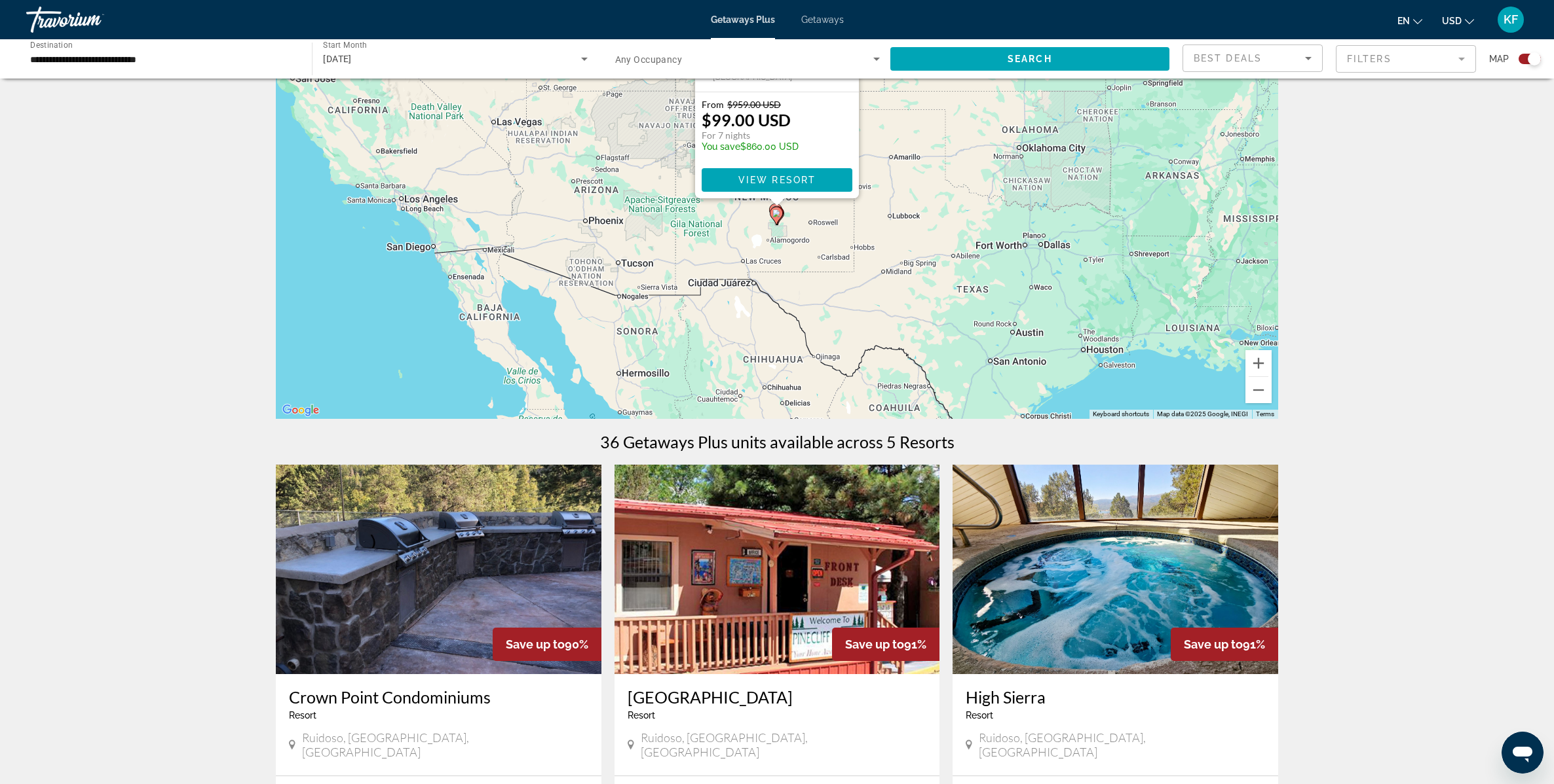
click at [1032, 241] on div "To activate drag with keyboard, press Alt + Enter. Once in keyboard drag state,…" at bounding box center [777, 222] width 1002 height 392
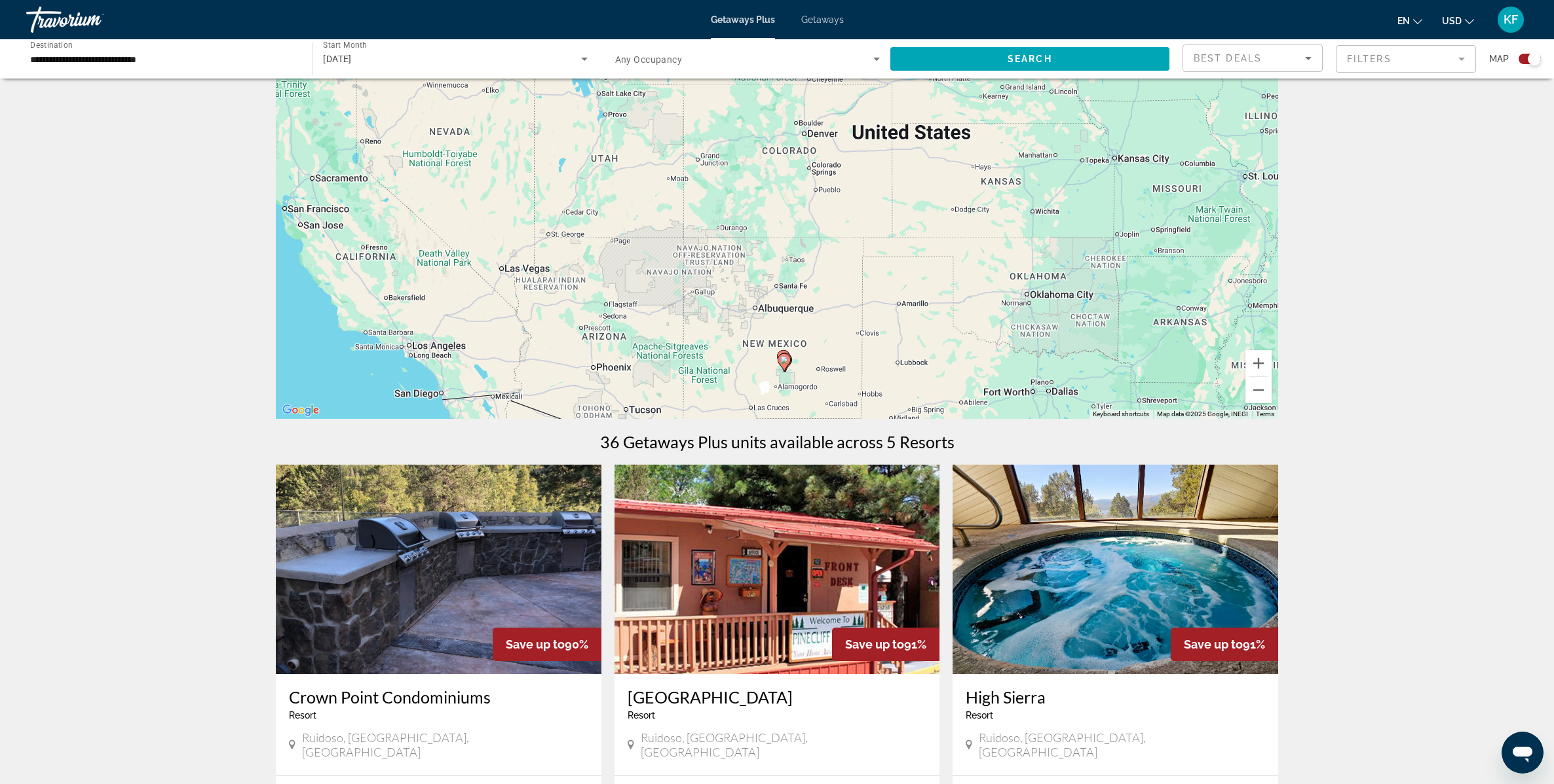
drag, startPoint x: 801, startPoint y: 335, endPoint x: 810, endPoint y: 488, distance: 153.3
click at [810, 488] on div "← Move left → Move right ↑ Move up ↓ Move down + Zoom in - Zoom out Home Jump l…" at bounding box center [777, 718] width 1055 height 1384
click at [1017, 65] on span "Search widget" at bounding box center [1029, 59] width 279 height 32
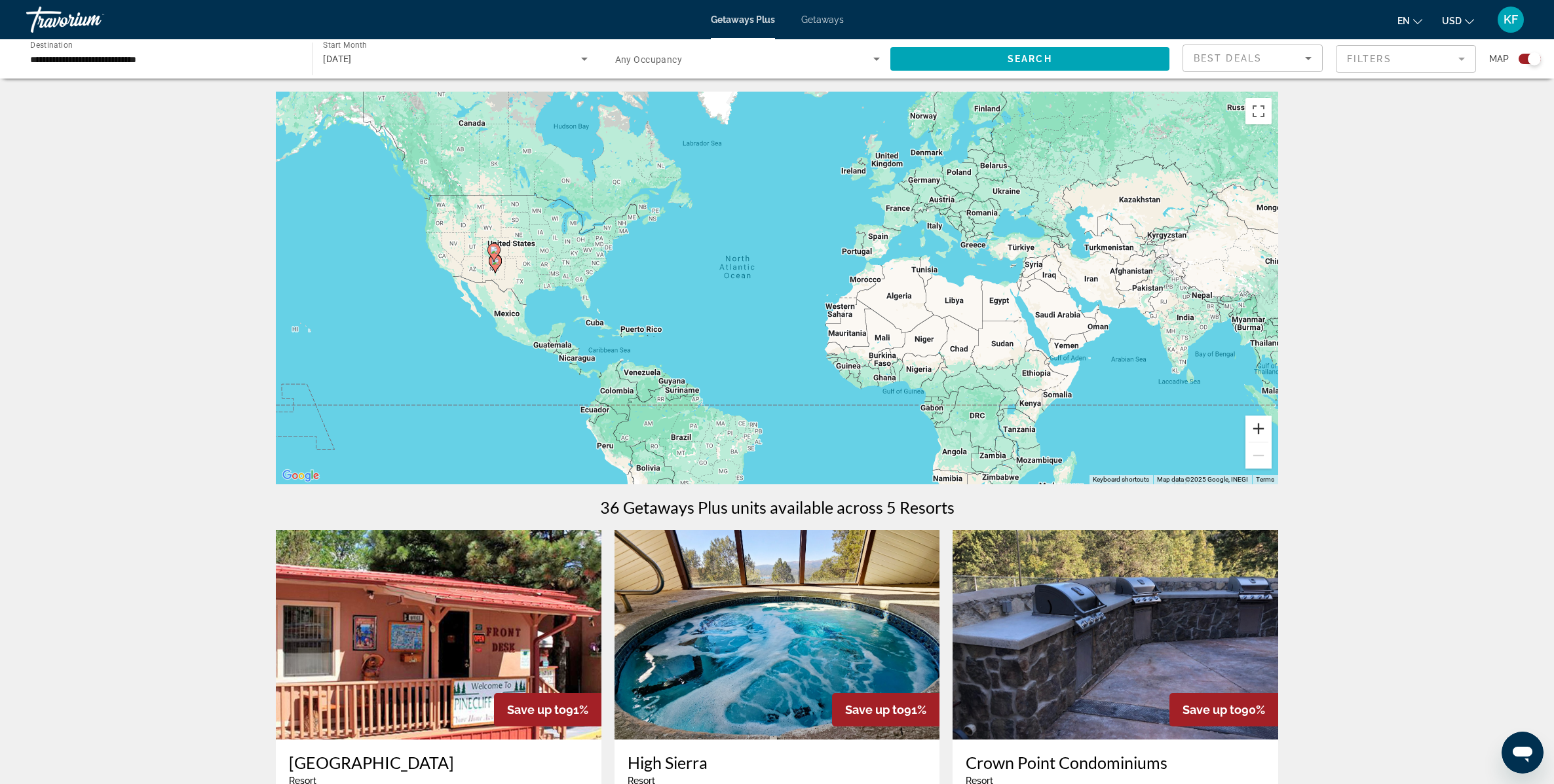
click at [1265, 430] on button "Zoom in" at bounding box center [1258, 429] width 26 height 26
click at [1265, 430] on button "Zoom in" at bounding box center [1258, 429] width 26 height 26
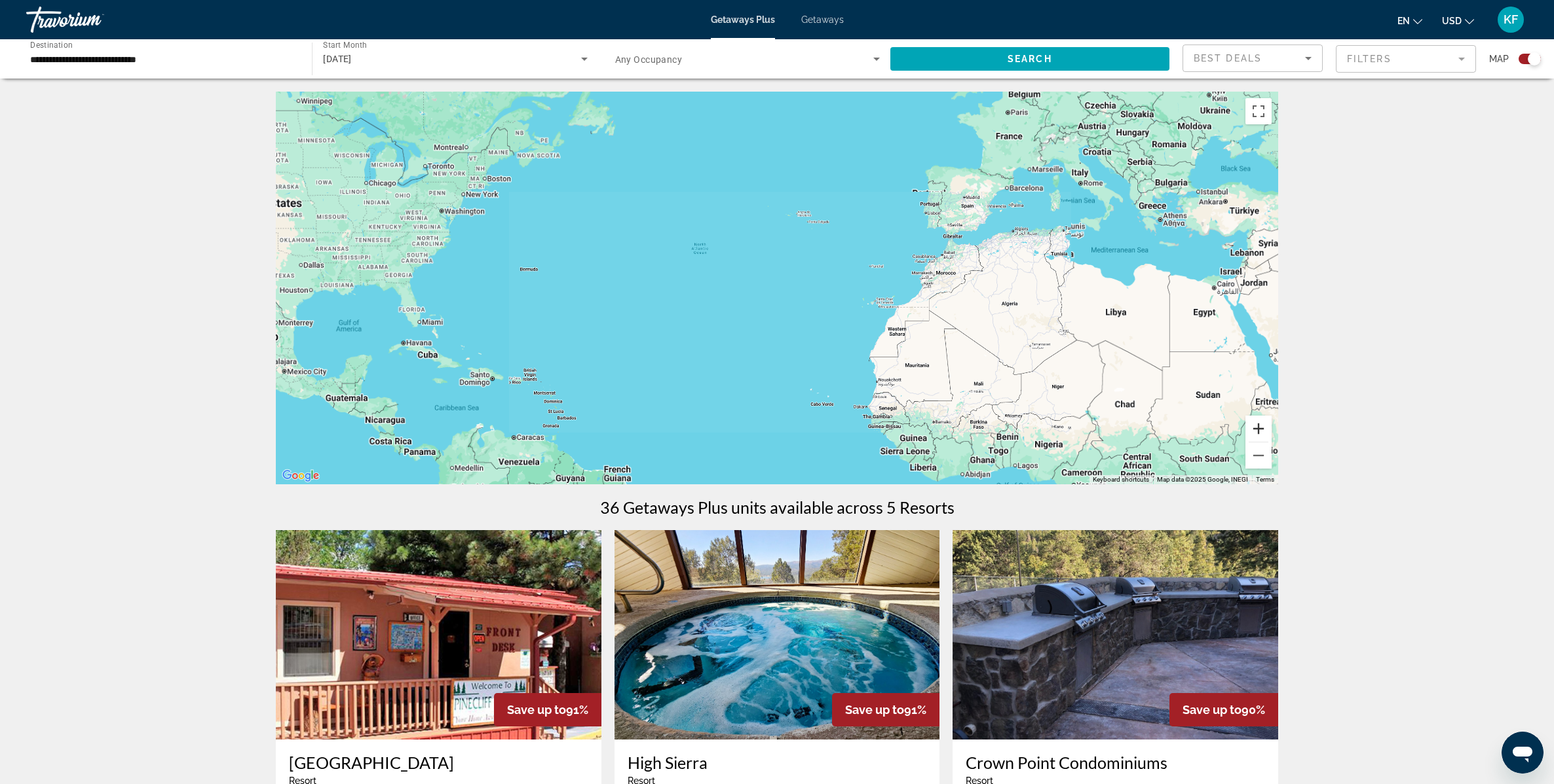
click at [1265, 430] on button "Zoom in" at bounding box center [1258, 429] width 26 height 26
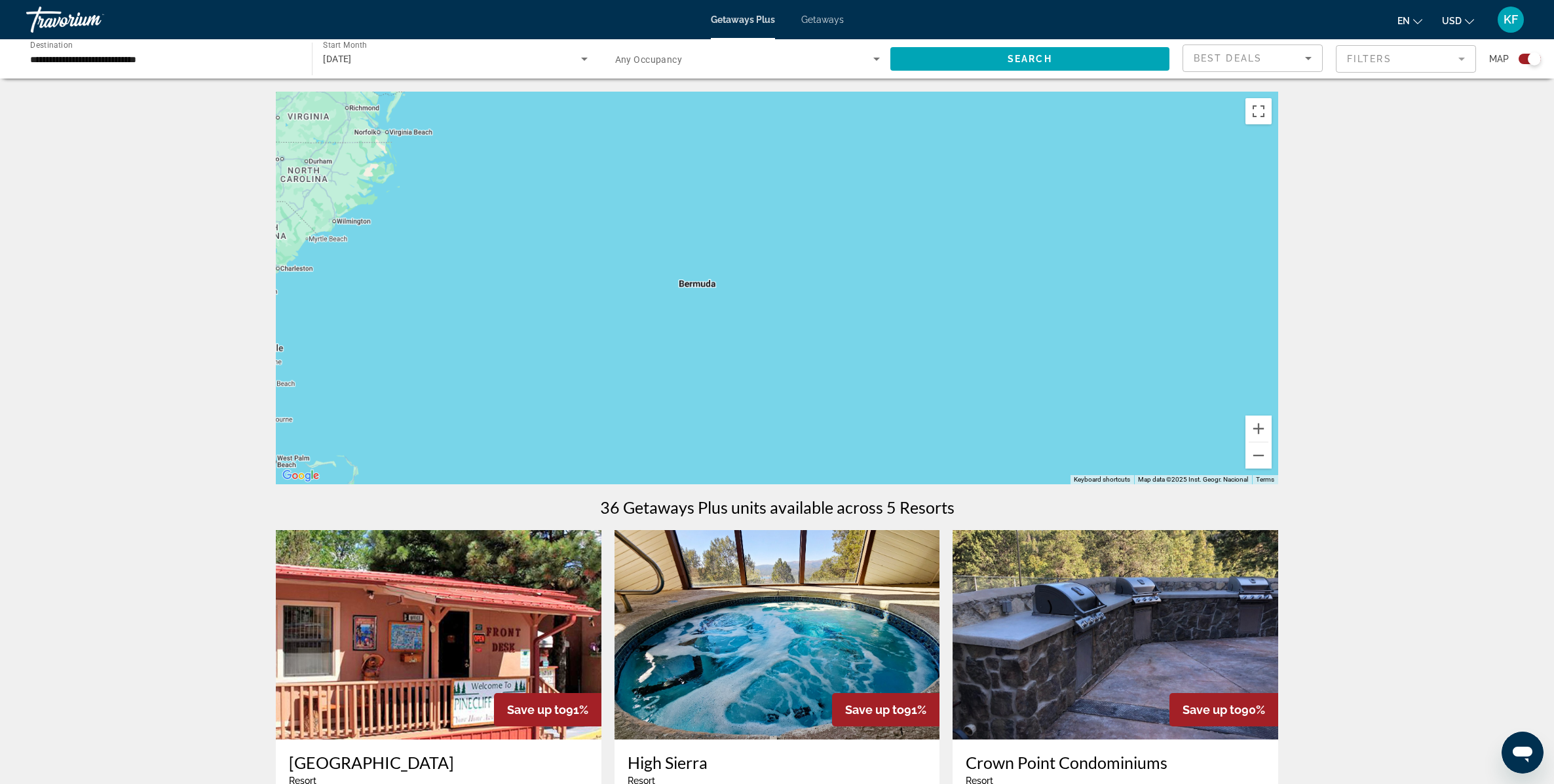
drag, startPoint x: 501, startPoint y: 256, endPoint x: 1360, endPoint y: 321, distance: 861.5
click at [1403, 320] on div "← Move left → Move right ↑ Move up ↓ Move down + Zoom in - Zoom out Home Jump l…" at bounding box center [777, 783] width 1554 height 1384
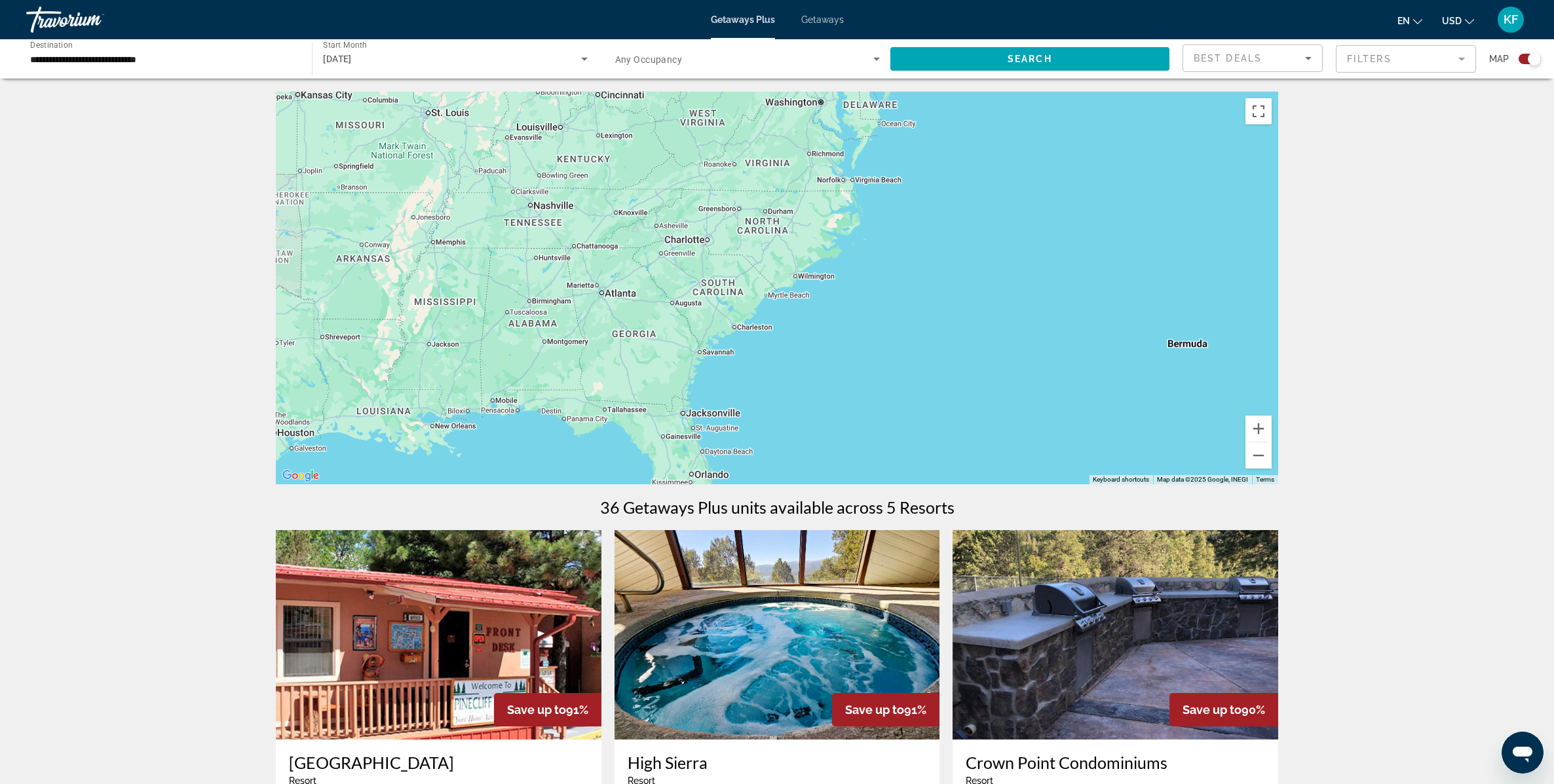
drag, startPoint x: 1148, startPoint y: 349, endPoint x: 1374, endPoint y: 321, distance: 227.7
click at [1395, 323] on div "← Move left → Move right ↑ Move up ↓ Move down + Zoom in - Zoom out Home Jump l…" at bounding box center [777, 783] width 1554 height 1384
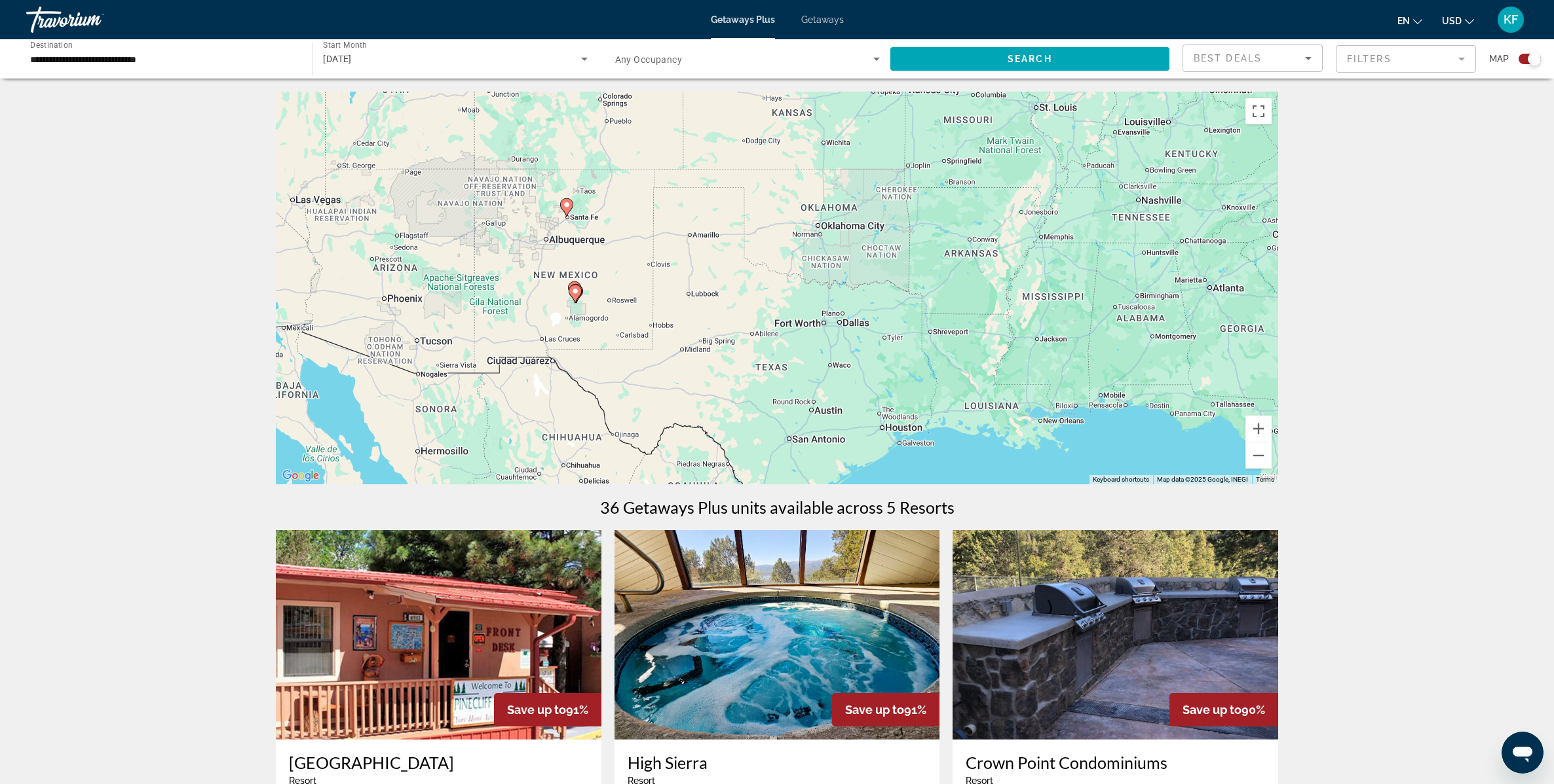
drag, startPoint x: 797, startPoint y: 316, endPoint x: 1124, endPoint y: 343, distance: 328.1
click at [1124, 343] on div "To activate drag with keyboard, press Alt + Enter. Once in keyboard drag state,…" at bounding box center [777, 288] width 1002 height 392
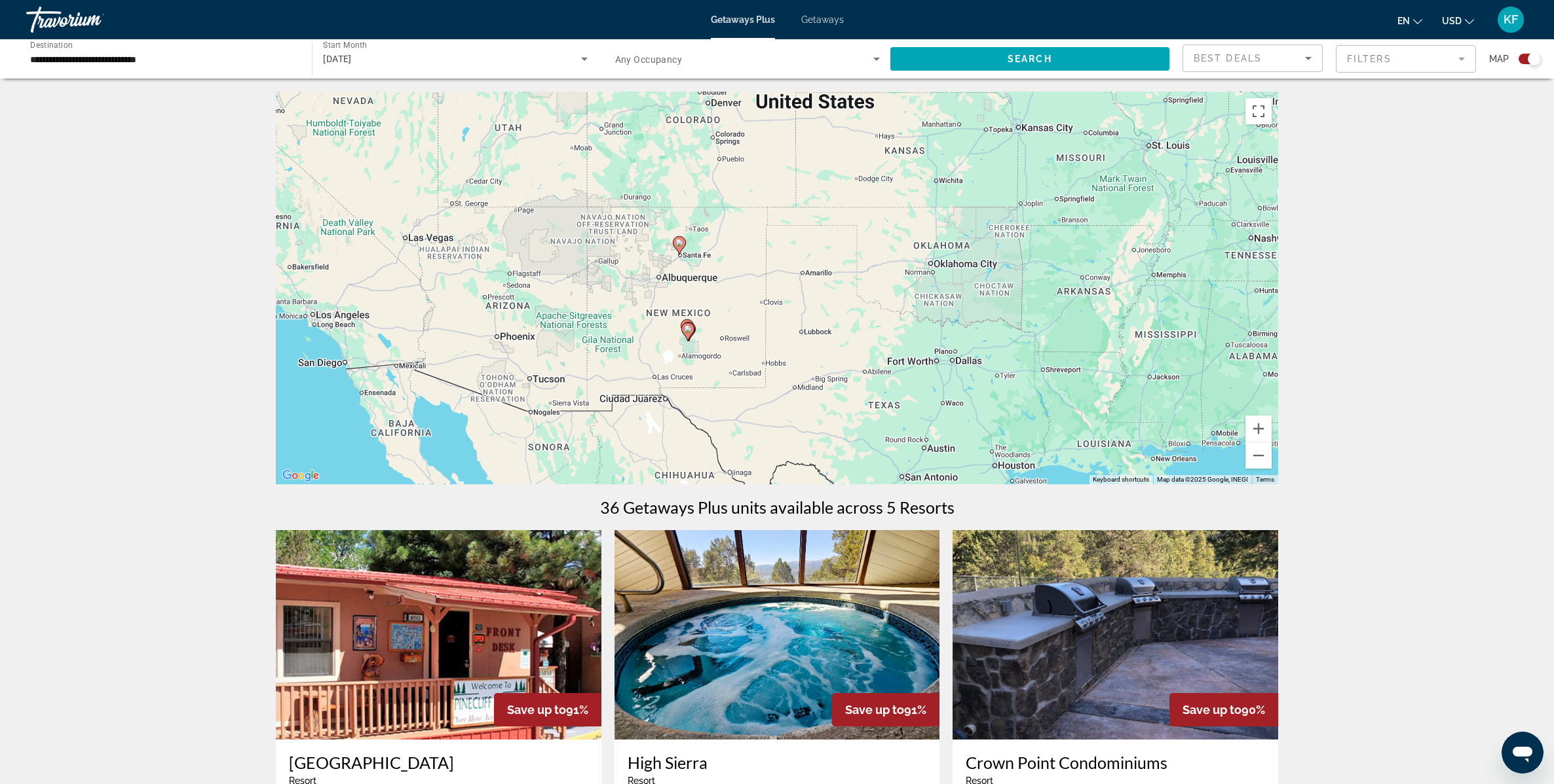
drag, startPoint x: 689, startPoint y: 259, endPoint x: 805, endPoint y: 298, distance: 122.4
click at [805, 298] on div "To activate drag with keyboard, press Alt + Enter. Once in keyboard drag state,…" at bounding box center [777, 288] width 1002 height 392
click at [680, 246] on image "Main content" at bounding box center [679, 242] width 8 height 8
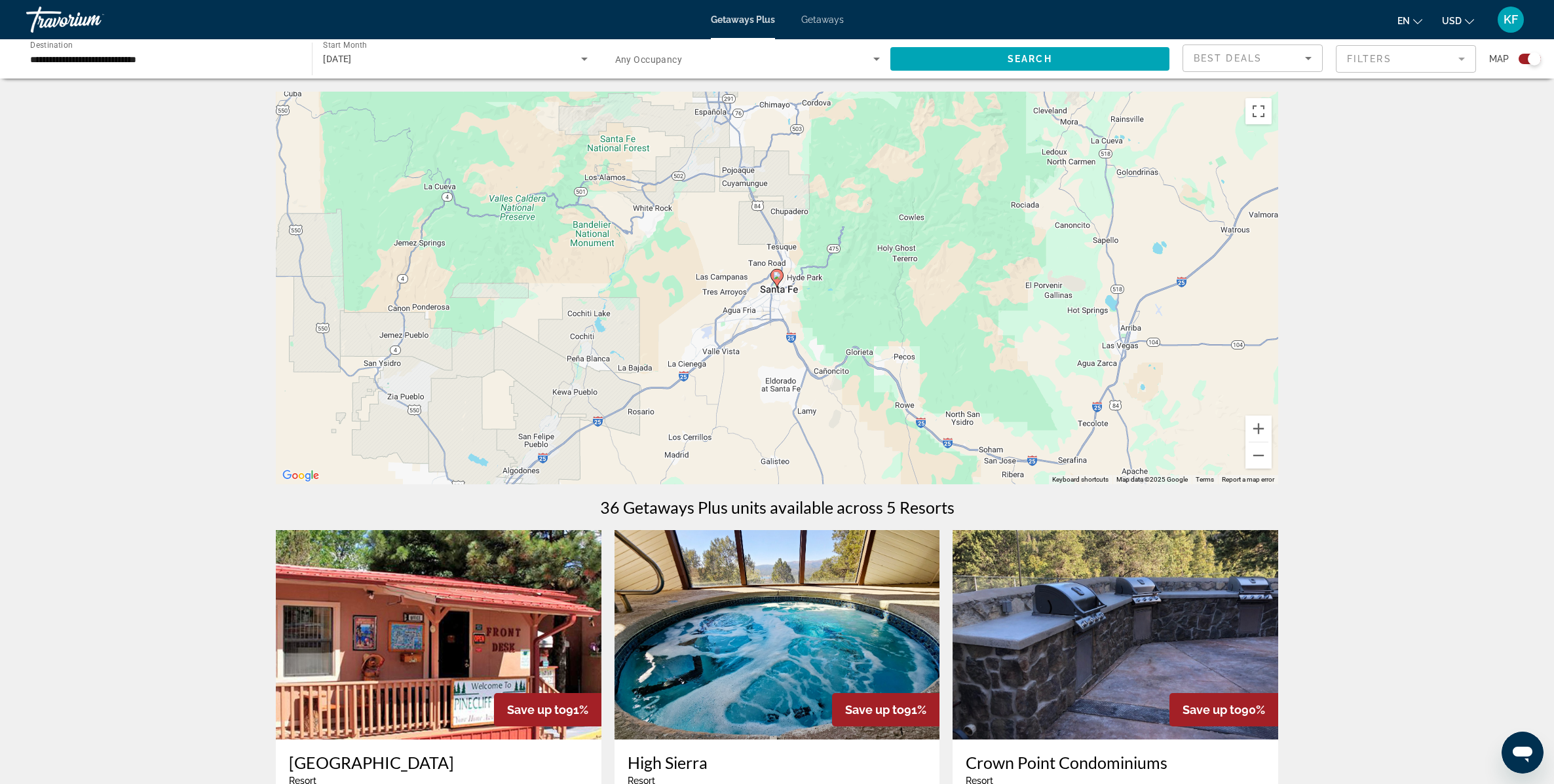
click at [775, 279] on image "Main content" at bounding box center [776, 276] width 8 height 8
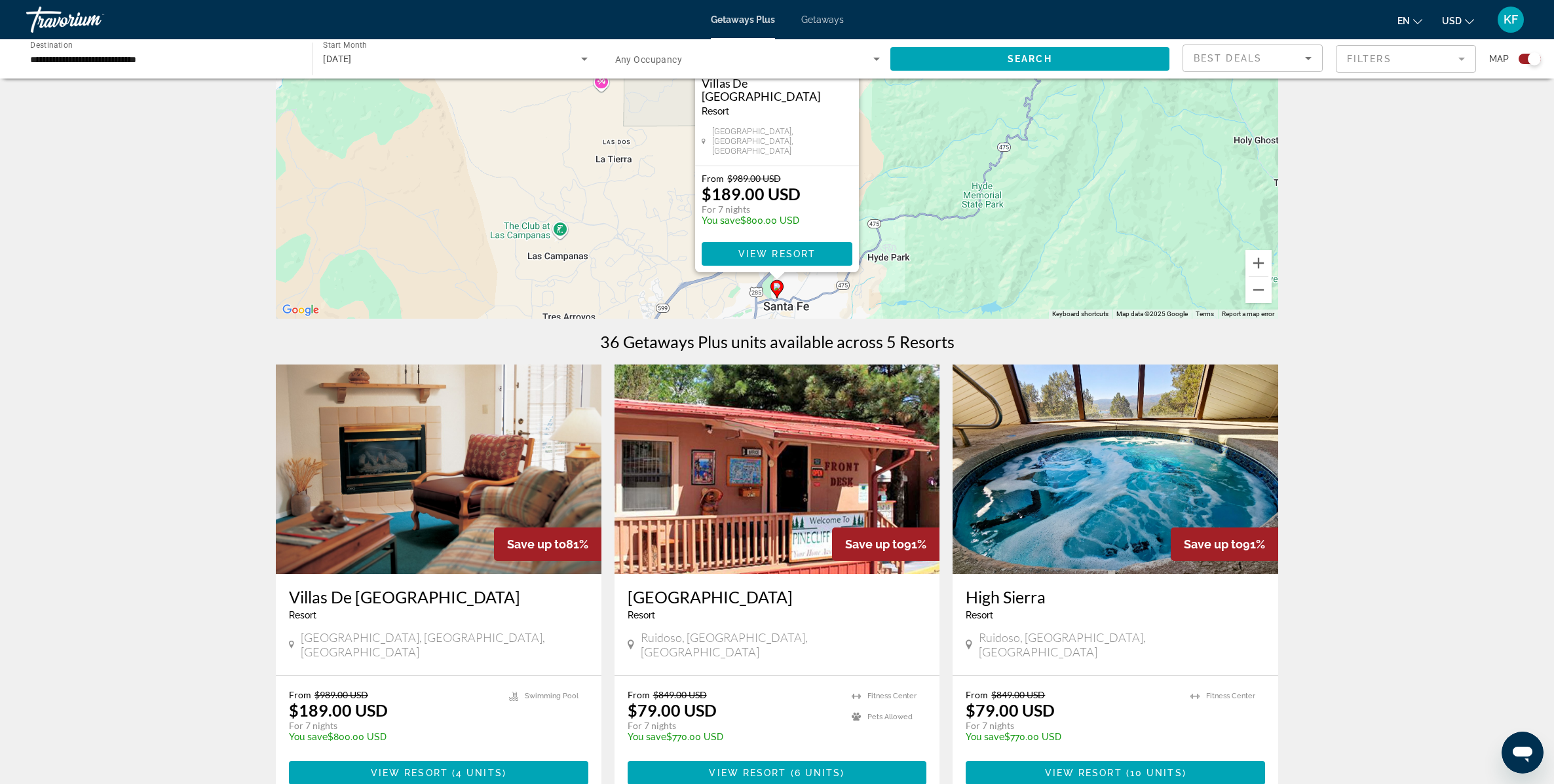
scroll to position [196, 0]
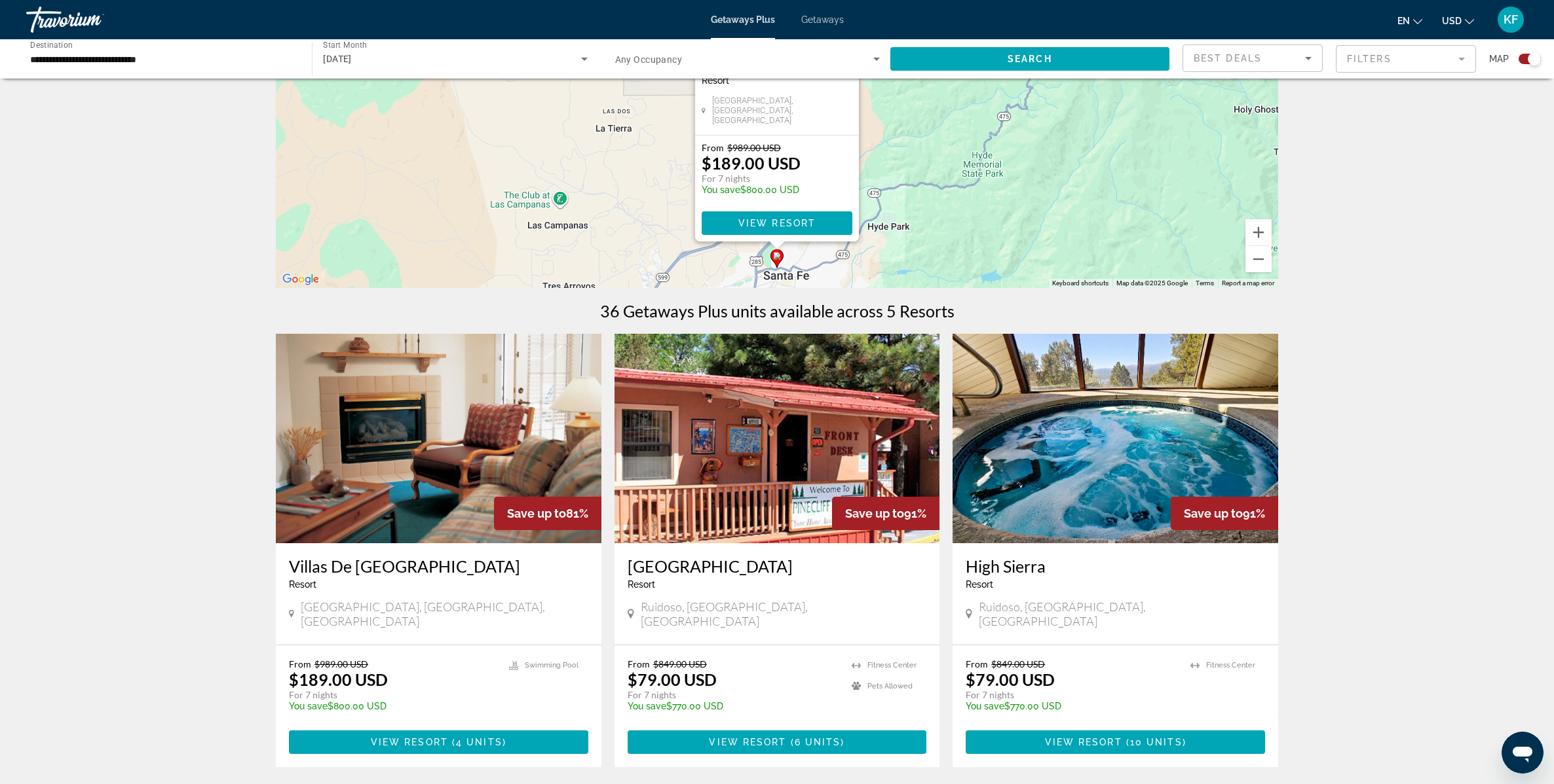
click at [364, 568] on h3 "Villas De [GEOGRAPHIC_DATA]" at bounding box center [438, 566] width 299 height 20
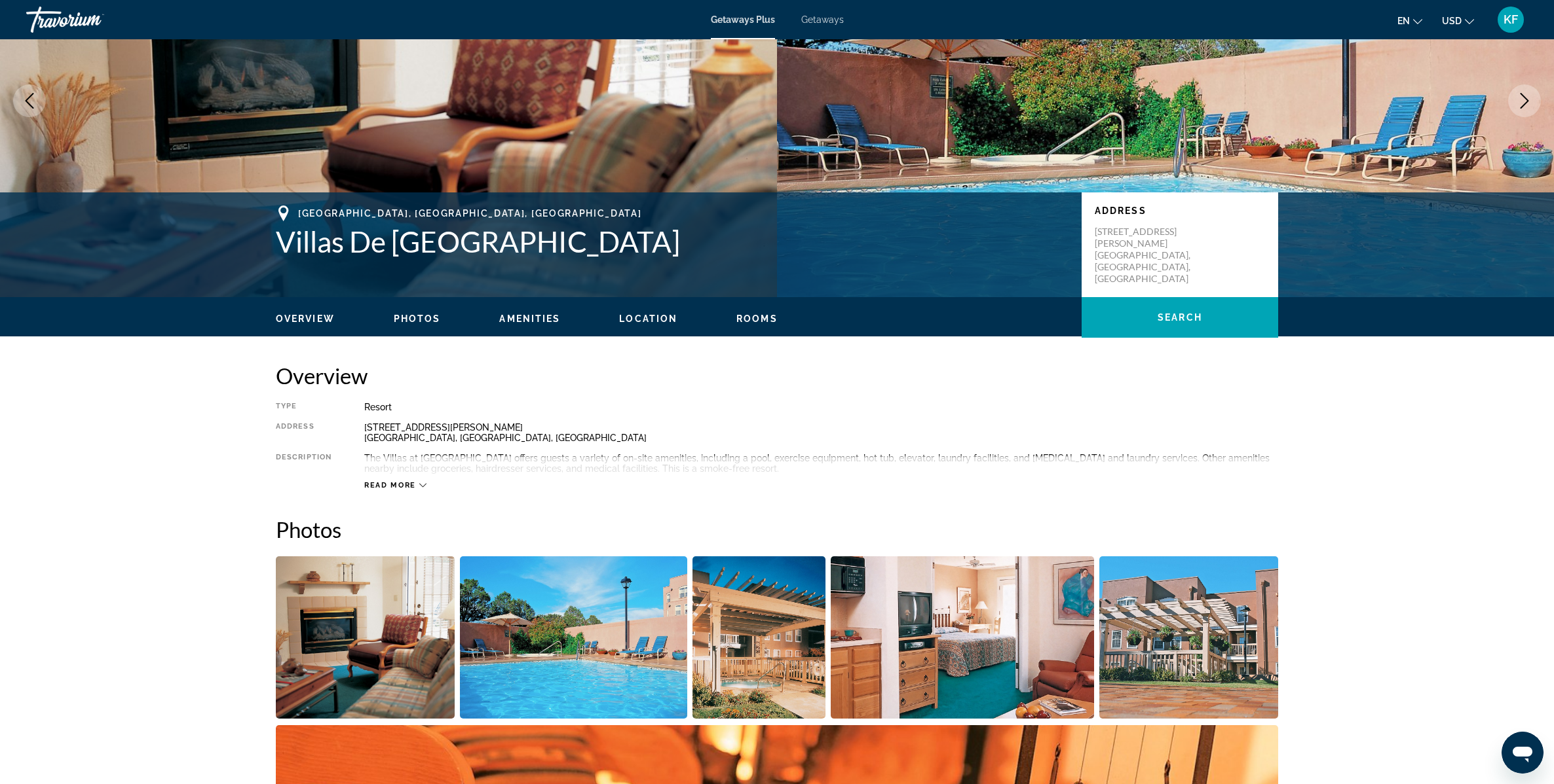
scroll to position [65, 0]
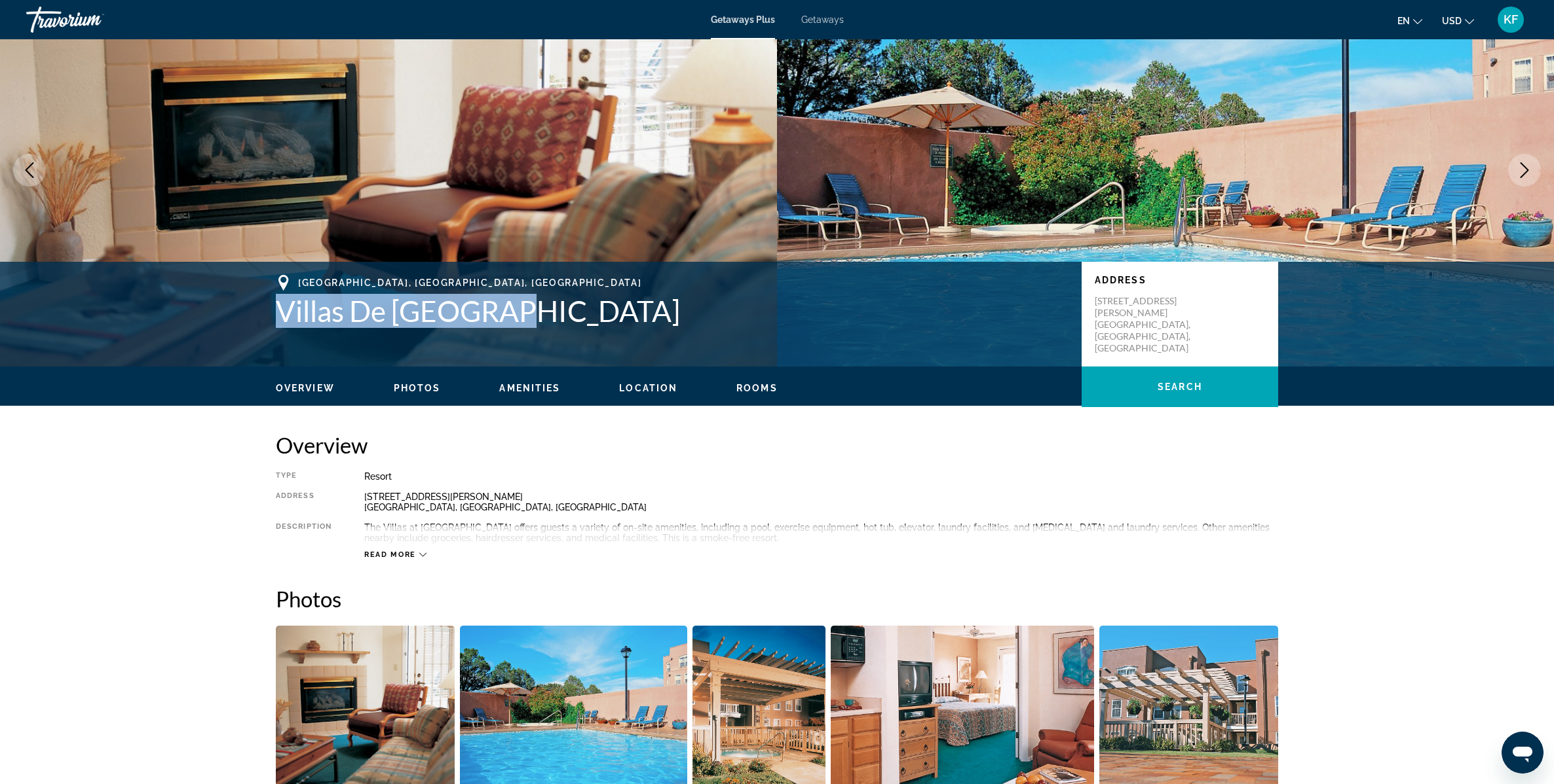
drag, startPoint x: 273, startPoint y: 307, endPoint x: 542, endPoint y: 331, distance: 270.1
click at [542, 331] on div "[GEOGRAPHIC_DATA], [GEOGRAPHIC_DATA] Villas De Santa Fe Address [STREET_ADDRESS…" at bounding box center [777, 314] width 1055 height 79
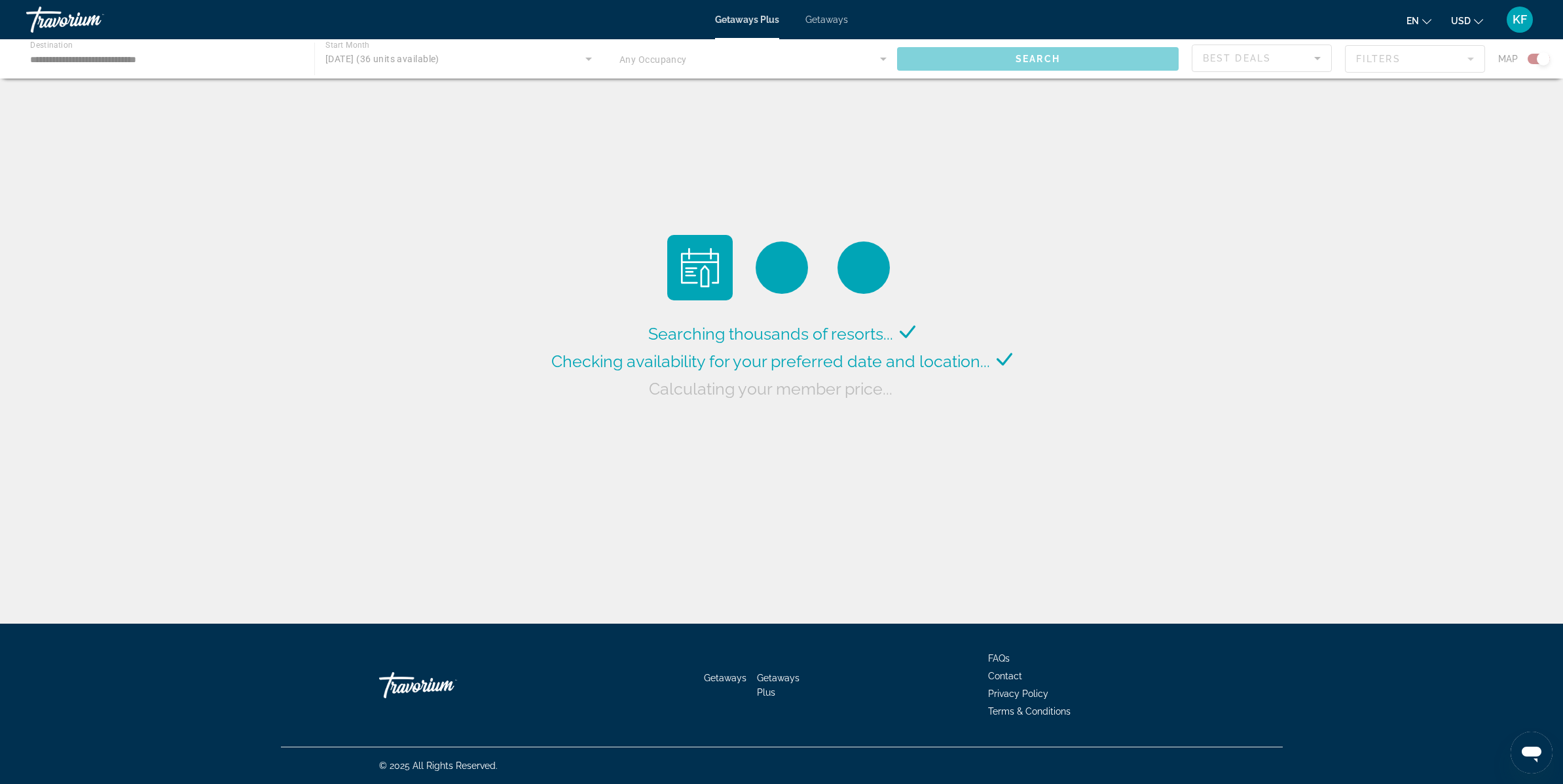
click at [149, 58] on div "Main content" at bounding box center [782, 58] width 1563 height 39
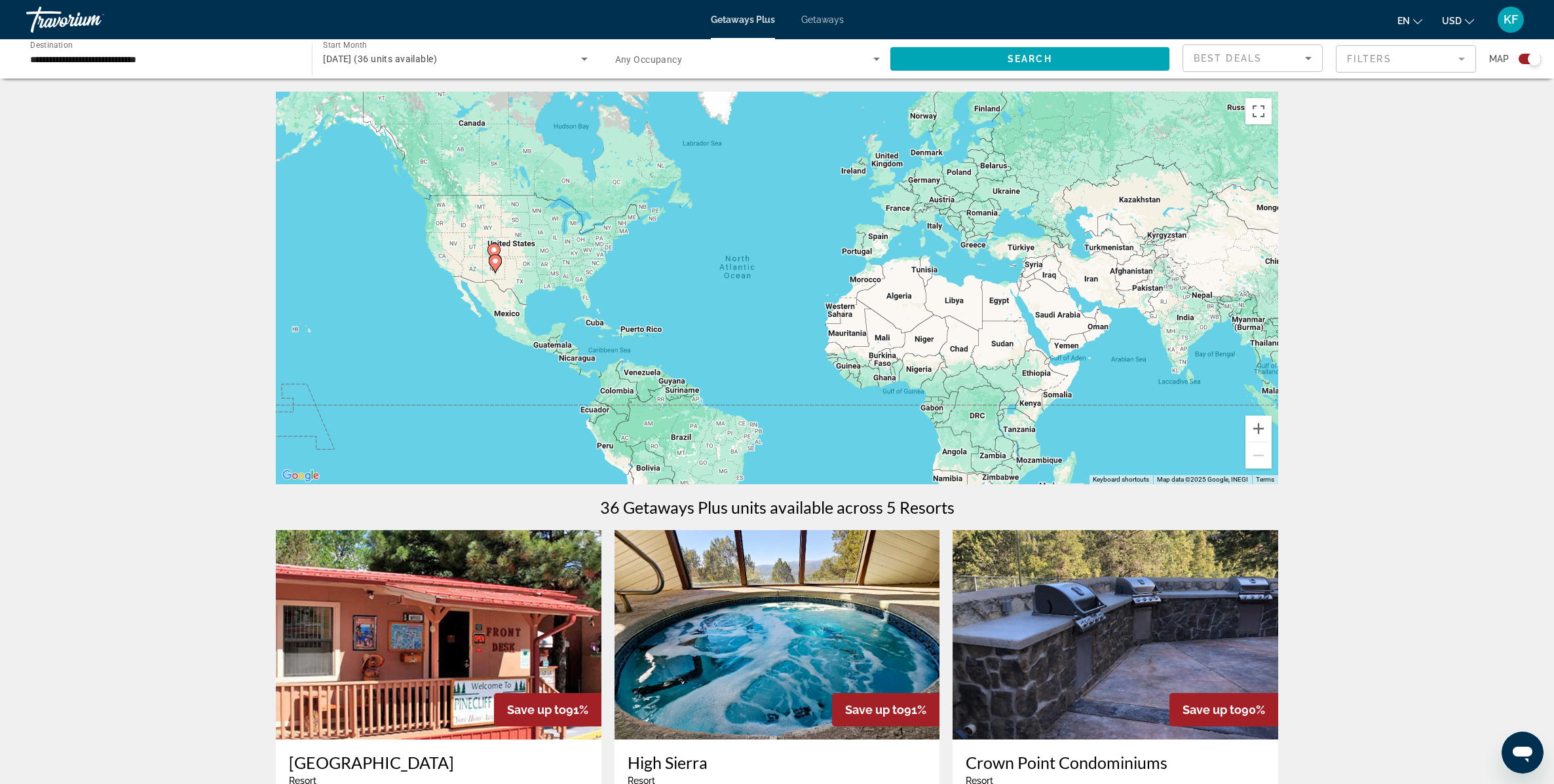
click at [825, 17] on span "Getaways" at bounding box center [822, 20] width 43 height 11
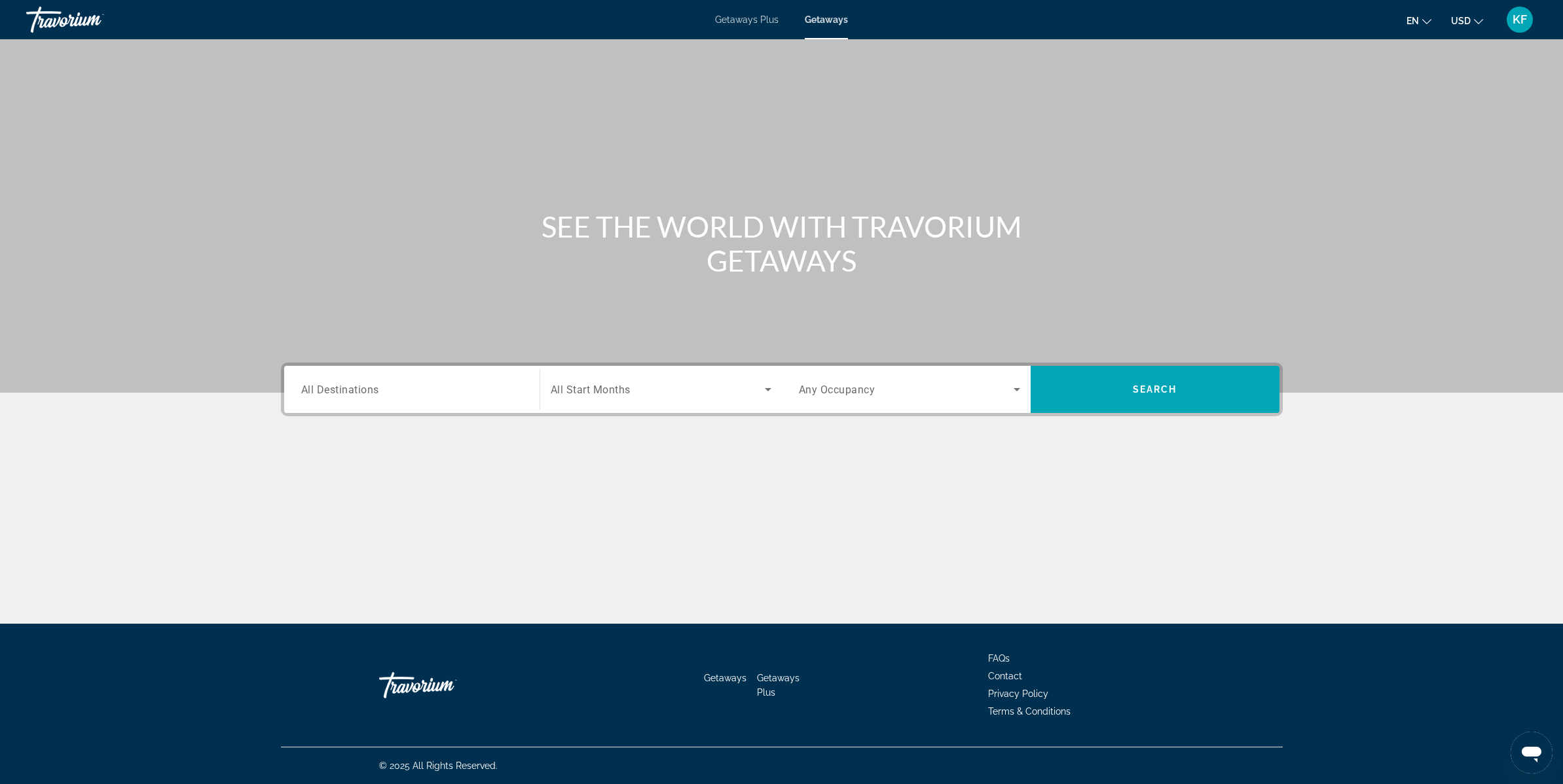
click at [366, 388] on span "All Destinations" at bounding box center [340, 390] width 78 height 13
click at [366, 388] on input "Destination All Destinations" at bounding box center [412, 390] width 222 height 15
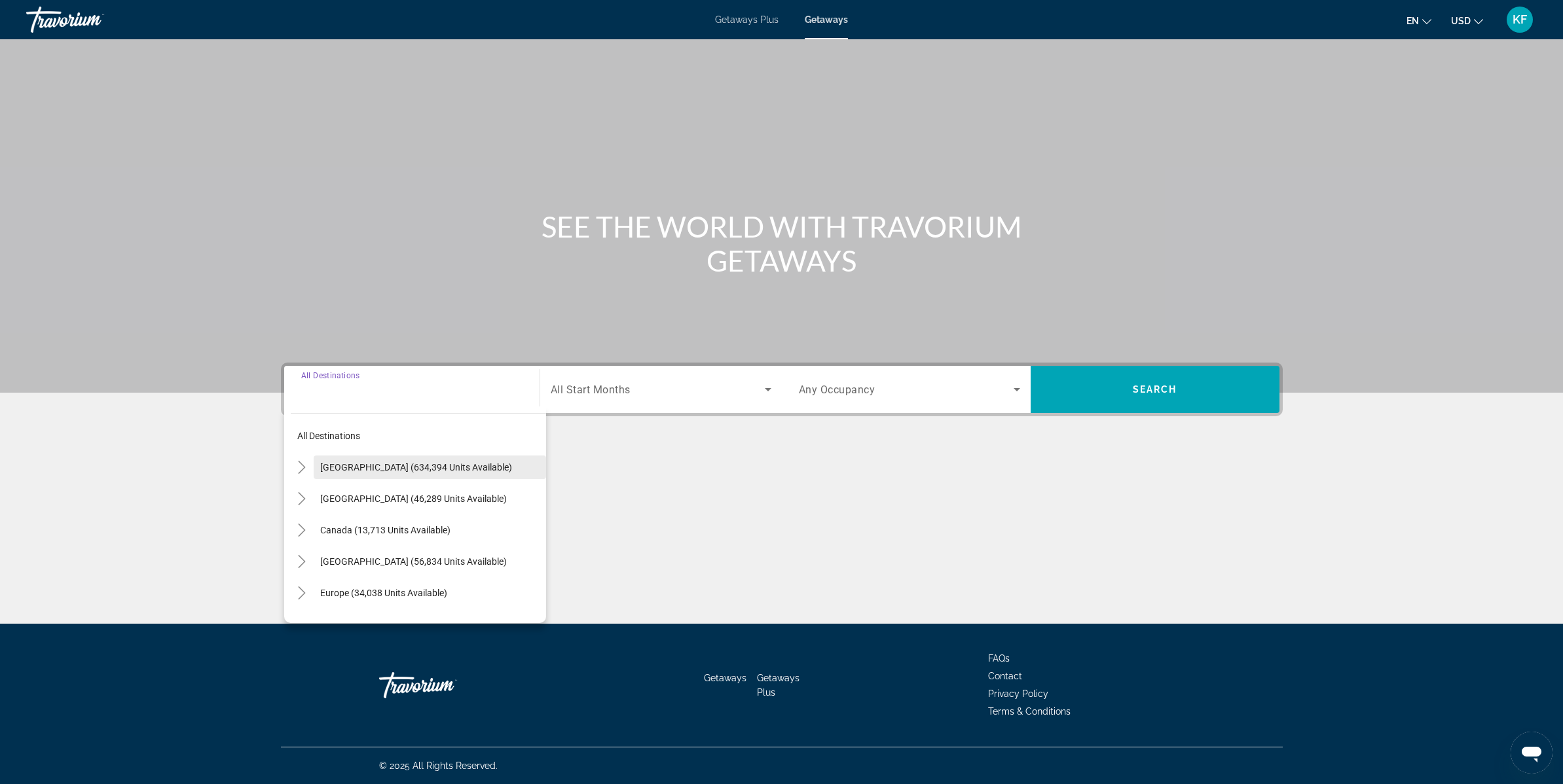
click at [355, 460] on span "Search widget" at bounding box center [430, 468] width 232 height 32
type input "**********"
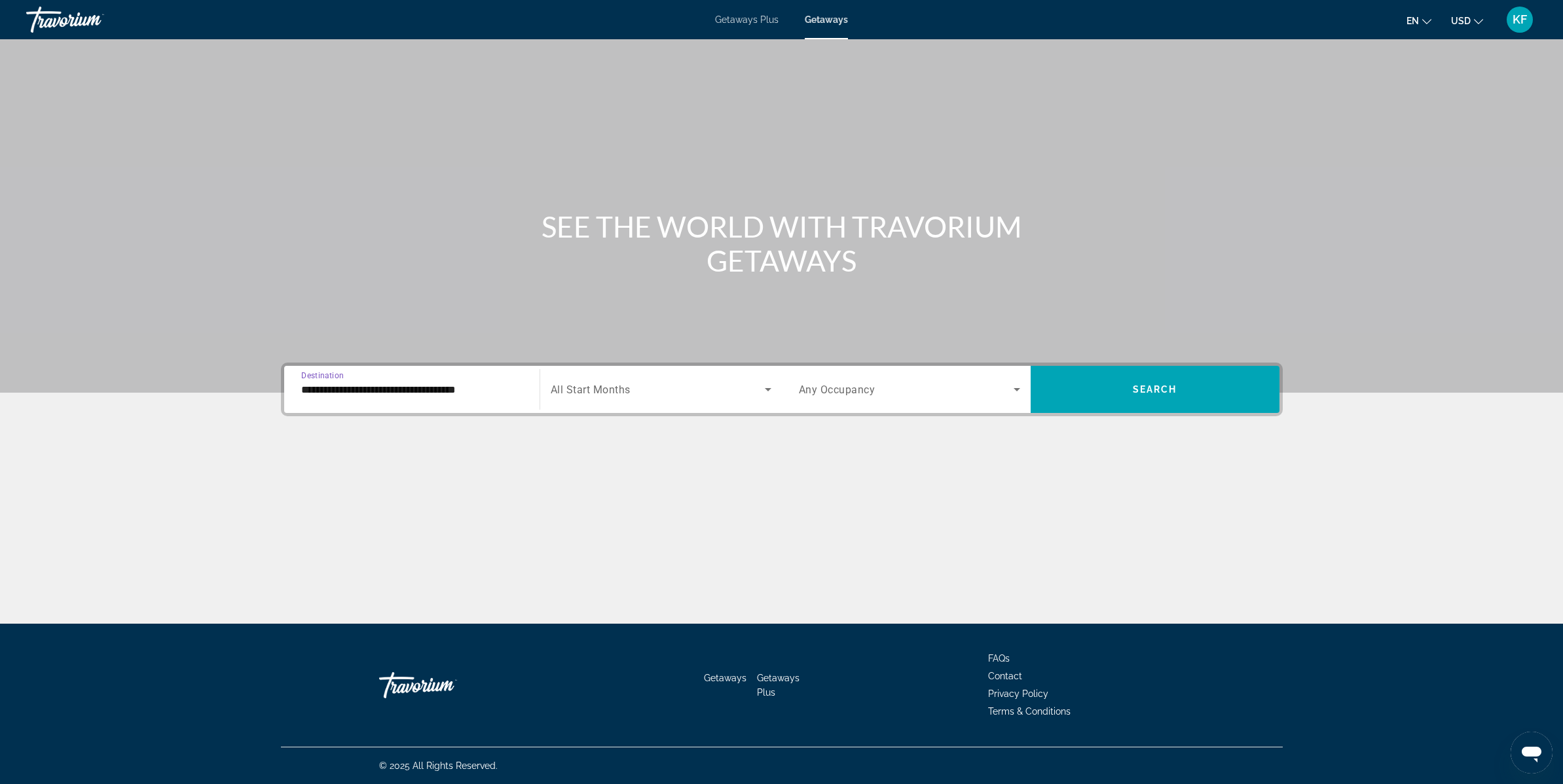
click at [685, 396] on span "Search widget" at bounding box center [658, 389] width 214 height 15
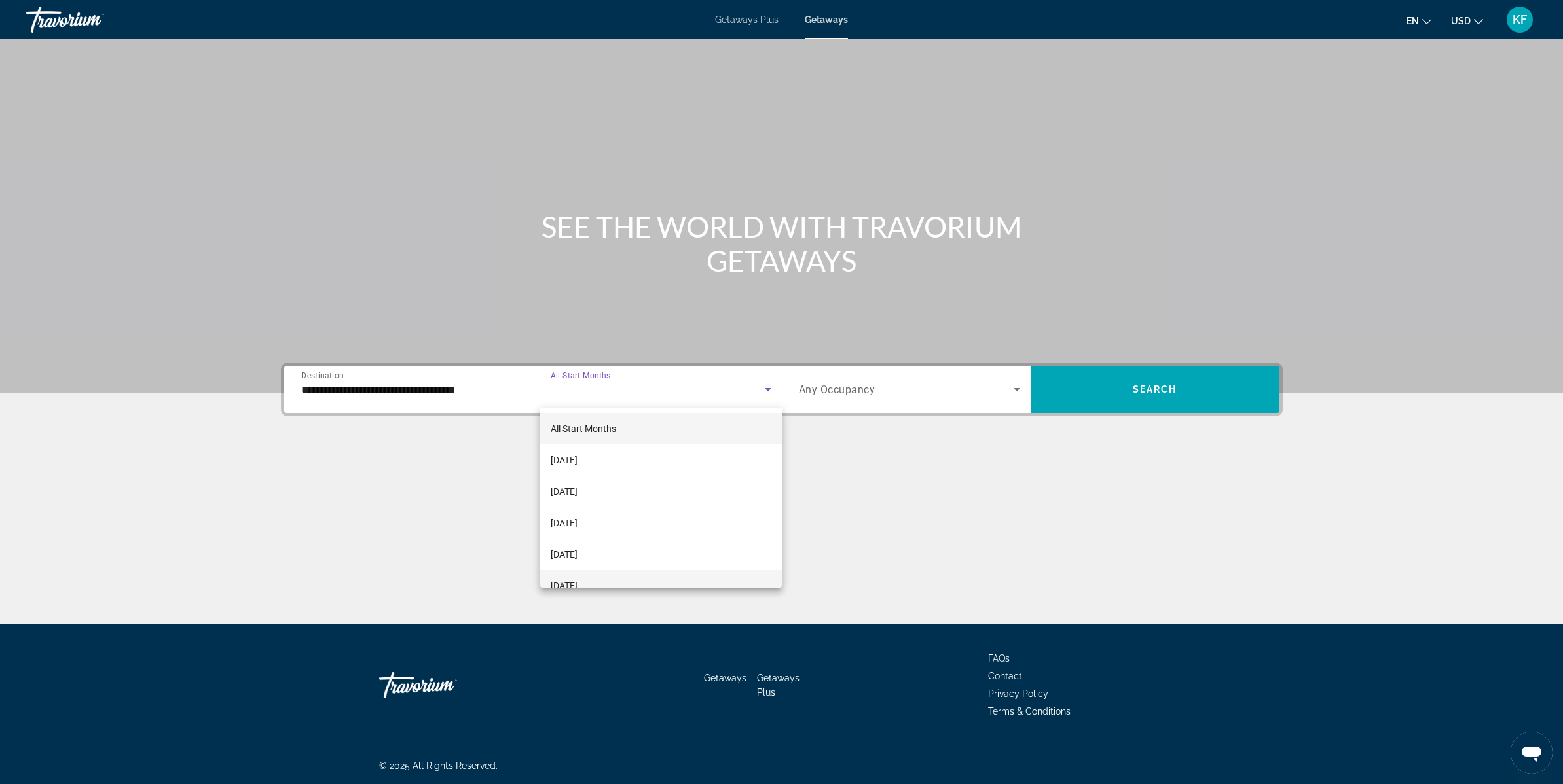
click at [578, 582] on span "[DATE]" at bounding box center [564, 585] width 27 height 15
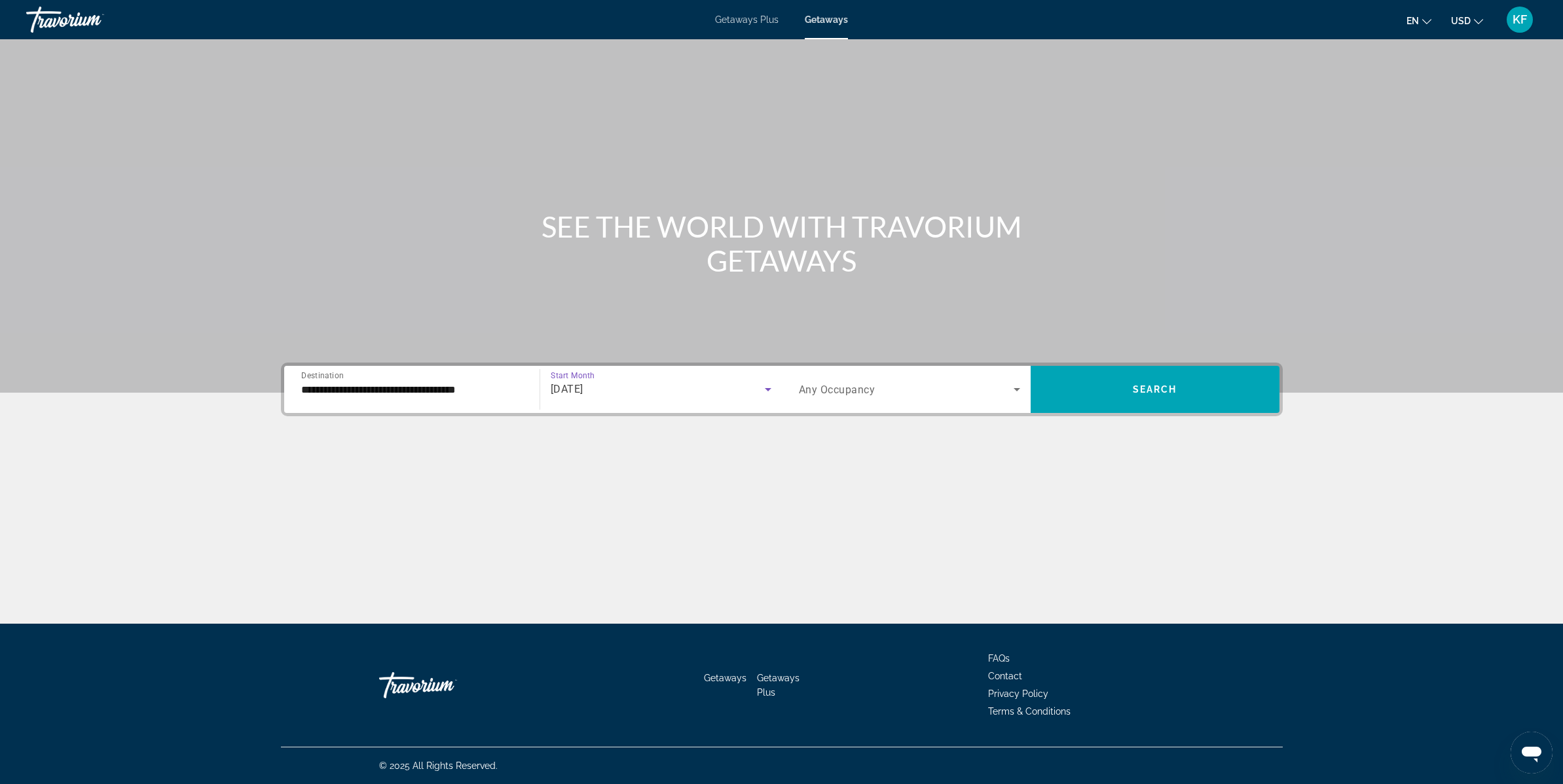
click at [948, 388] on span "Search widget" at bounding box center [906, 389] width 215 height 15
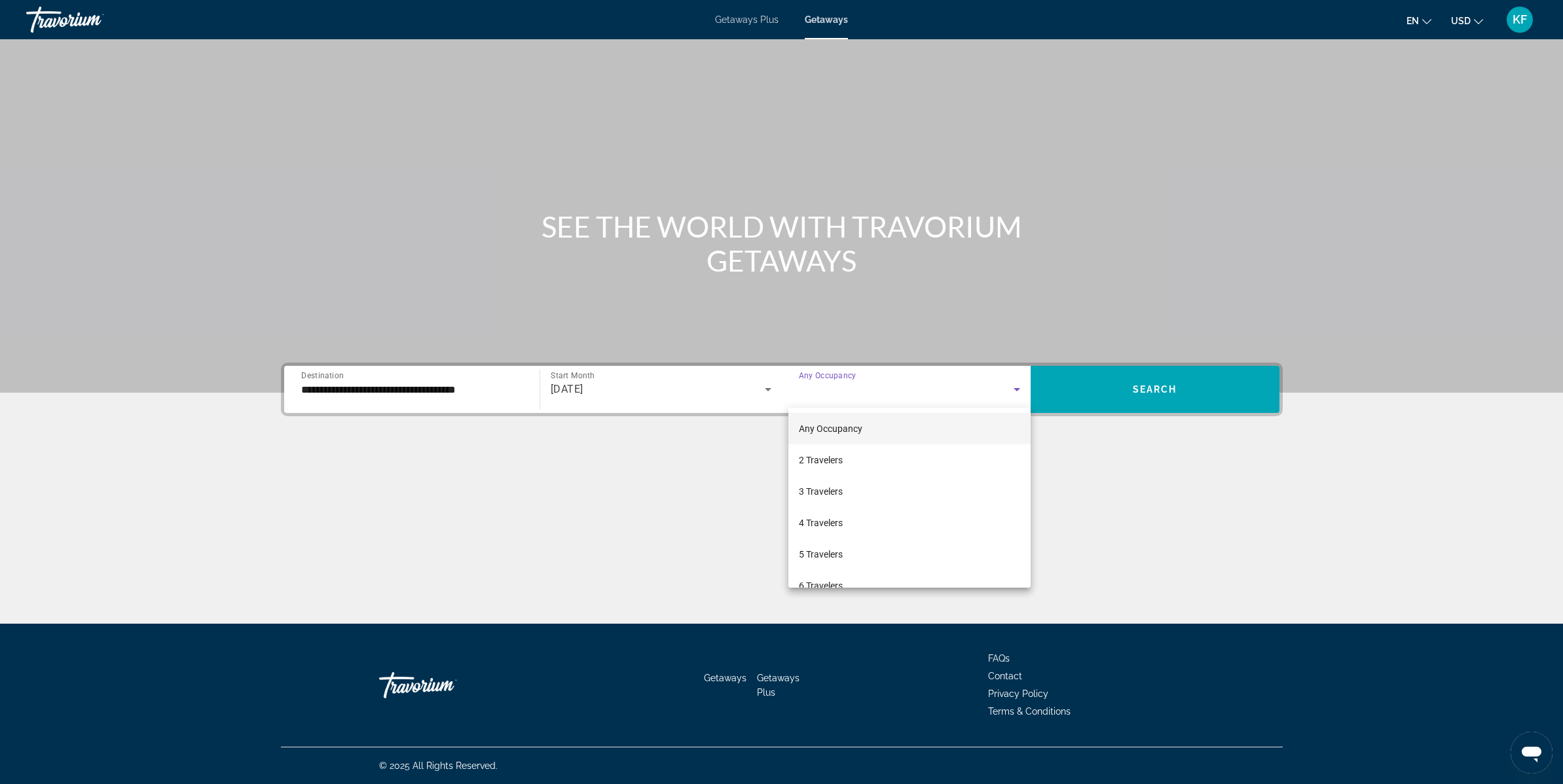
click at [894, 423] on mat-option "Any Occupancy" at bounding box center [910, 429] width 242 height 32
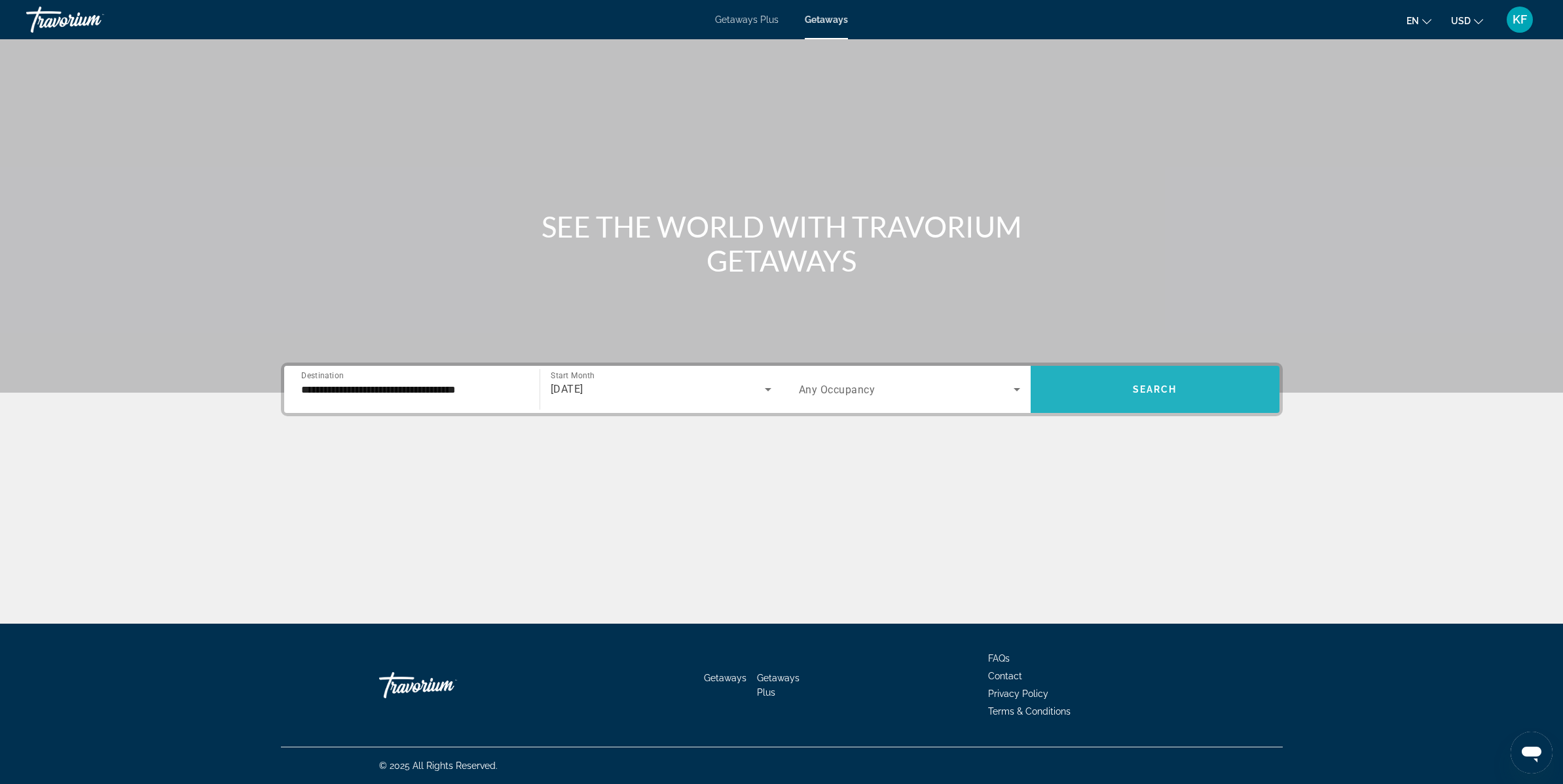
click at [1094, 390] on span "Search widget" at bounding box center [1155, 389] width 249 height 32
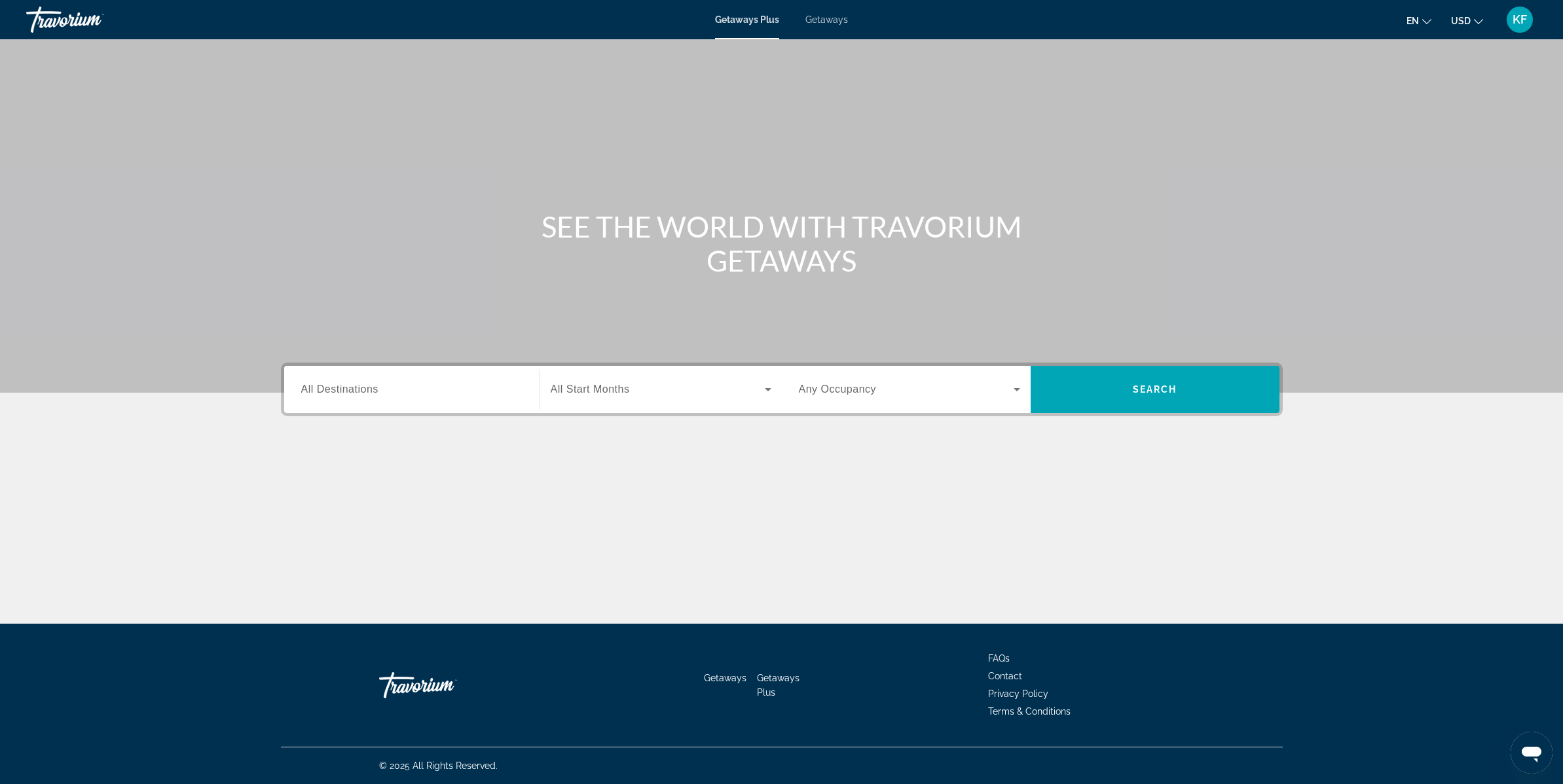
click at [824, 13] on div "Getaways Plus Getaways en English Español Français Italiano Português русский U…" at bounding box center [782, 20] width 1563 height 34
click at [824, 18] on span "Getaways" at bounding box center [827, 20] width 43 height 11
click at [352, 394] on label "Destination All Destinations" at bounding box center [339, 389] width 77 height 12
click at [352, 394] on input "Destination All Destinations" at bounding box center [412, 390] width 222 height 15
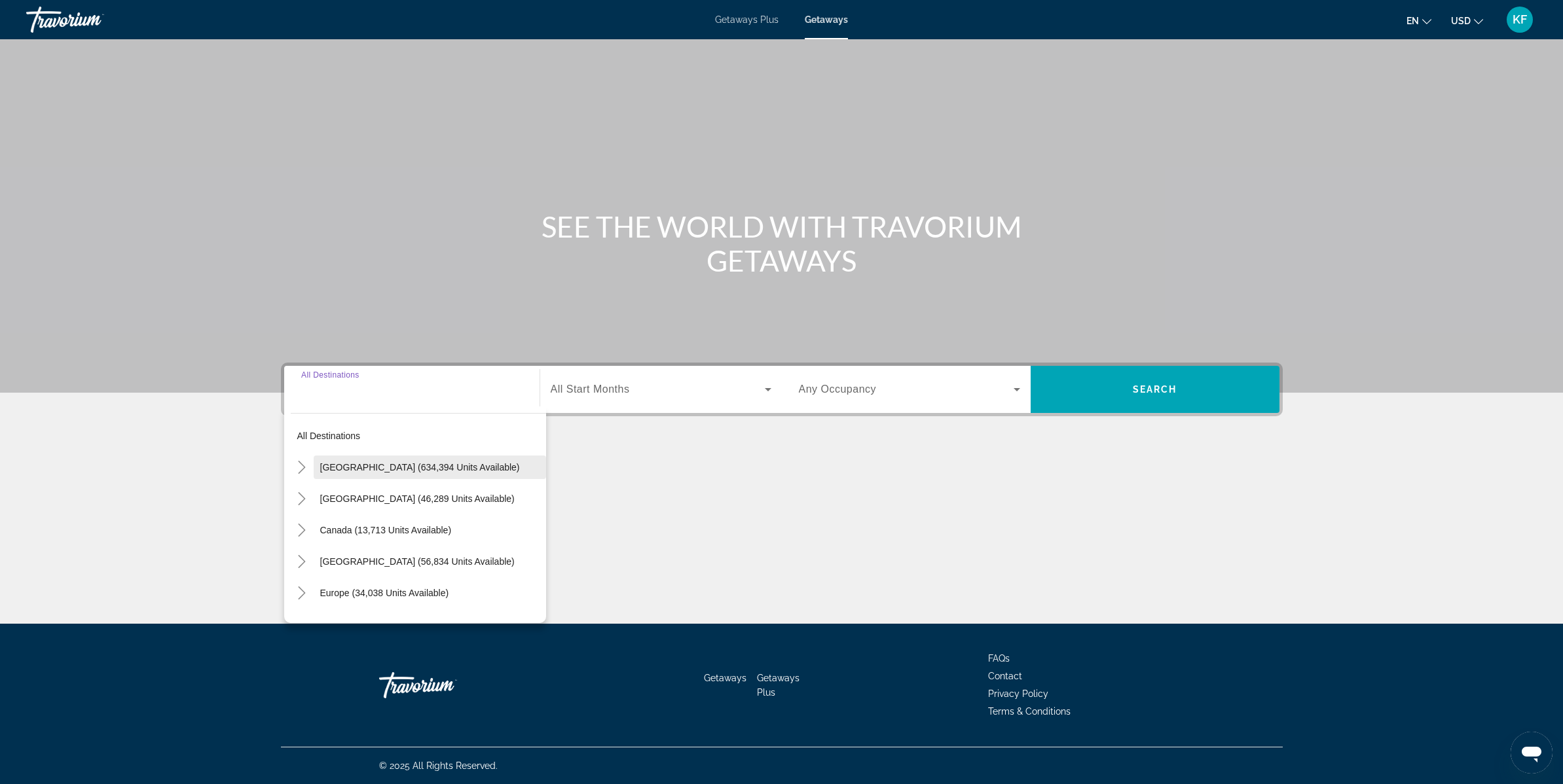
click at [353, 470] on span "[GEOGRAPHIC_DATA] (634,394 units available)" at bounding box center [420, 468] width 200 height 11
type input "**********"
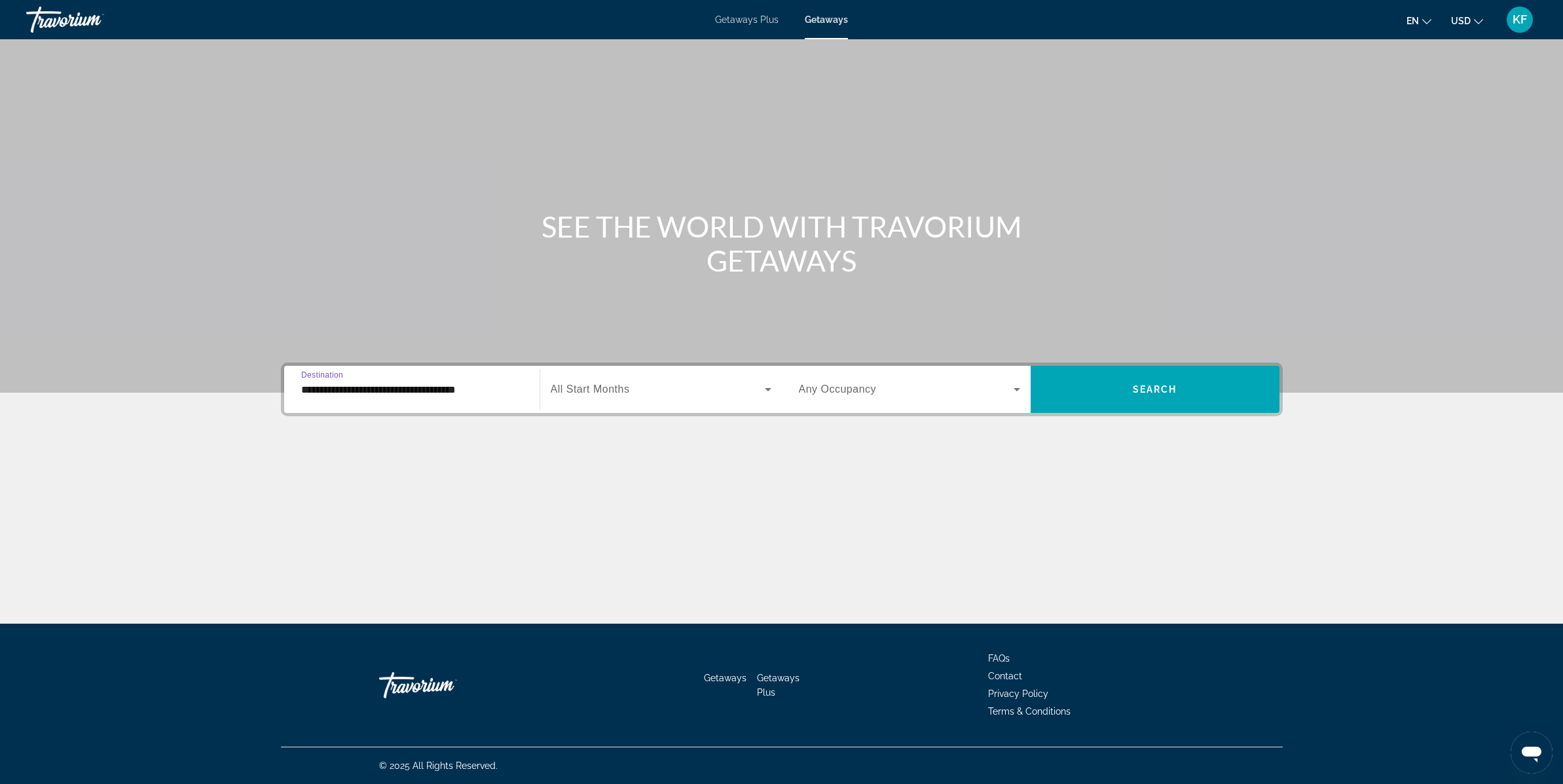
click at [632, 389] on span "Search widget" at bounding box center [658, 389] width 214 height 15
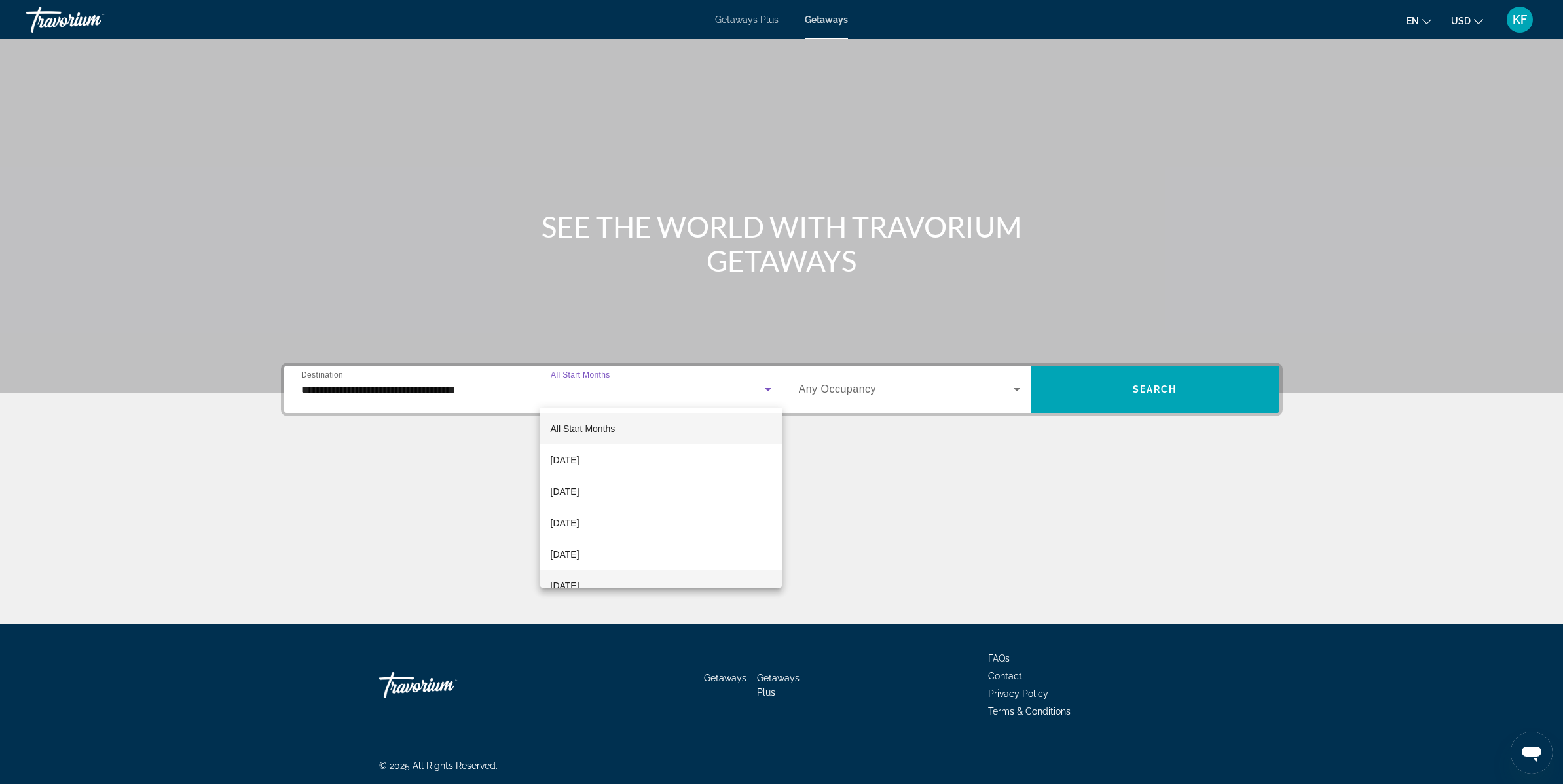
click at [584, 578] on mat-option "[DATE]" at bounding box center [660, 586] width 242 height 32
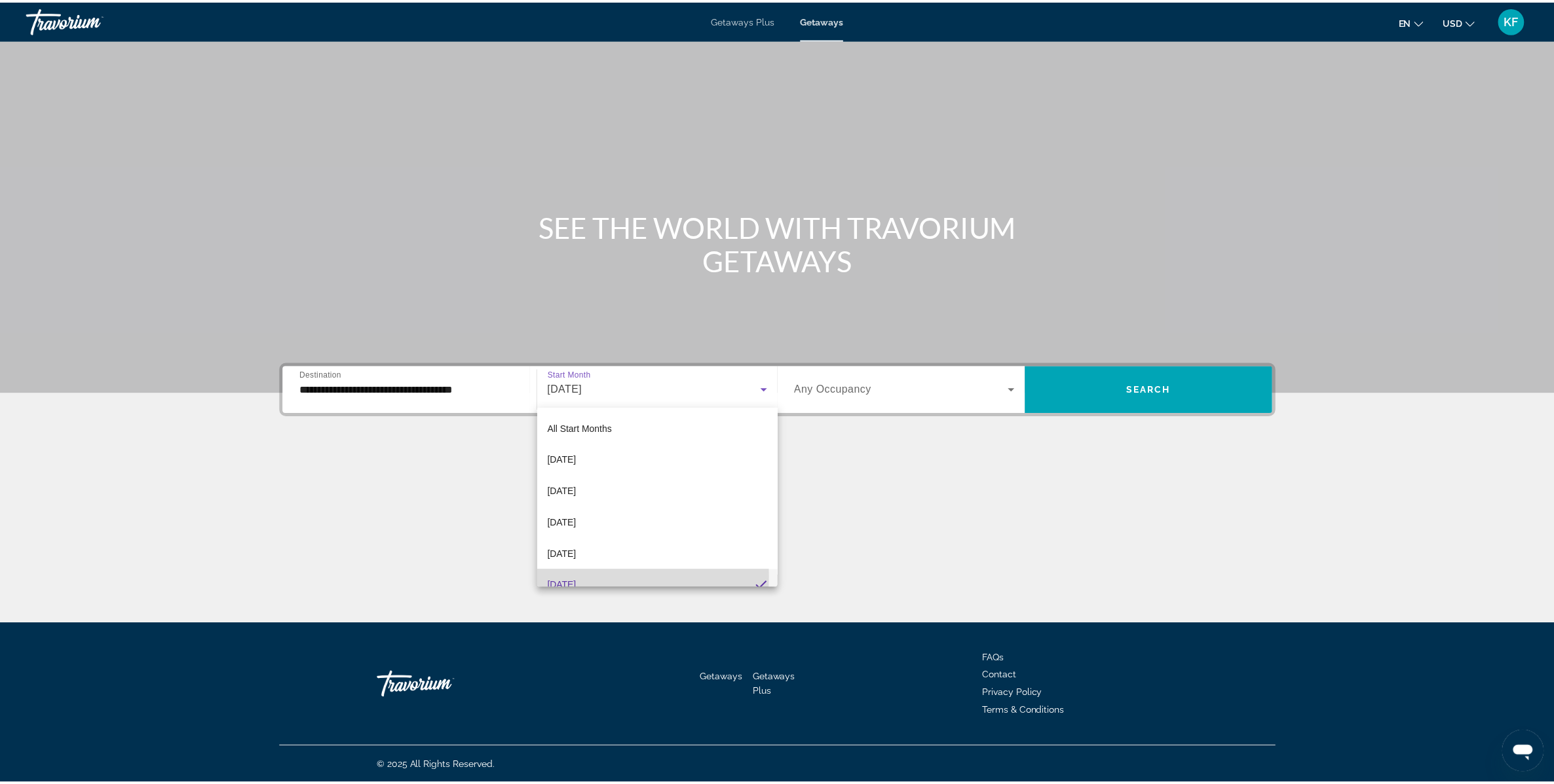
scroll to position [14, 0]
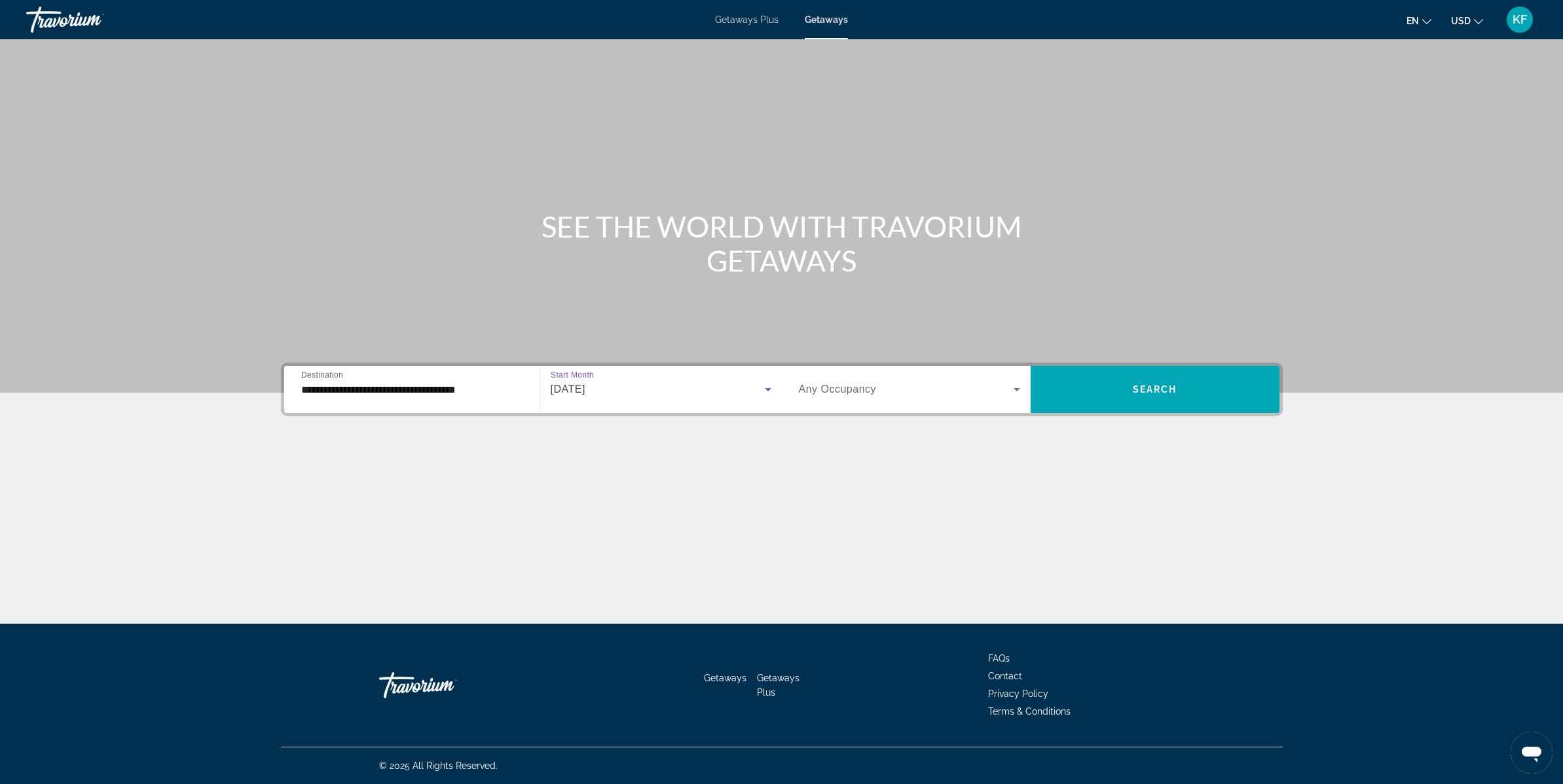
click at [918, 398] on div "Search widget" at bounding box center [909, 390] width 222 height 37
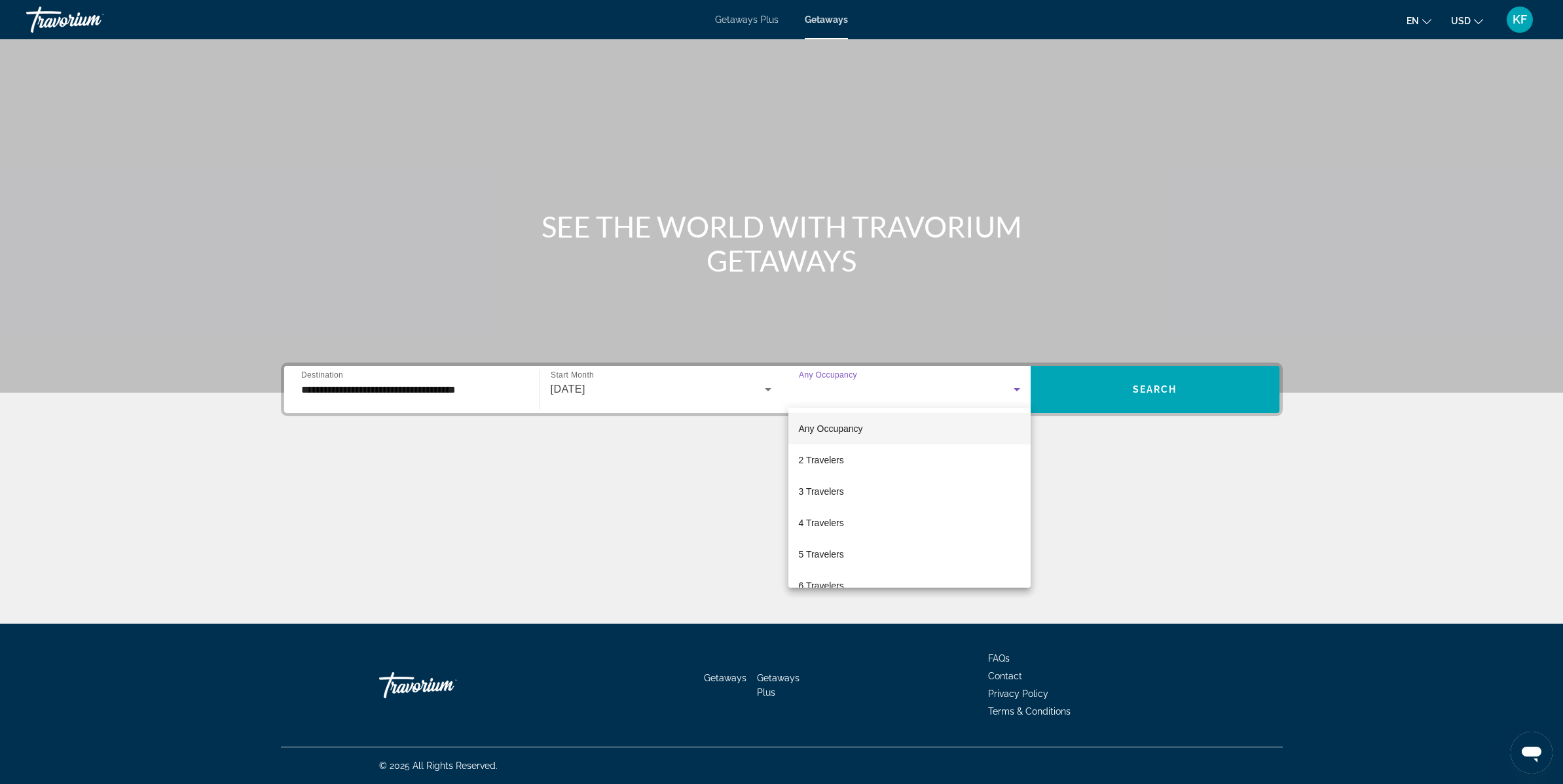
click at [1125, 385] on div at bounding box center [782, 392] width 1563 height 784
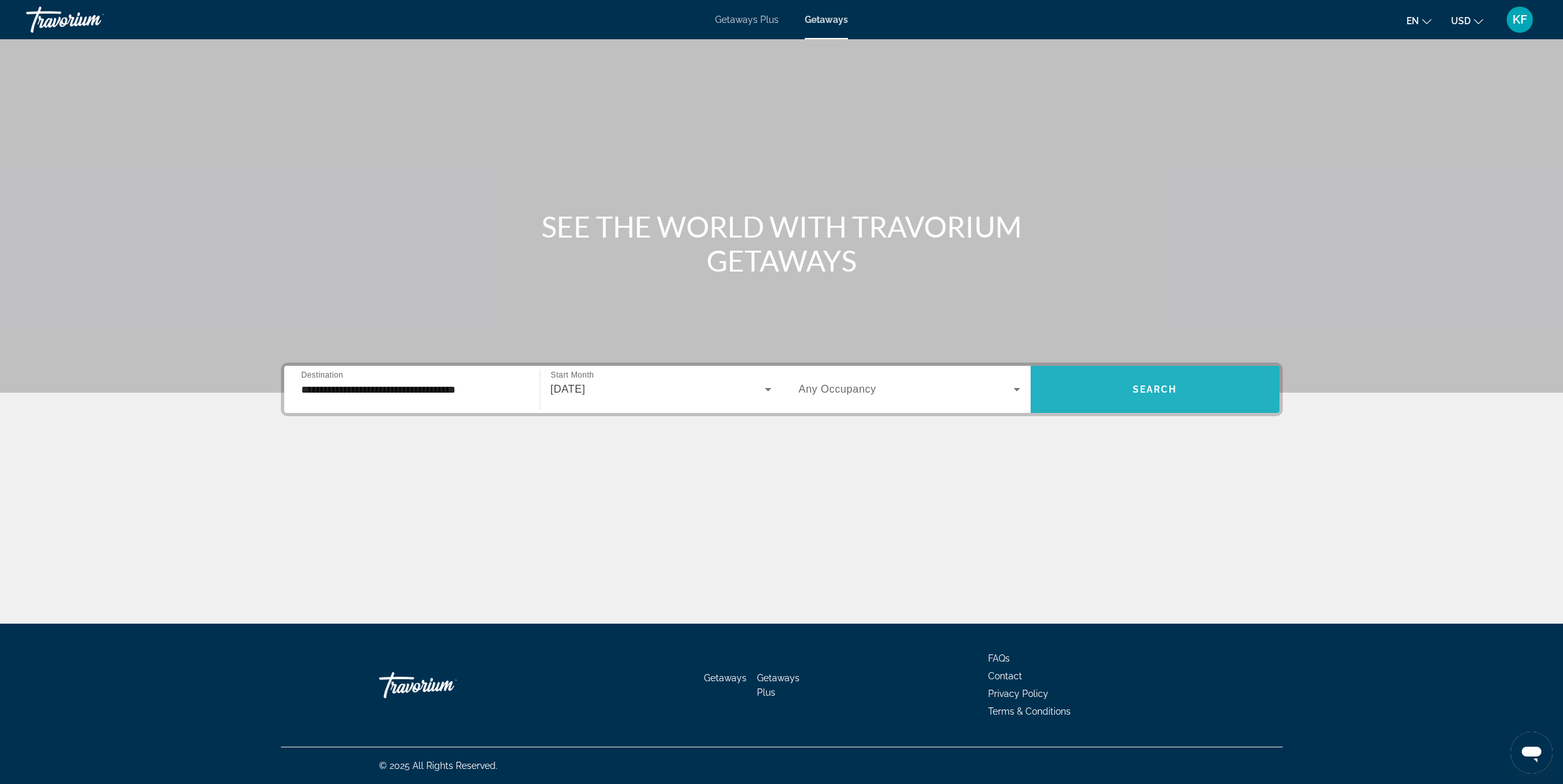
click at [1151, 391] on span "Search" at bounding box center [1155, 390] width 44 height 11
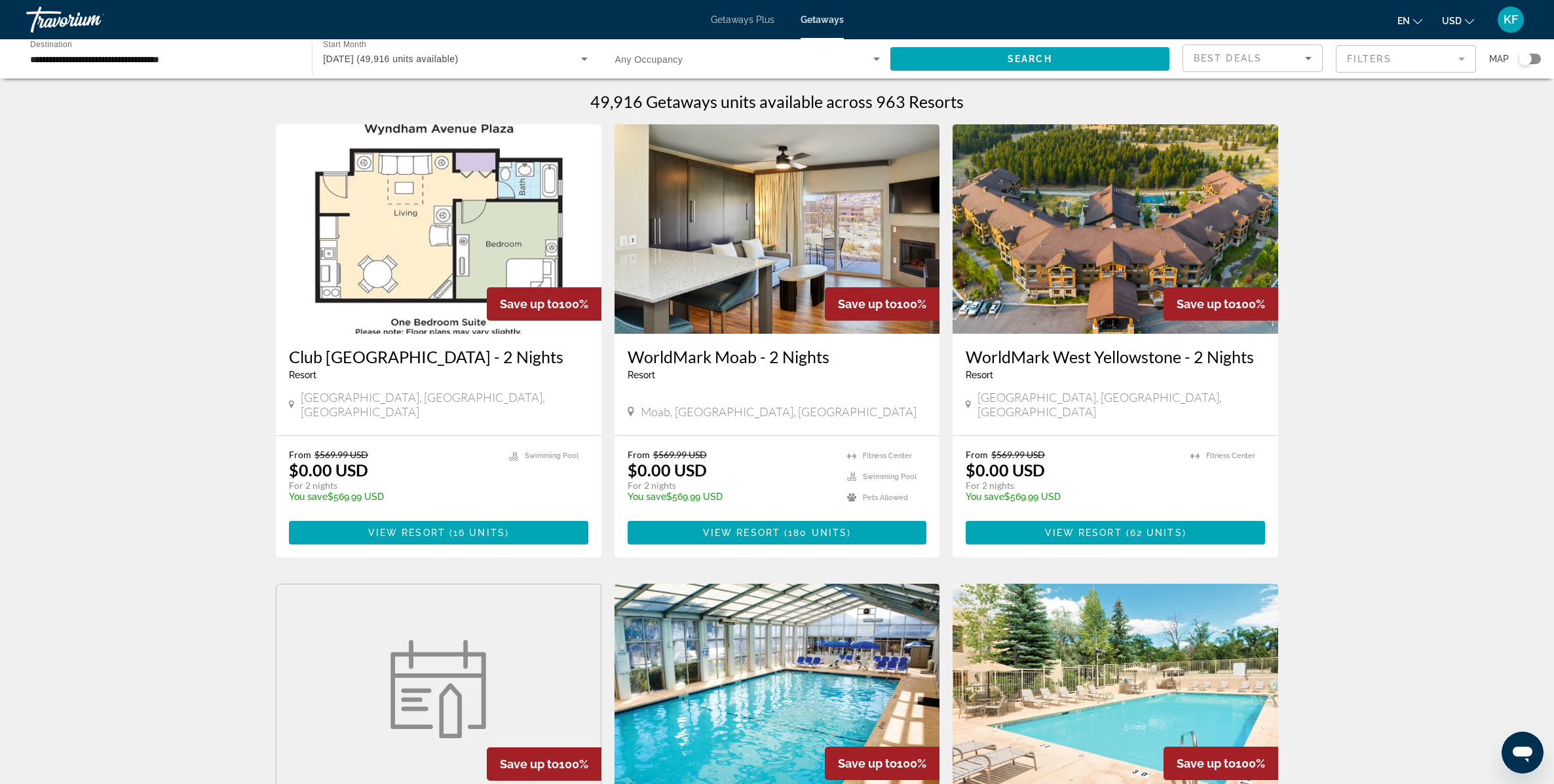
click at [1528, 63] on div "Search widget" at bounding box center [1524, 59] width 13 height 13
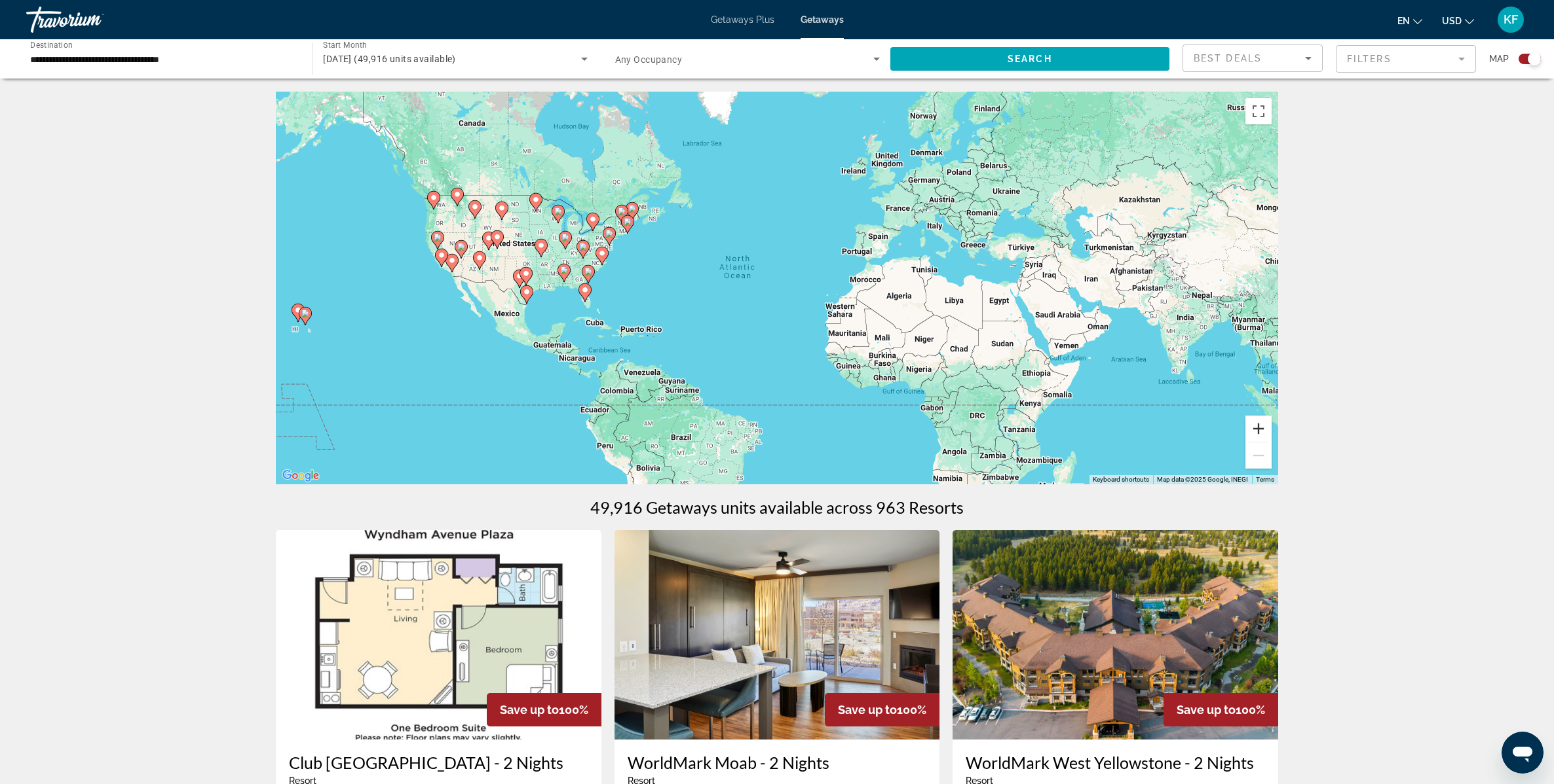
click at [1257, 429] on button "Zoom in" at bounding box center [1258, 429] width 26 height 26
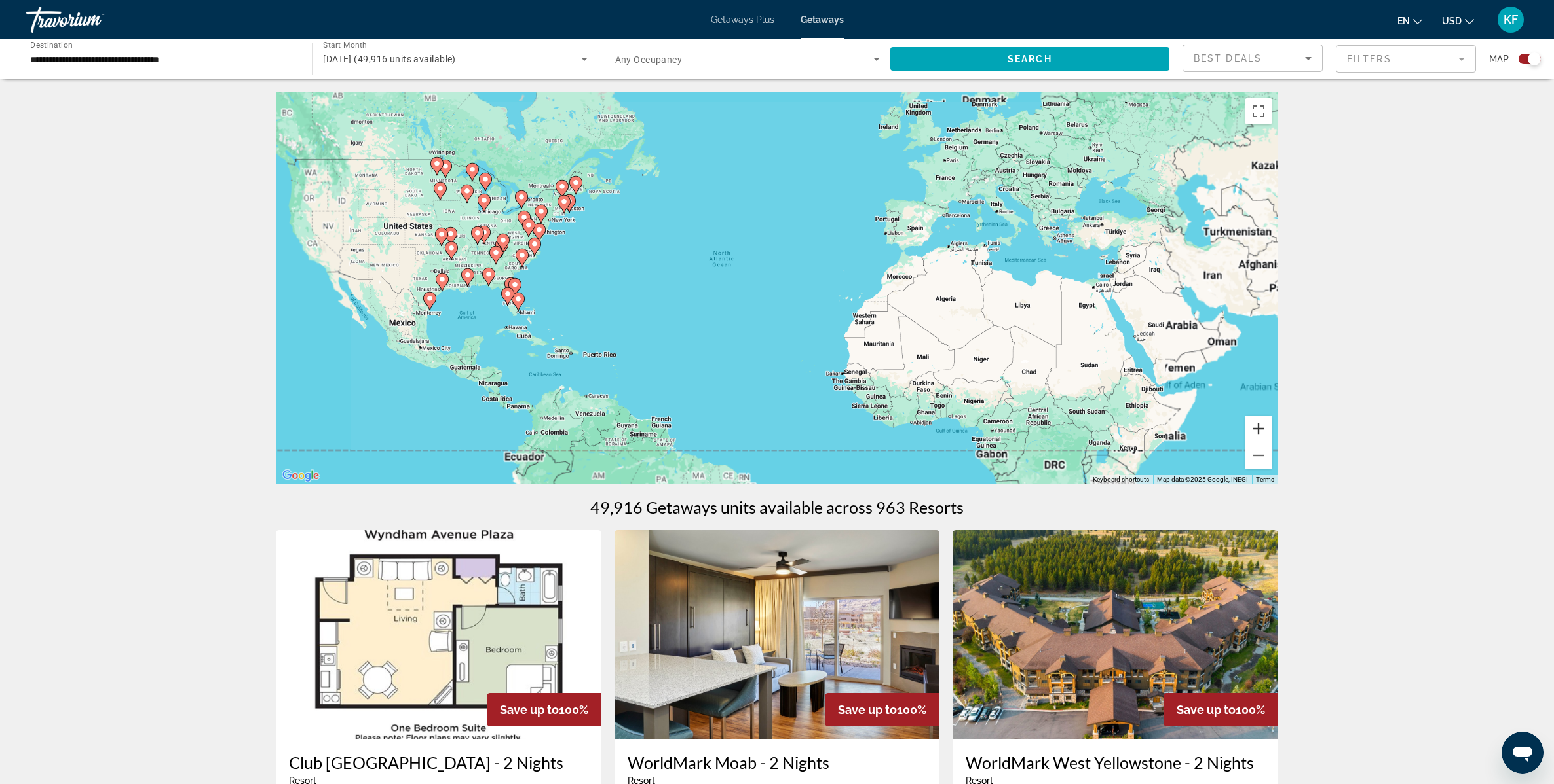
click at [1257, 429] on button "Zoom in" at bounding box center [1258, 429] width 26 height 26
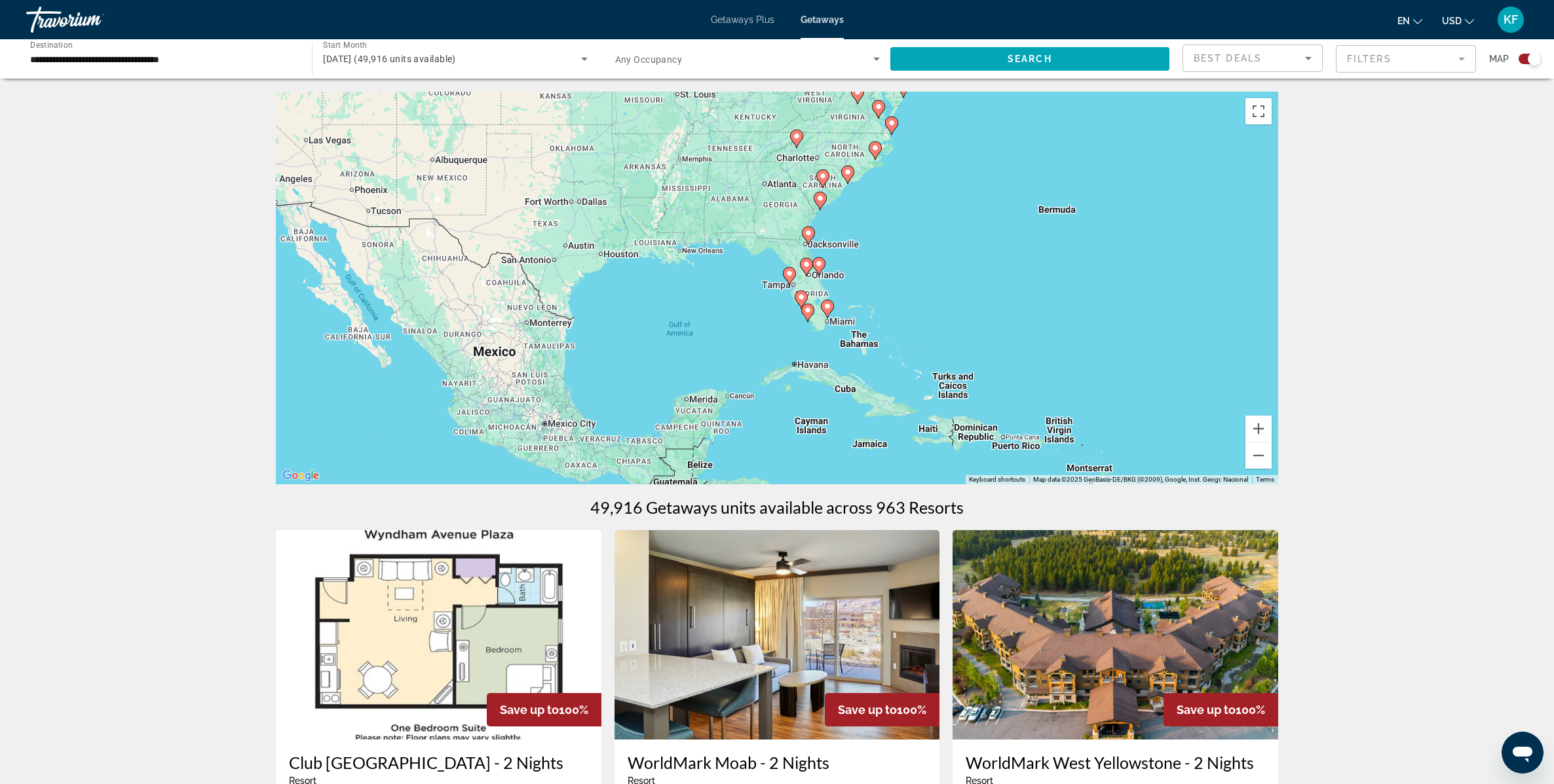
drag, startPoint x: 514, startPoint y: 336, endPoint x: 1382, endPoint y: 296, distance: 868.9
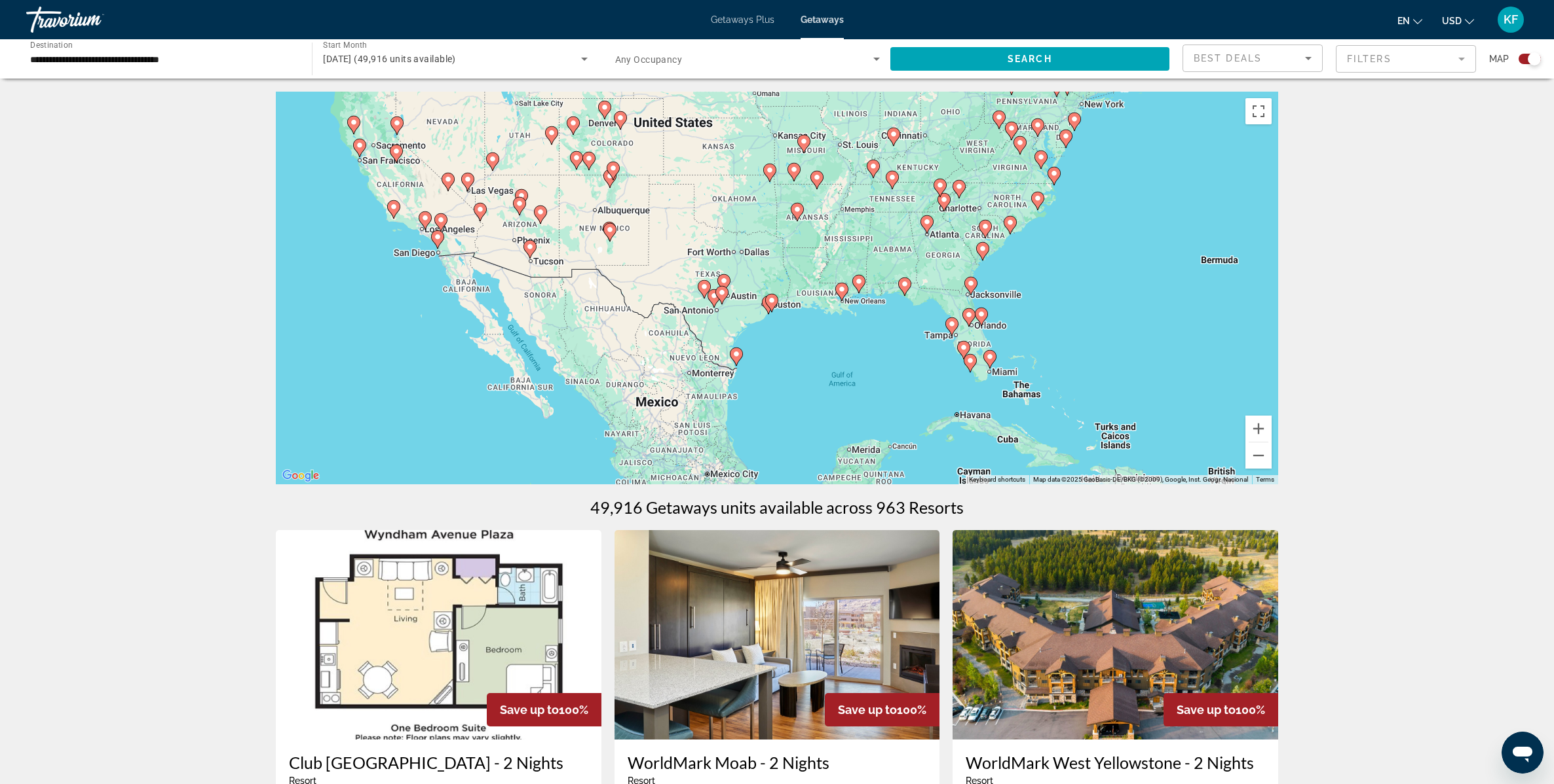
drag, startPoint x: 970, startPoint y: 312, endPoint x: 981, endPoint y: 366, distance: 55.1
click at [981, 366] on div "To activate drag with keyboard, press Alt + Enter. Once in keyboard drag state,…" at bounding box center [777, 288] width 1002 height 392
click at [1259, 429] on button "Zoom in" at bounding box center [1258, 429] width 26 height 26
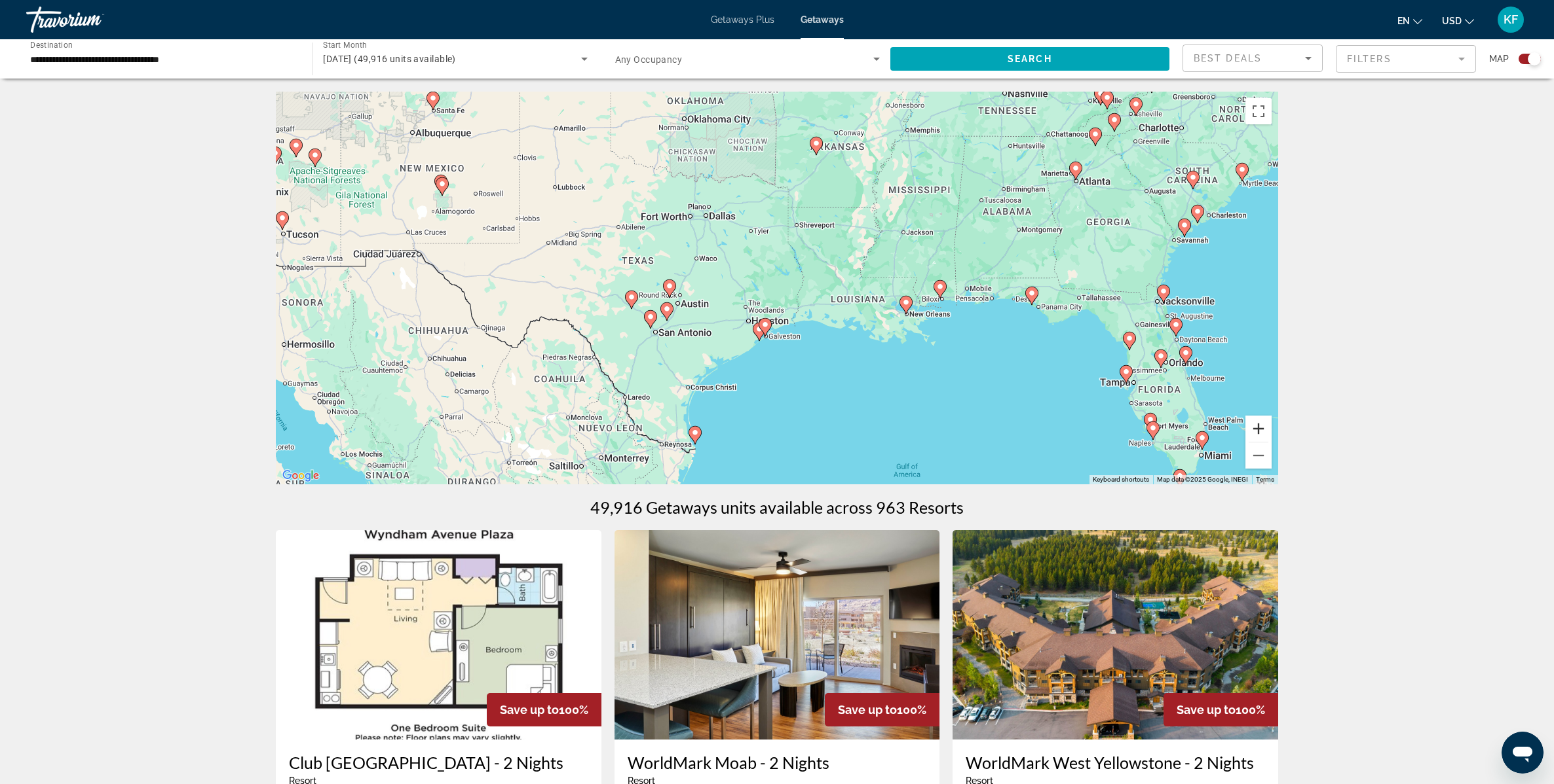
click at [1259, 429] on button "Zoom in" at bounding box center [1258, 429] width 26 height 26
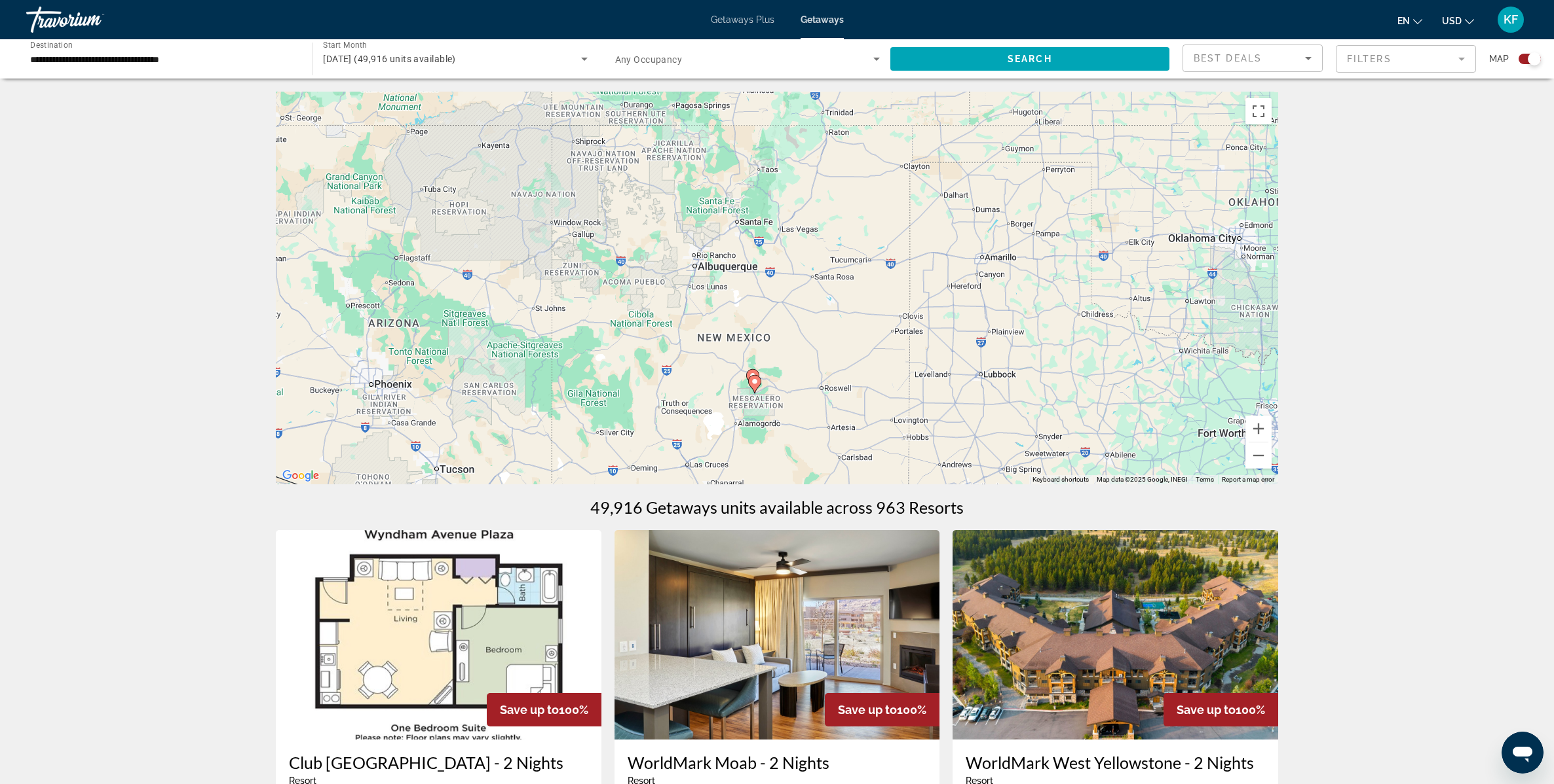
drag, startPoint x: 668, startPoint y: 288, endPoint x: 1271, endPoint y: 563, distance: 662.7
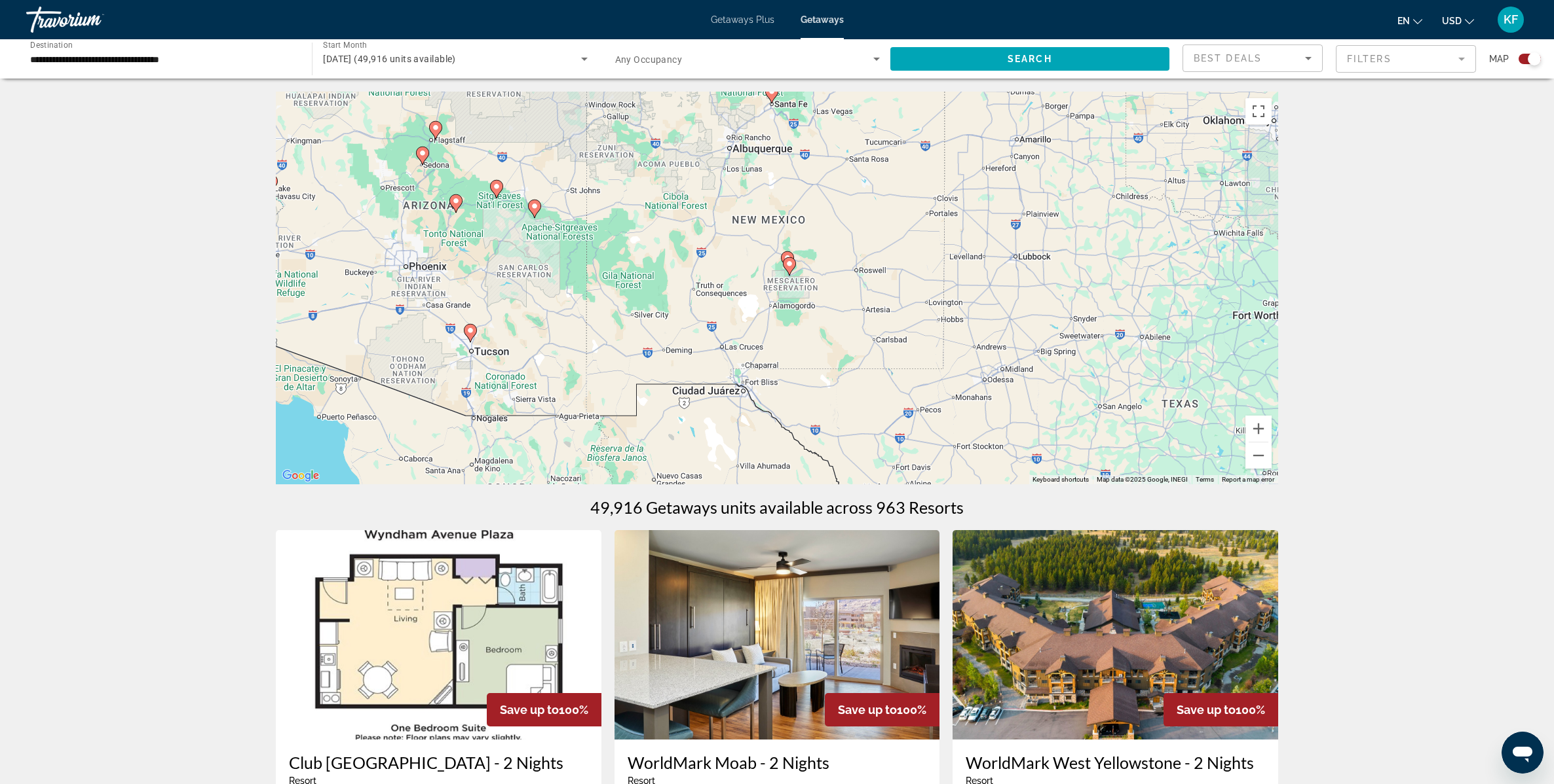
drag, startPoint x: 772, startPoint y: 392, endPoint x: 808, endPoint y: 272, distance: 125.3
click at [808, 272] on div "To activate drag with keyboard, press Alt + Enter. Once in keyboard drag state,…" at bounding box center [777, 288] width 1002 height 392
click at [471, 334] on image "Main content" at bounding box center [470, 330] width 8 height 8
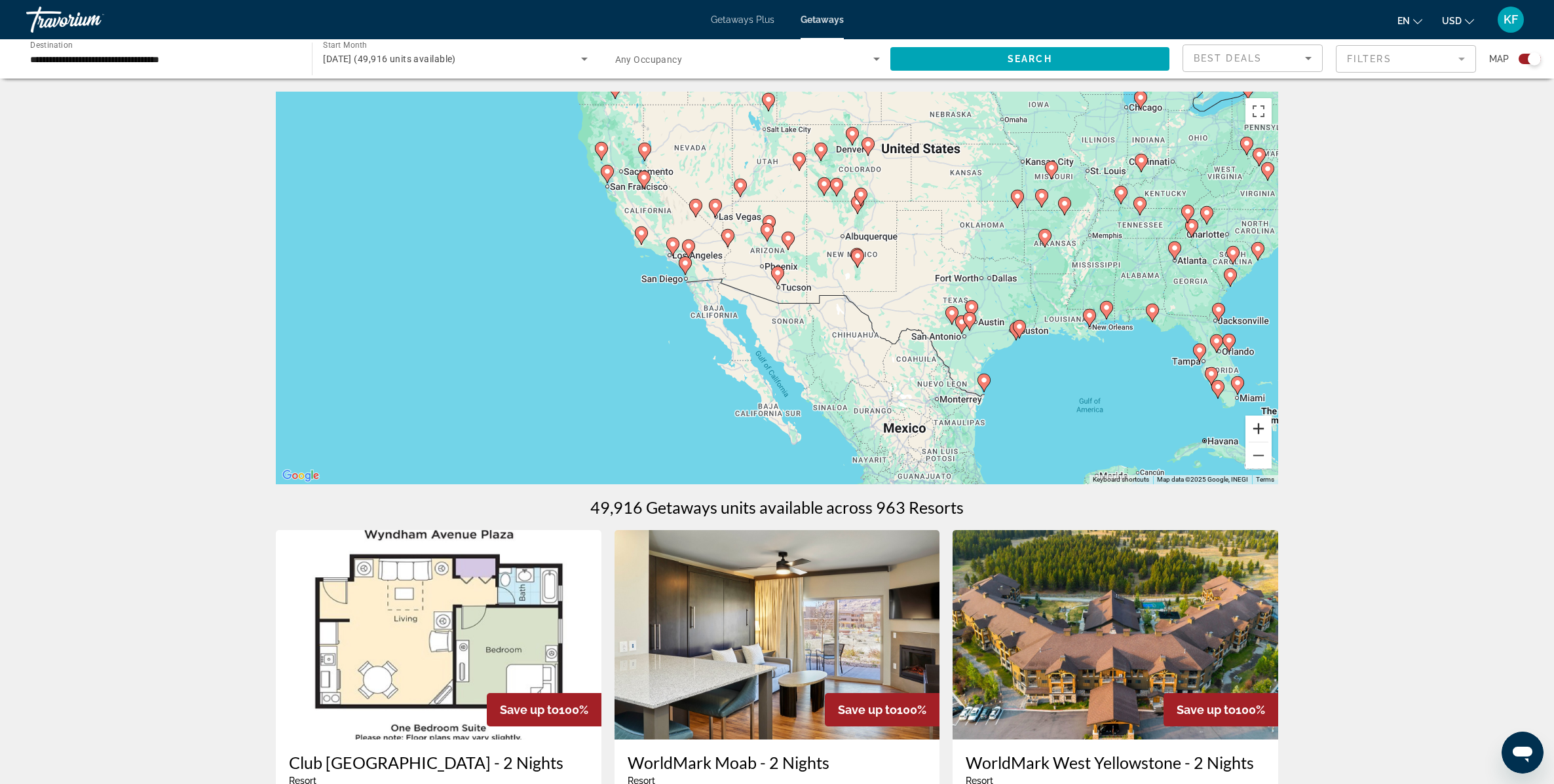
click at [1271, 435] on button "Zoom in" at bounding box center [1258, 429] width 26 height 26
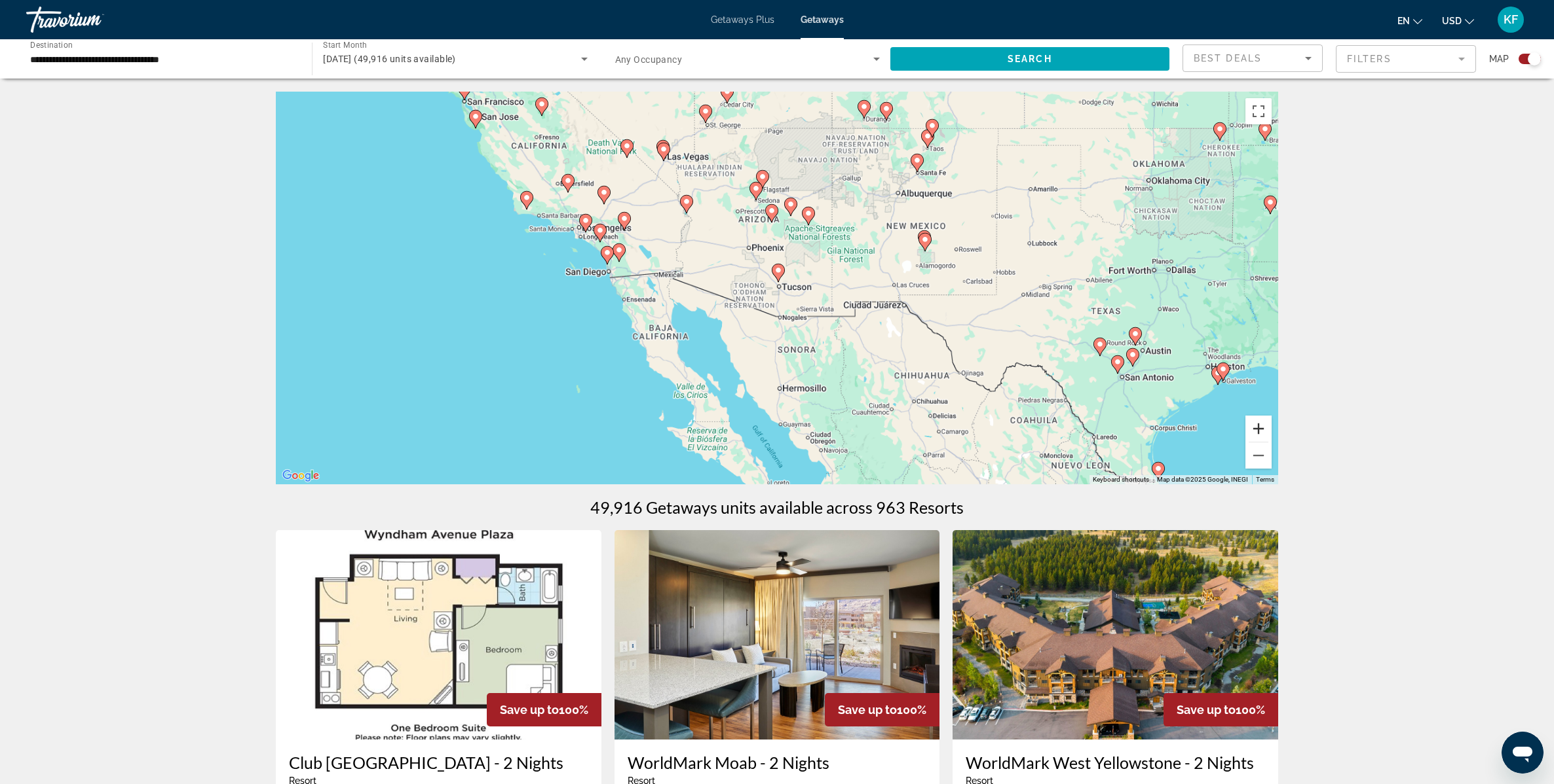
click at [1271, 435] on button "Zoom in" at bounding box center [1258, 429] width 26 height 26
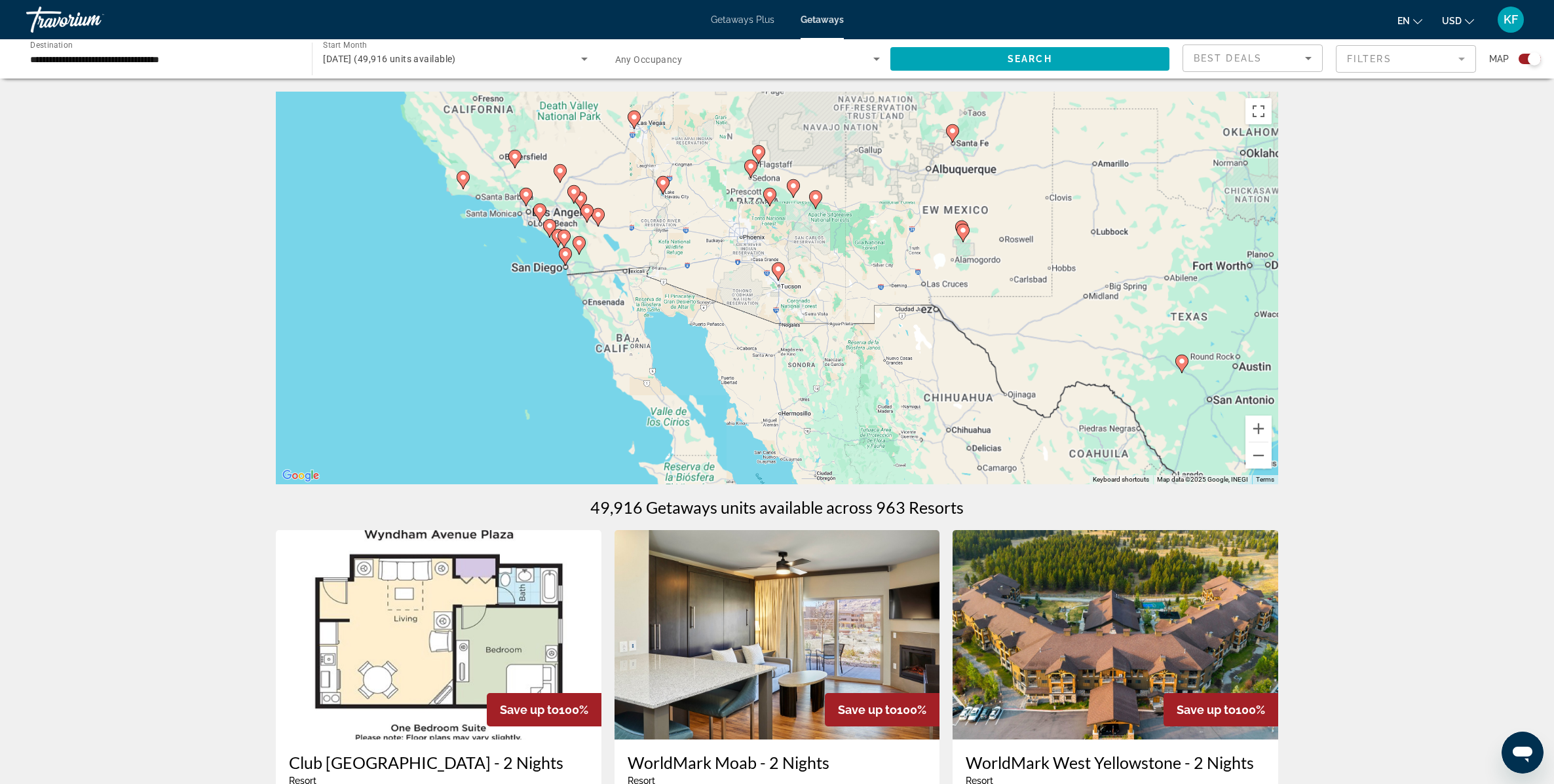
click at [1271, 435] on div "To activate drag with keyboard, press Alt + Enter. Once in keyboard drag state,…" at bounding box center [777, 288] width 1002 height 392
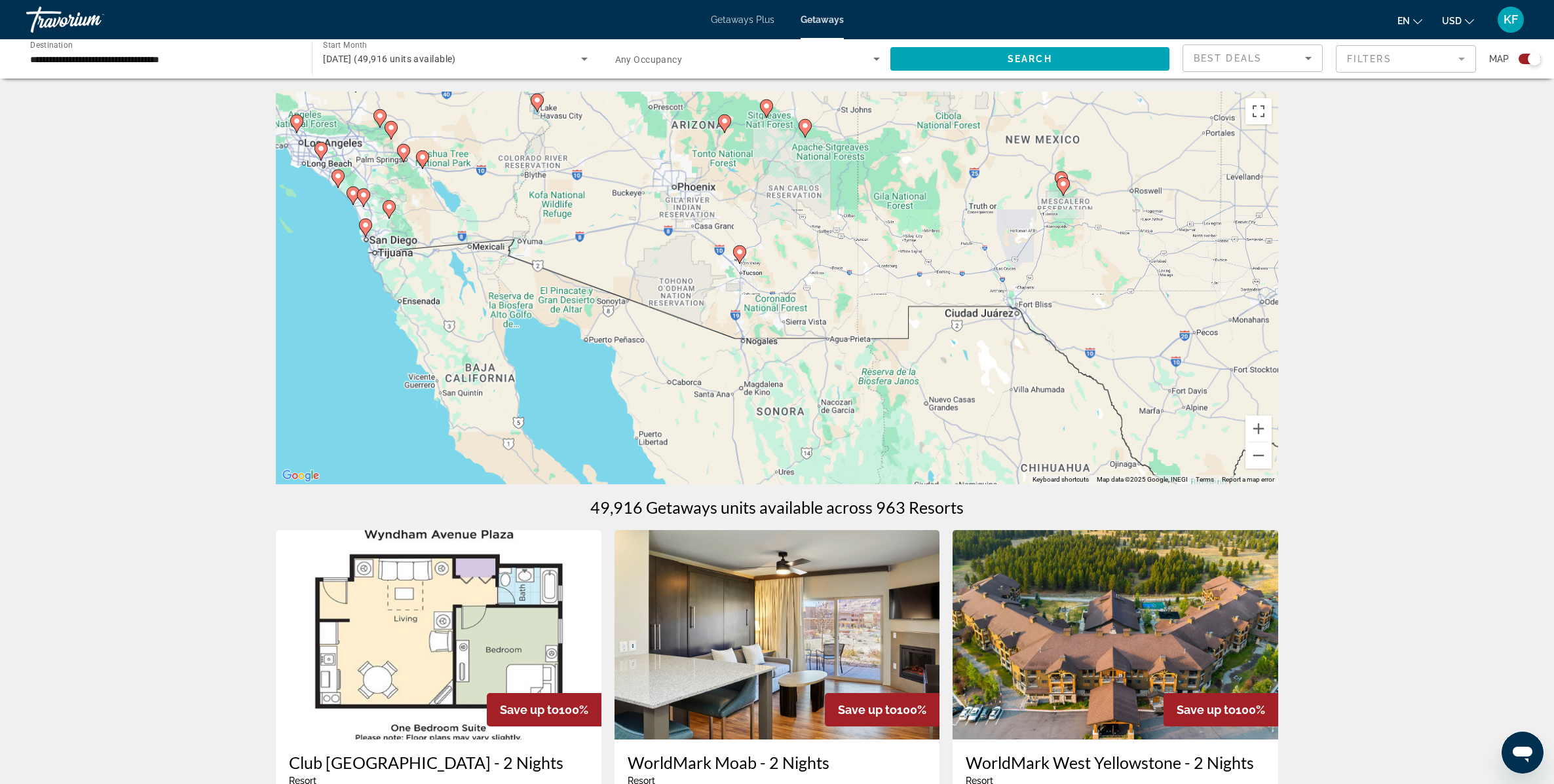
click at [1273, 435] on div "To activate drag with keyboard, press Alt + Enter. Once in keyboard drag state,…" at bounding box center [777, 288] width 1002 height 392
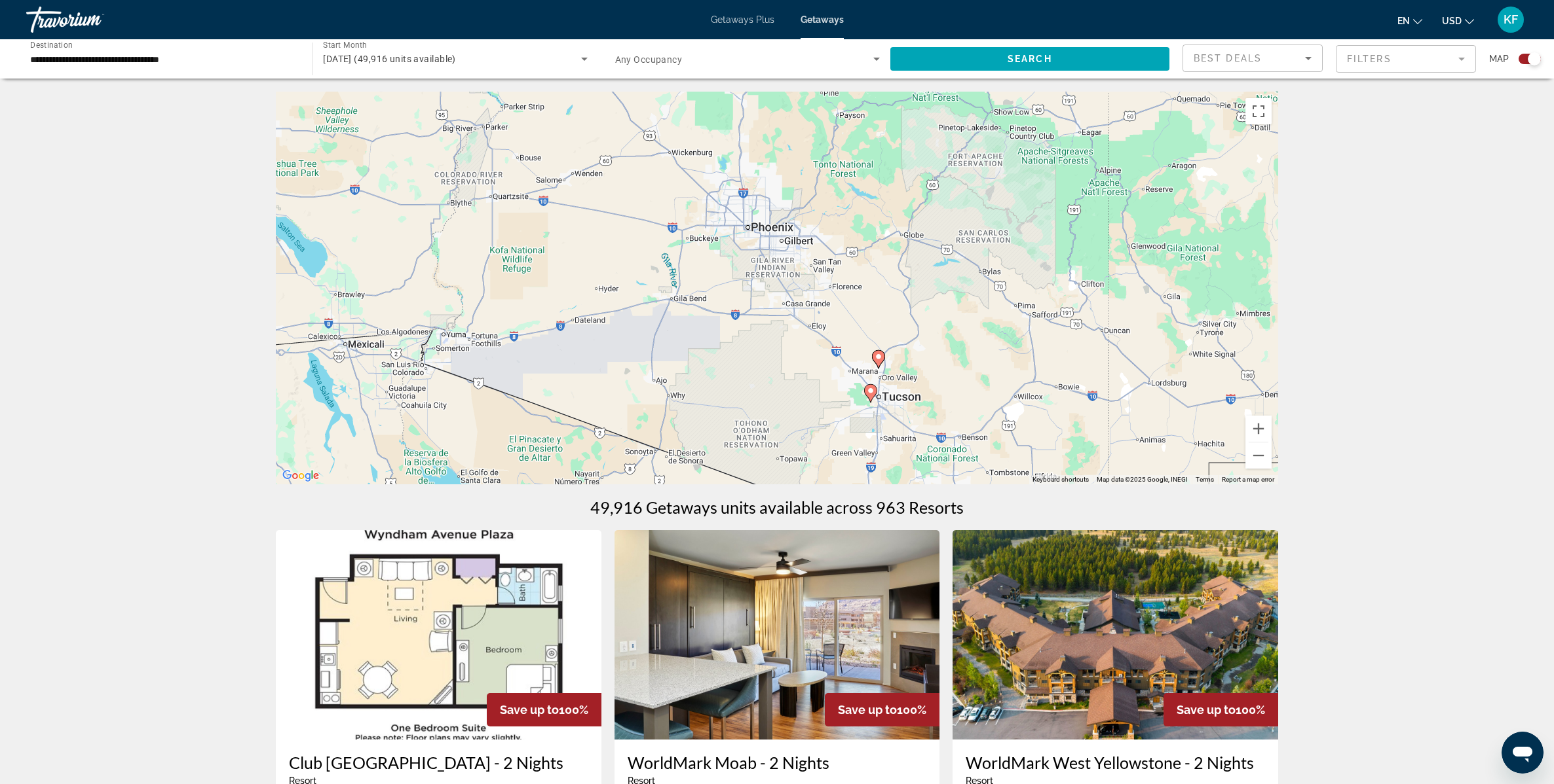
drag, startPoint x: 317, startPoint y: 120, endPoint x: 973, endPoint y: 403, distance: 714.4
click at [973, 403] on div "To activate drag with keyboard, press Alt + Enter. Once in keyboard drag state,…" at bounding box center [777, 288] width 1002 height 392
click at [873, 391] on image "Main content" at bounding box center [870, 391] width 8 height 8
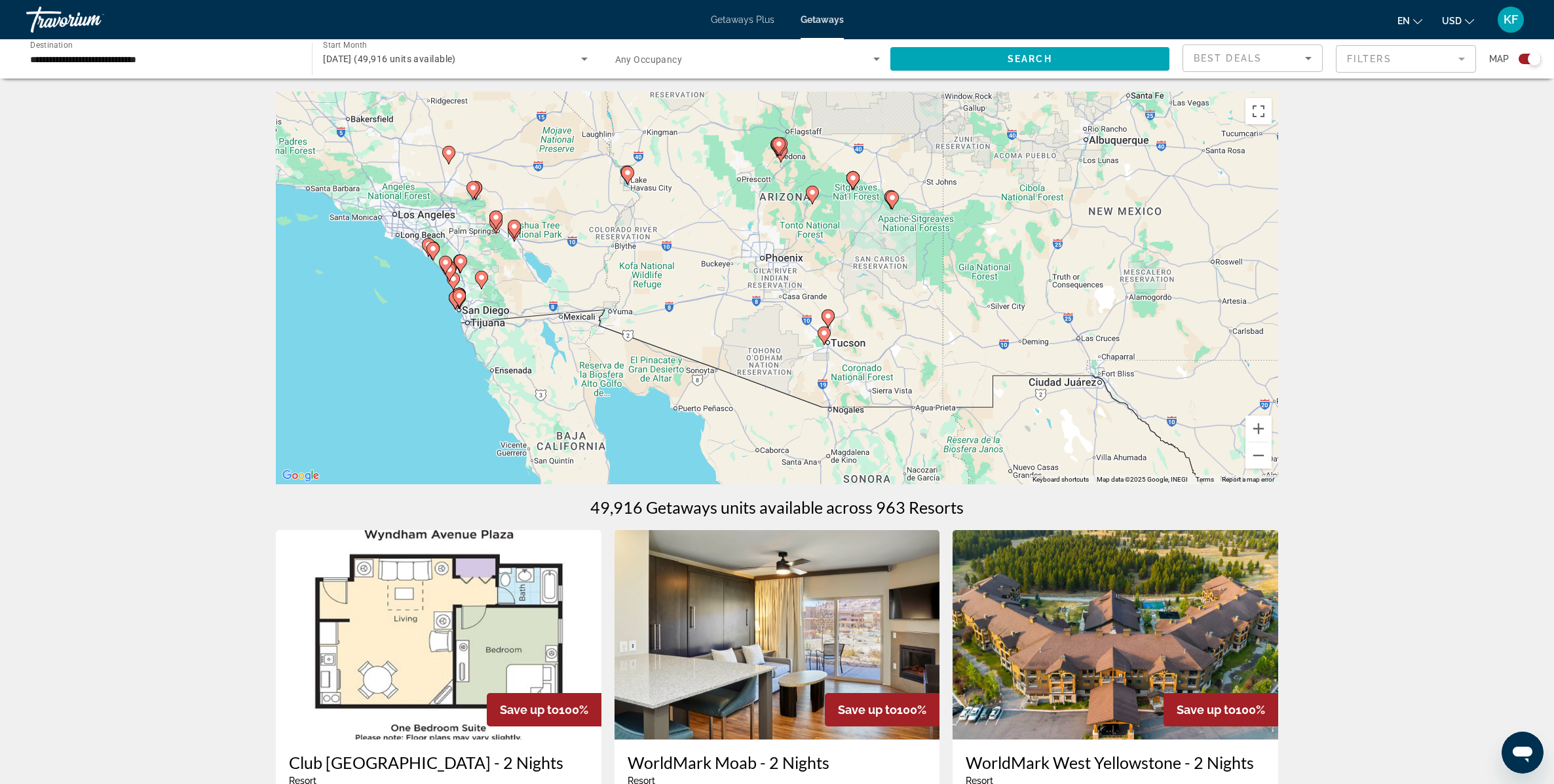
click at [826, 336] on image "Main content" at bounding box center [824, 333] width 8 height 8
type input "**********"
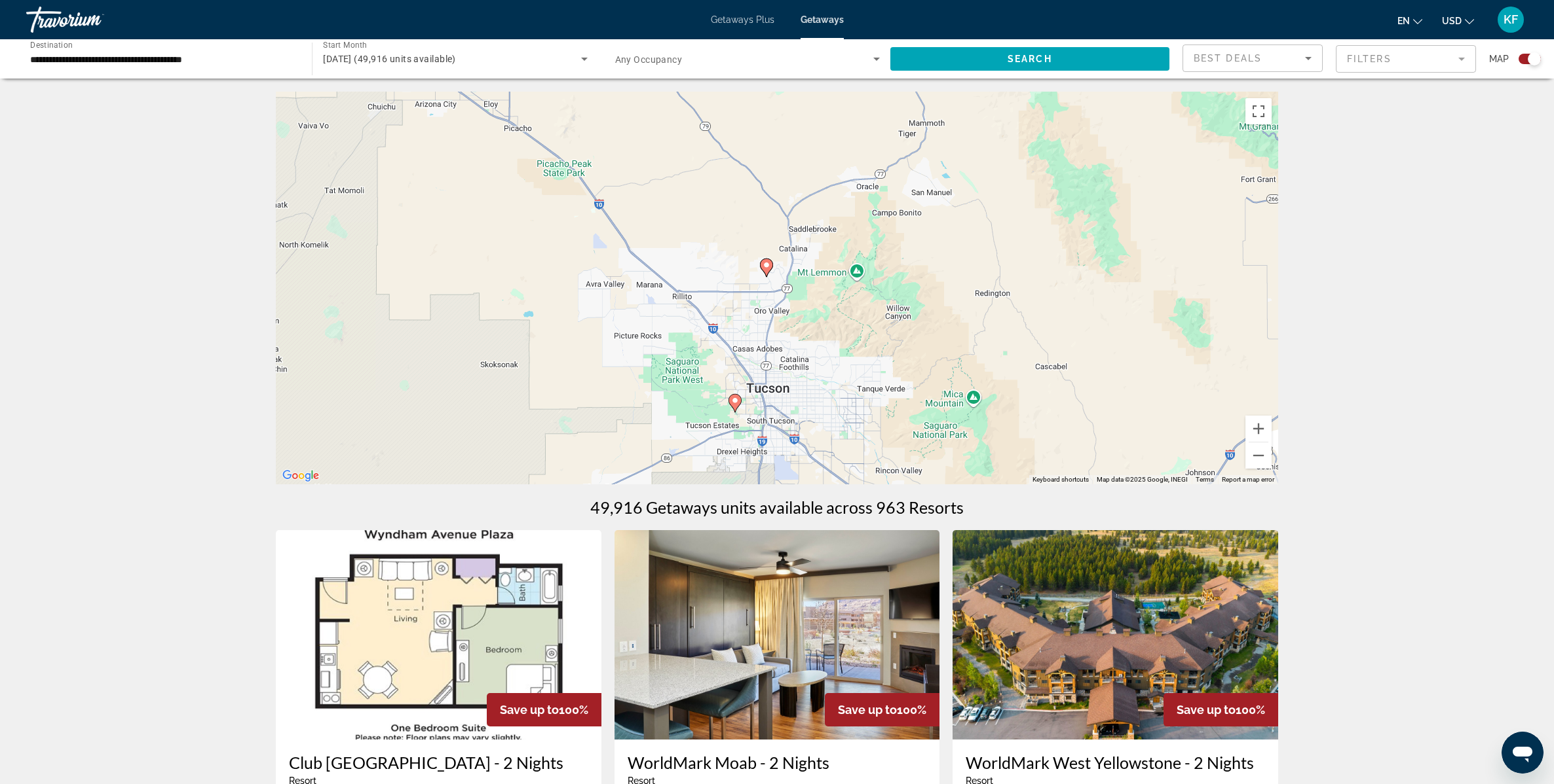
drag, startPoint x: 895, startPoint y: 415, endPoint x: 477, endPoint y: 80, distance: 535.7
click at [765, 271] on icon "Main content" at bounding box center [765, 268] width 12 height 17
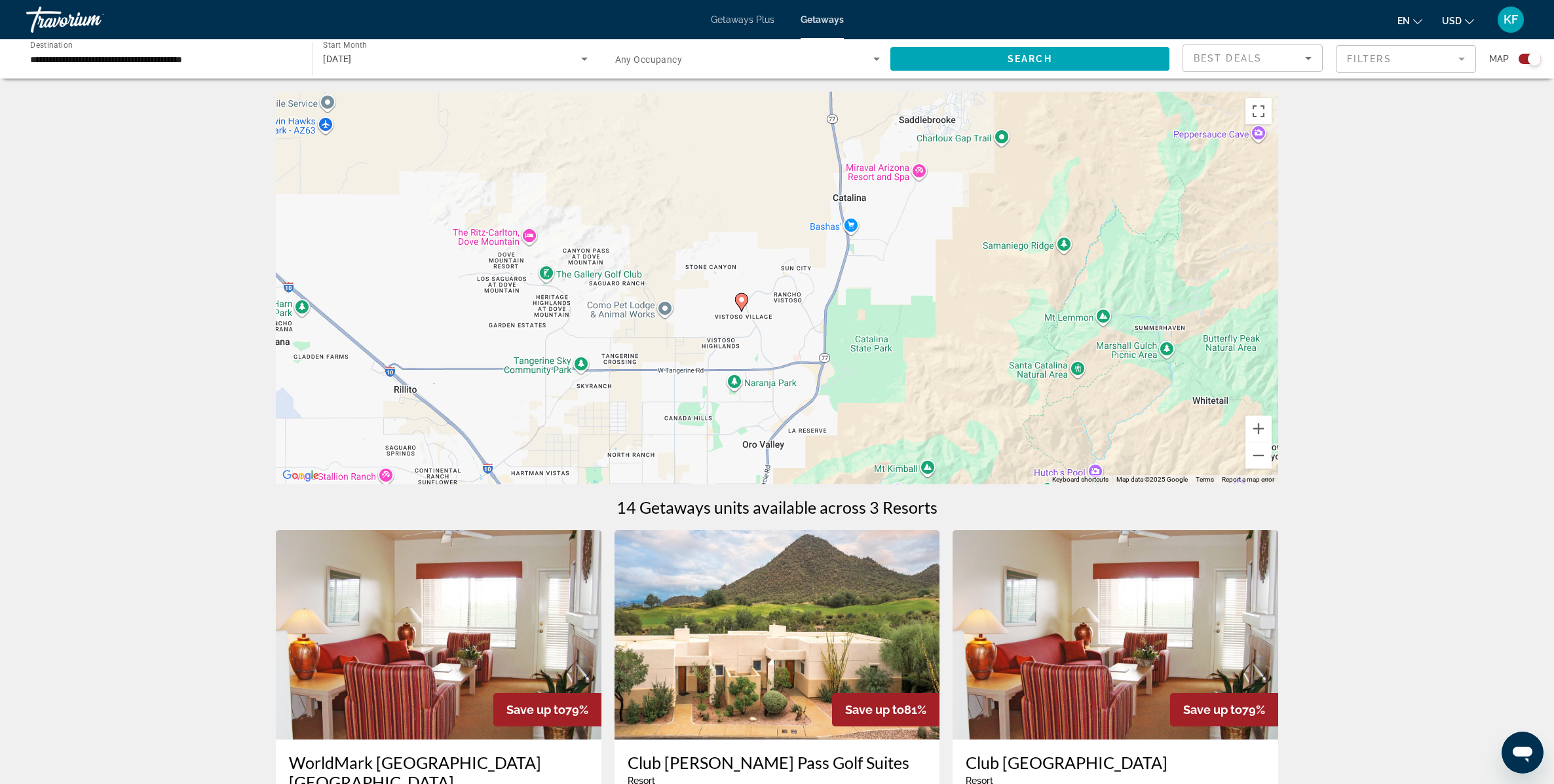
drag, startPoint x: 820, startPoint y: 366, endPoint x: 785, endPoint y: 222, distance: 148.2
click at [785, 222] on div "To activate drag with keyboard, press Alt + Enter. Once in keyboard drag state,…" at bounding box center [777, 288] width 1002 height 392
click at [743, 298] on image "Main content" at bounding box center [741, 299] width 8 height 8
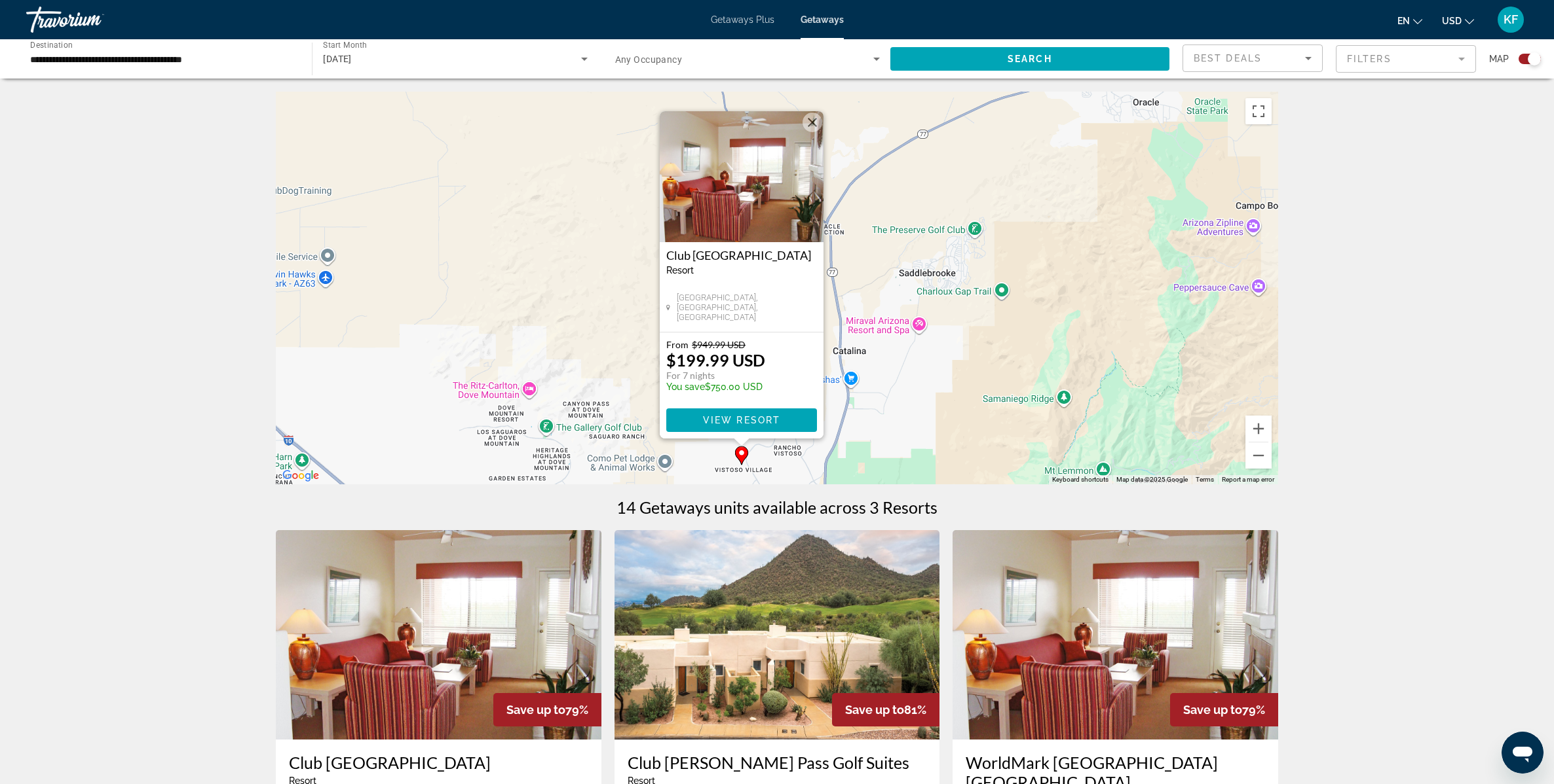
click at [759, 276] on div "Resort - This is an adults only resort" at bounding box center [741, 270] width 151 height 11
drag, startPoint x: 661, startPoint y: 253, endPoint x: 768, endPoint y: 324, distance: 128.4
click at [768, 324] on div "Club Wyndham Rancho Vistoso Resort - This is an adults only resort Oro Valley, …" at bounding box center [741, 287] width 164 height 90
click at [921, 408] on div "To activate drag with keyboard, press Alt + Enter. Once in keyboard drag state,…" at bounding box center [777, 288] width 1002 height 392
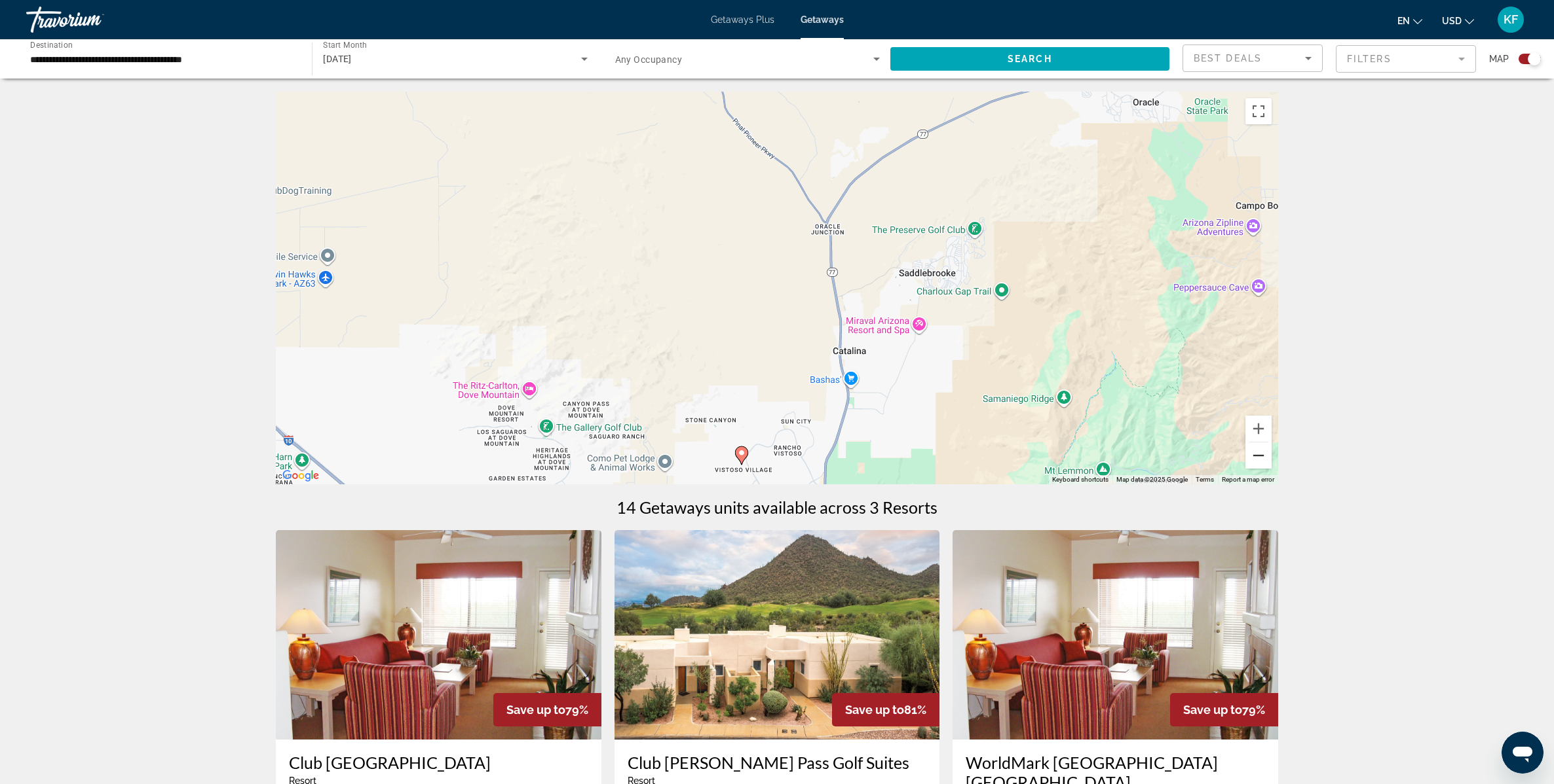
click at [1249, 454] on button "Zoom out" at bounding box center [1258, 455] width 26 height 26
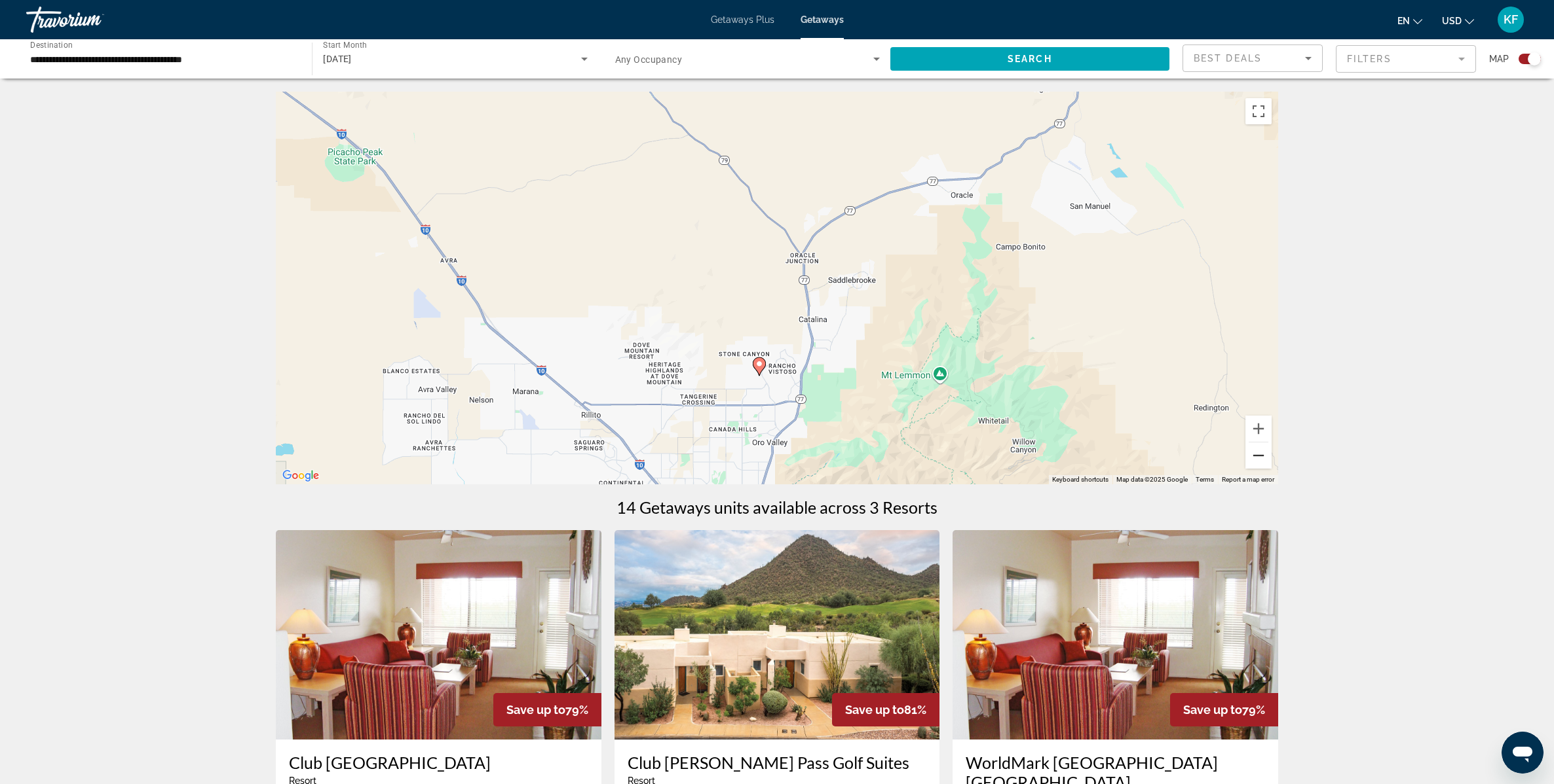
click at [1250, 454] on button "Zoom out" at bounding box center [1258, 455] width 26 height 26
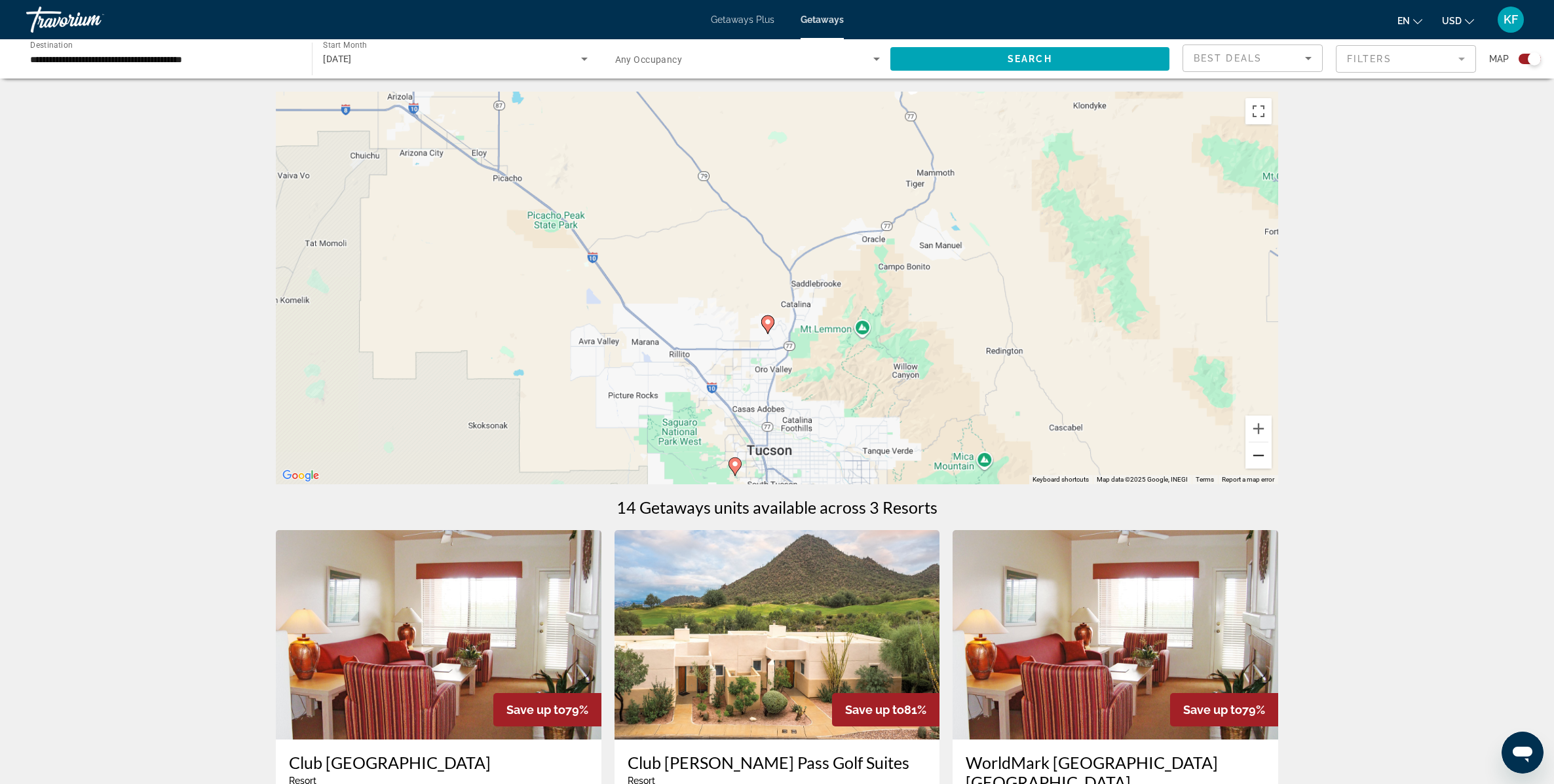
click at [1250, 454] on button "Zoom out" at bounding box center [1258, 455] width 26 height 26
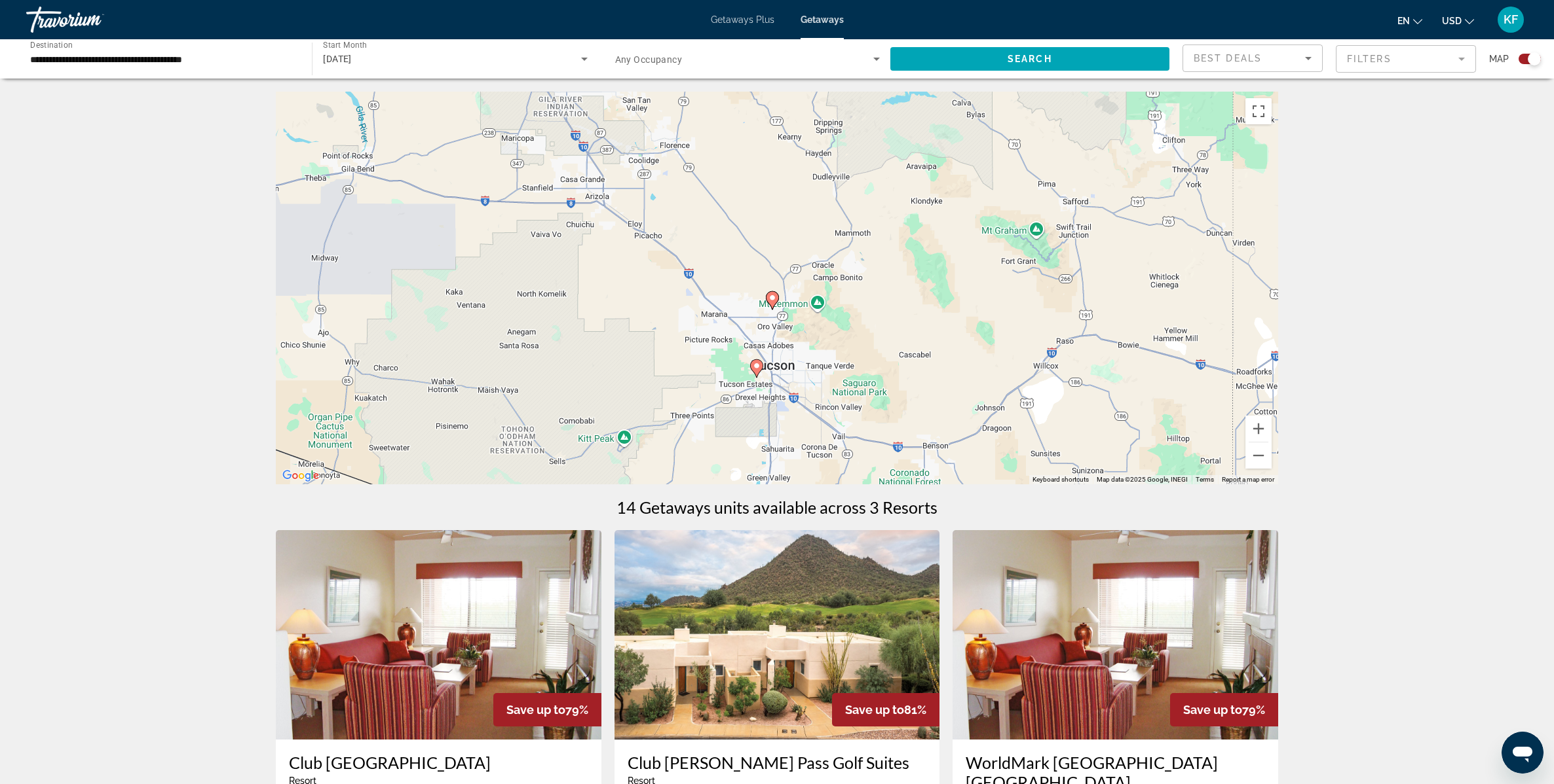
click at [757, 368] on image "Main content" at bounding box center [756, 365] width 8 height 8
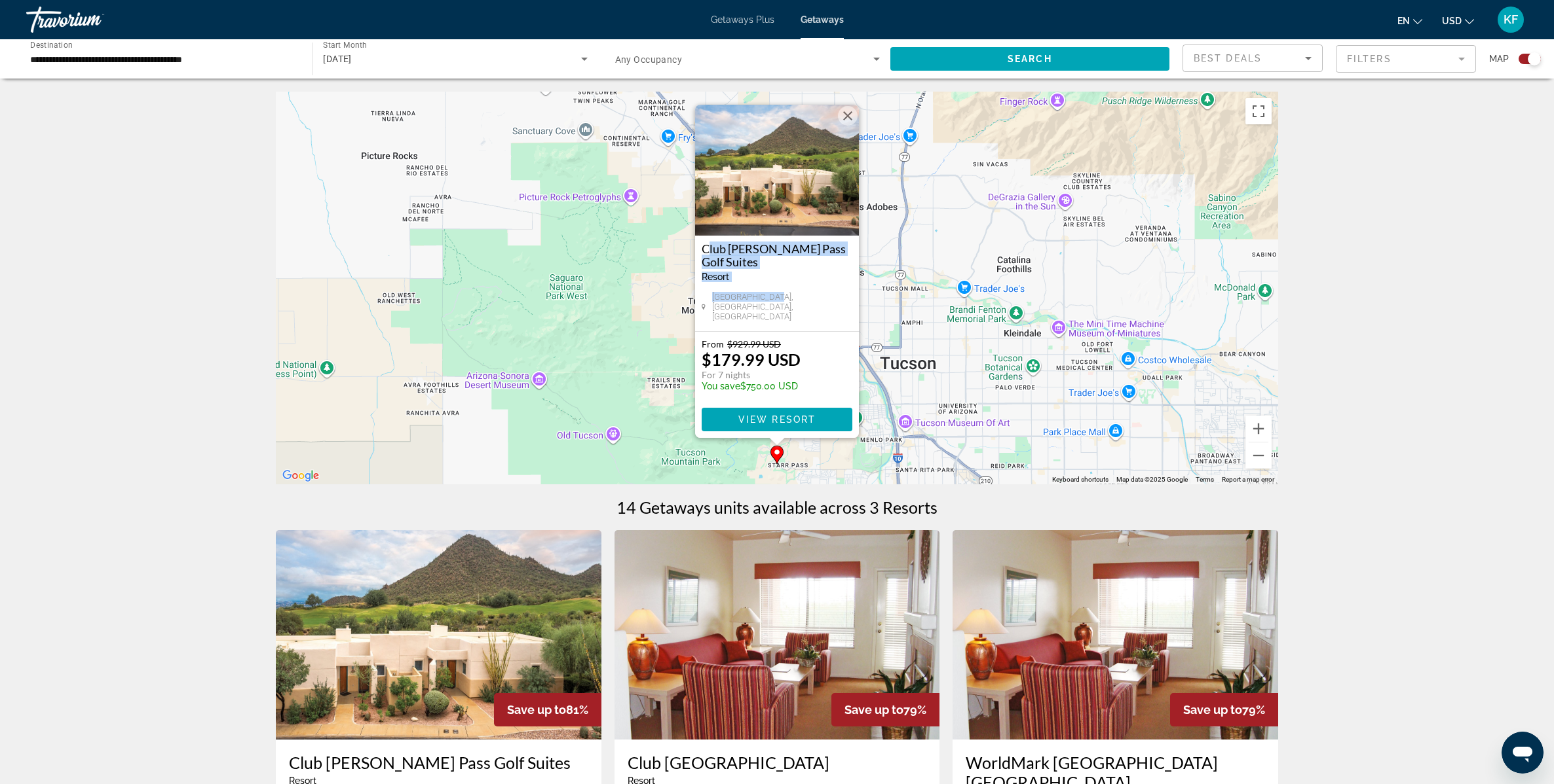
drag, startPoint x: 698, startPoint y: 250, endPoint x: 809, endPoint y: 317, distance: 129.7
click at [809, 317] on div "Club Wyndham Starr Pass Golf Suites Resort - This is an adults only resort Tucs…" at bounding box center [776, 284] width 164 height 96
